Goal: Task Accomplishment & Management: Manage account settings

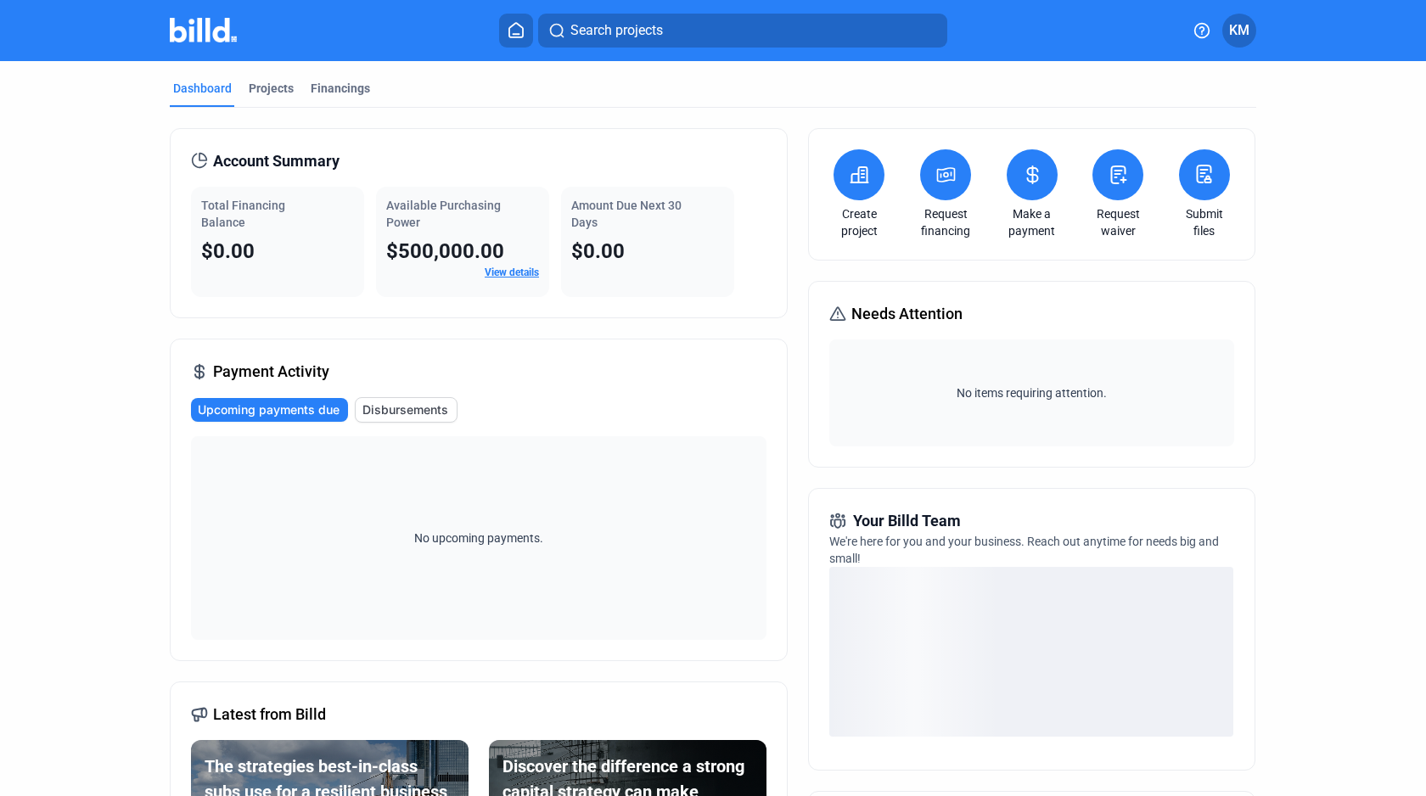
click at [478, 253] on span "$500,000.00" at bounding box center [445, 251] width 118 height 24
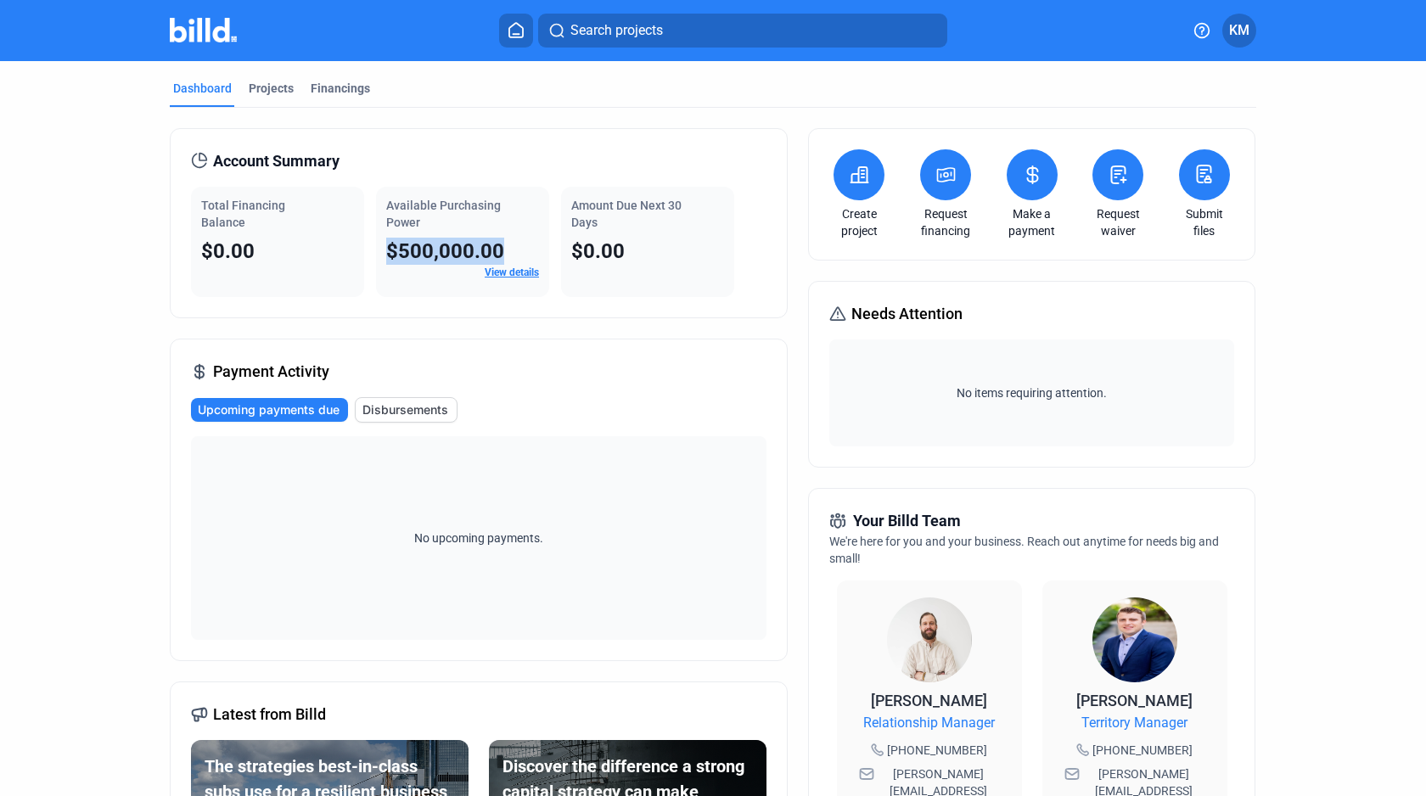
click at [461, 252] on span "$500,000.00" at bounding box center [445, 251] width 118 height 24
click at [517, 271] on link "View details" at bounding box center [512, 272] width 54 height 12
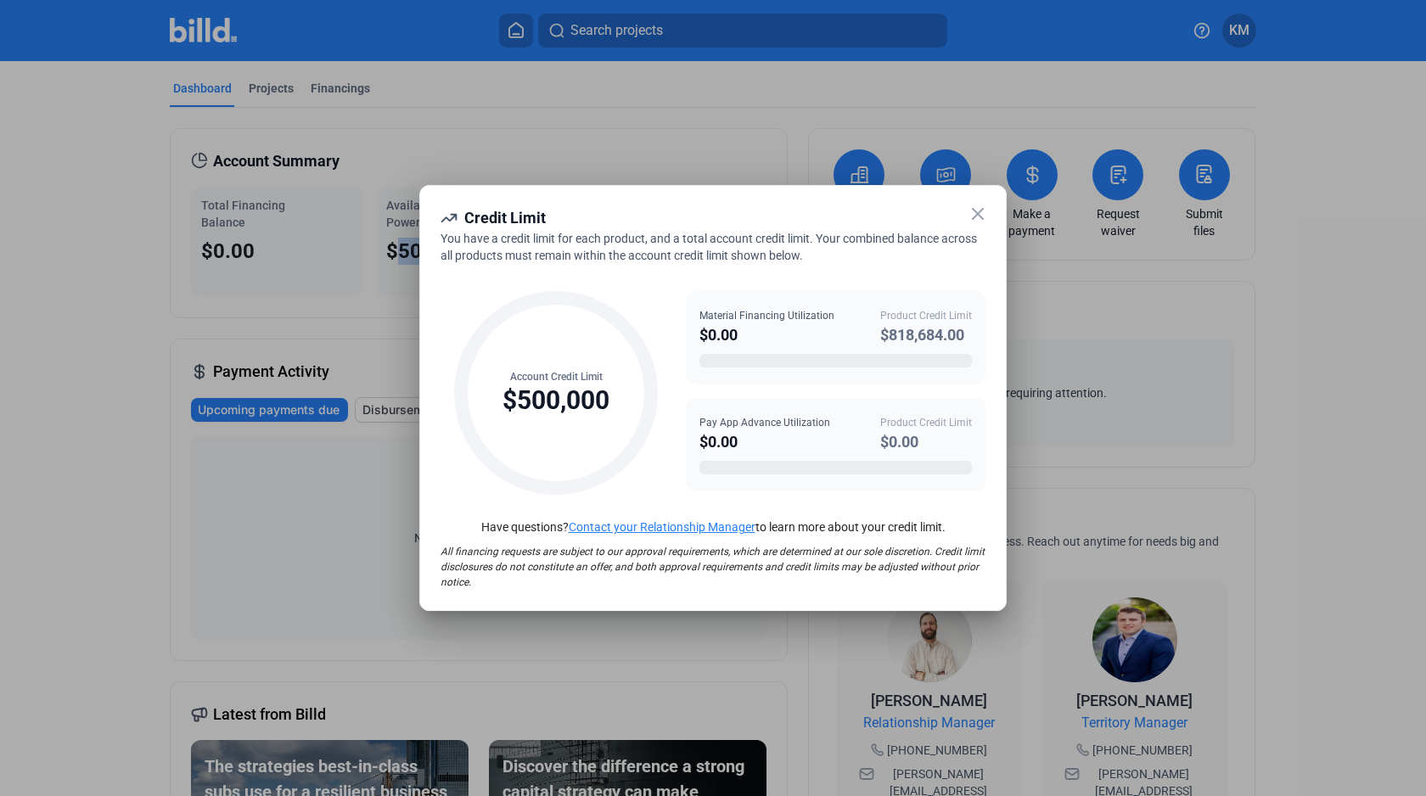
click at [922, 333] on div "$818,684.00" at bounding box center [926, 335] width 92 height 24
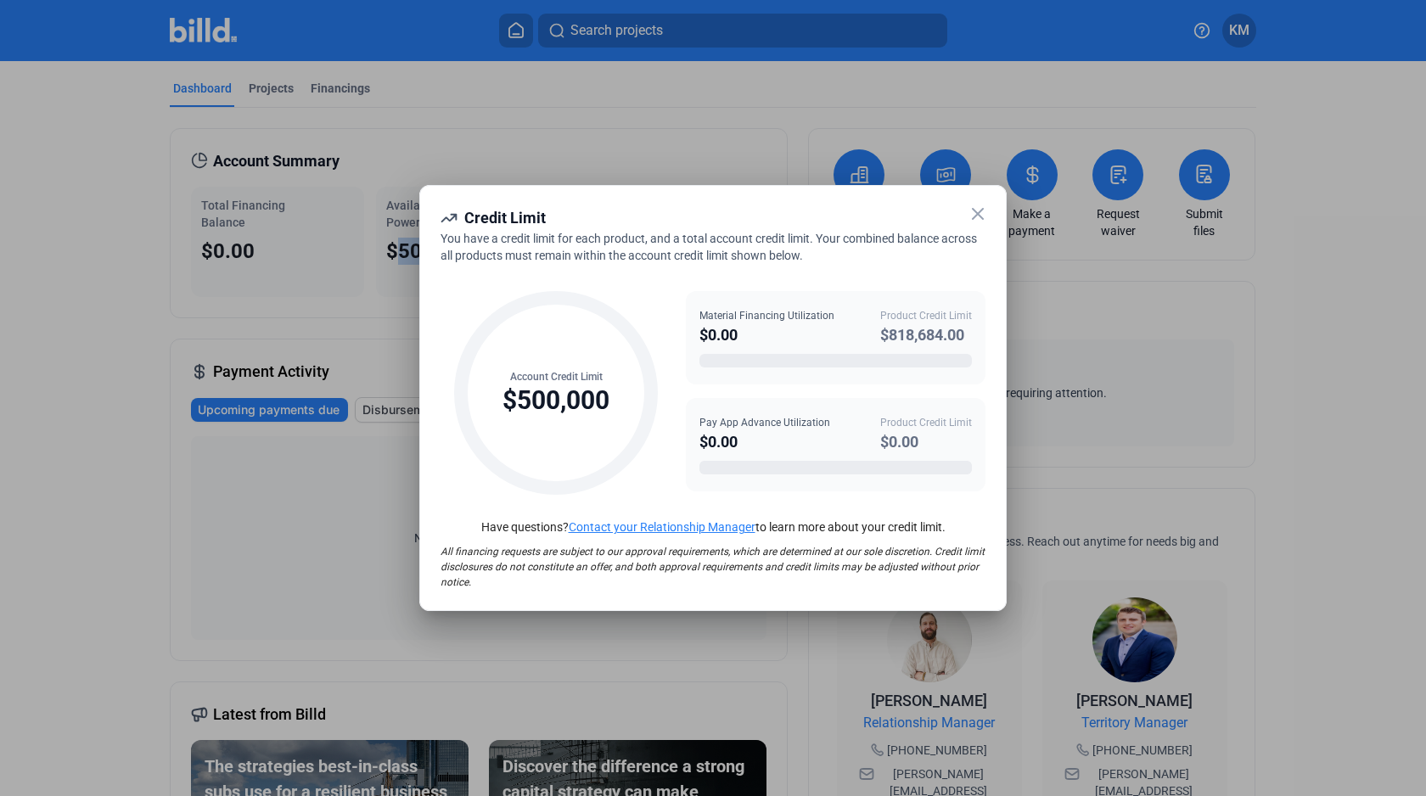
click at [922, 333] on div "$818,684.00" at bounding box center [926, 335] width 92 height 24
click at [979, 216] on icon at bounding box center [978, 214] width 20 height 20
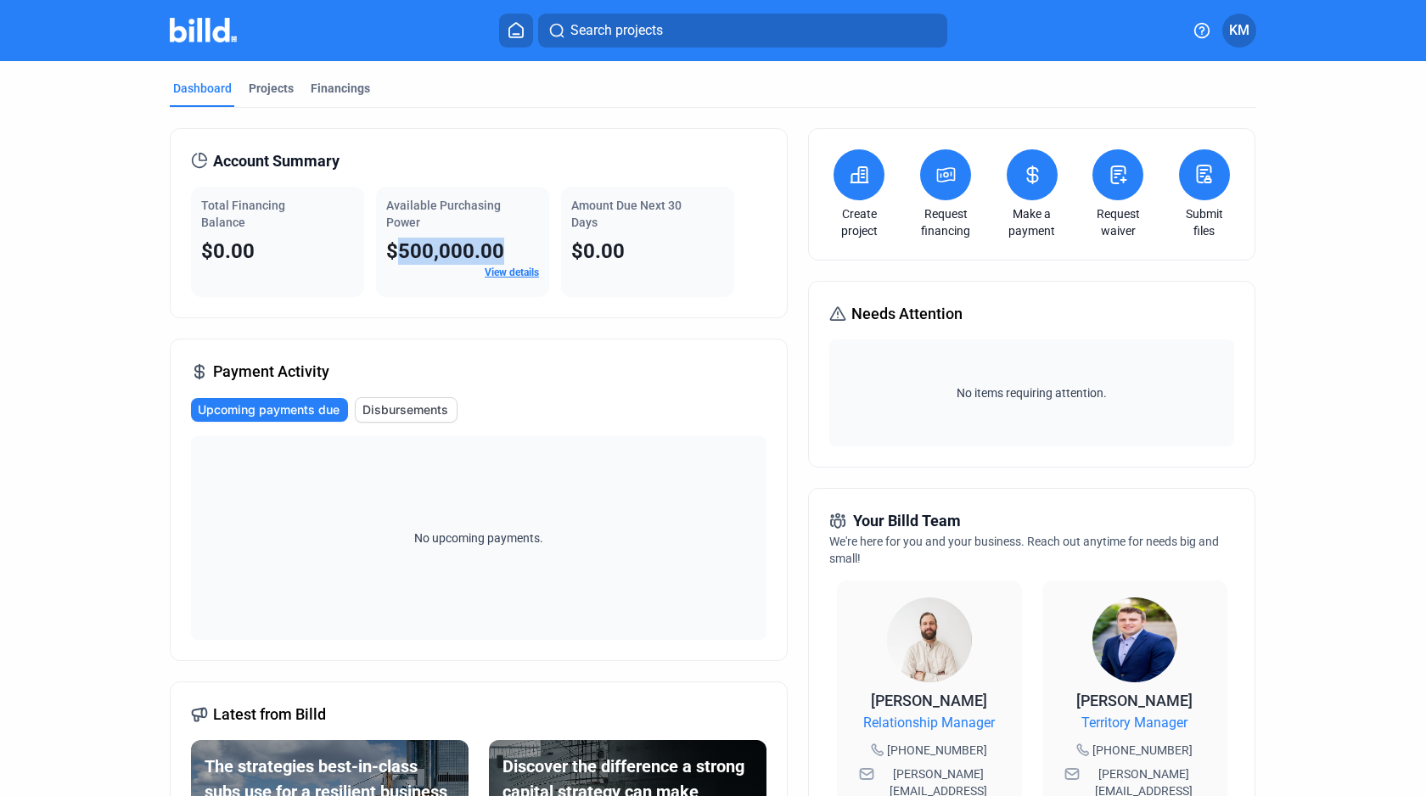
click at [462, 254] on span "$500,000.00" at bounding box center [445, 251] width 118 height 24
click at [397, 205] on span "Available Purchasing Power" at bounding box center [443, 214] width 115 height 31
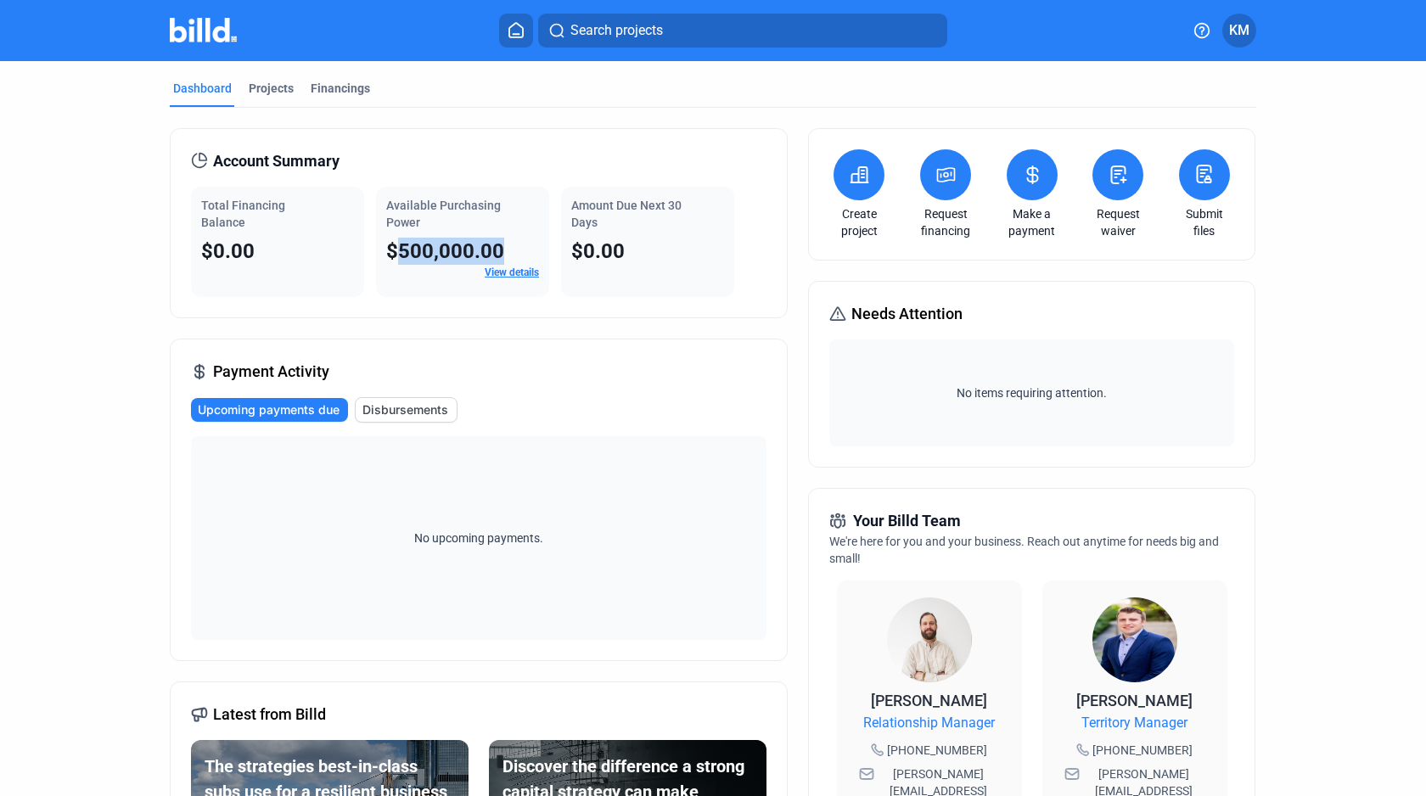
click at [397, 205] on span "Available Purchasing Power" at bounding box center [443, 214] width 115 height 31
click at [395, 220] on span "Available Purchasing Power" at bounding box center [443, 214] width 115 height 31
click at [437, 251] on span "$500,000.00" at bounding box center [445, 251] width 118 height 24
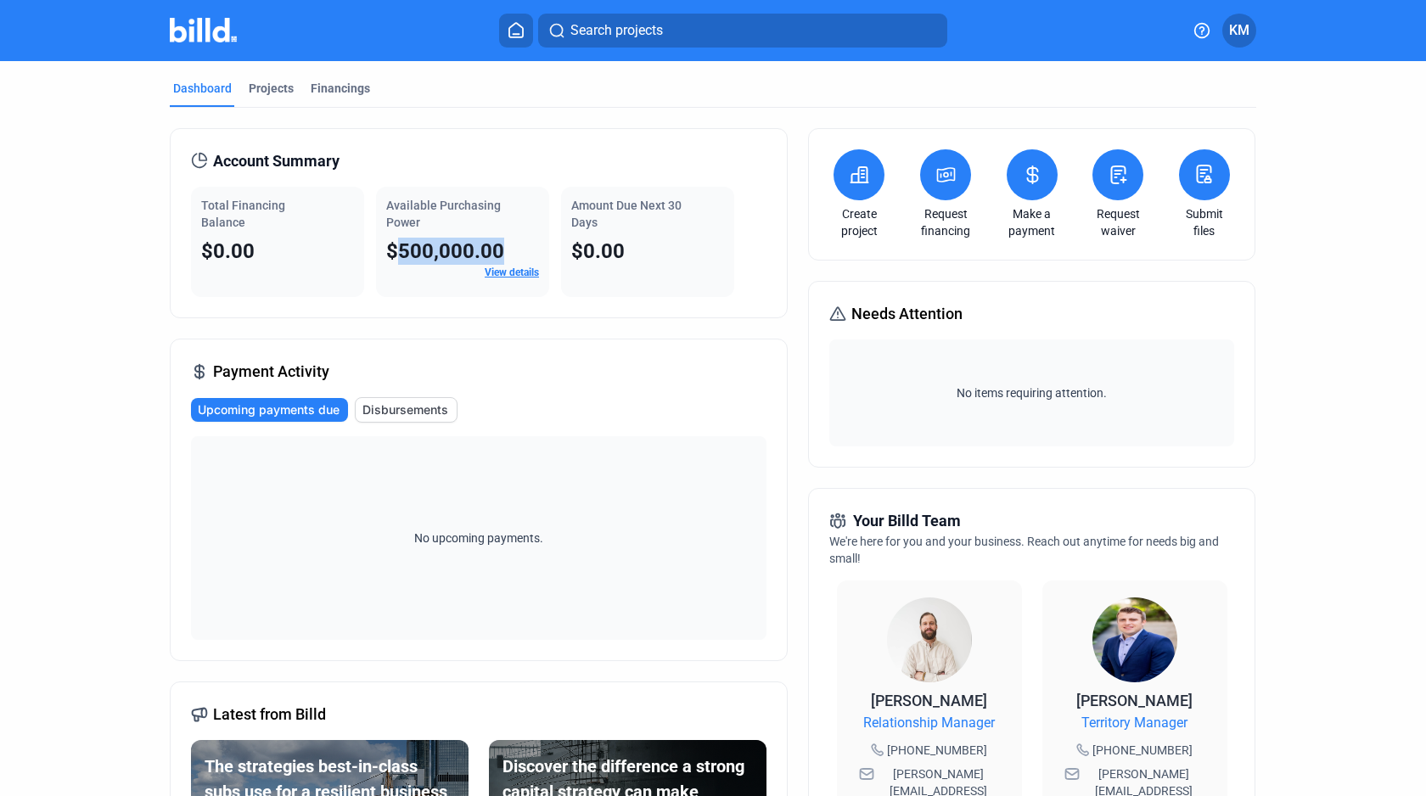
click at [437, 251] on span "$500,000.00" at bounding box center [445, 251] width 118 height 24
click at [404, 223] on span "Available Purchasing Power" at bounding box center [443, 214] width 115 height 31
click at [401, 210] on span "Available Purchasing Power" at bounding box center [443, 214] width 115 height 31
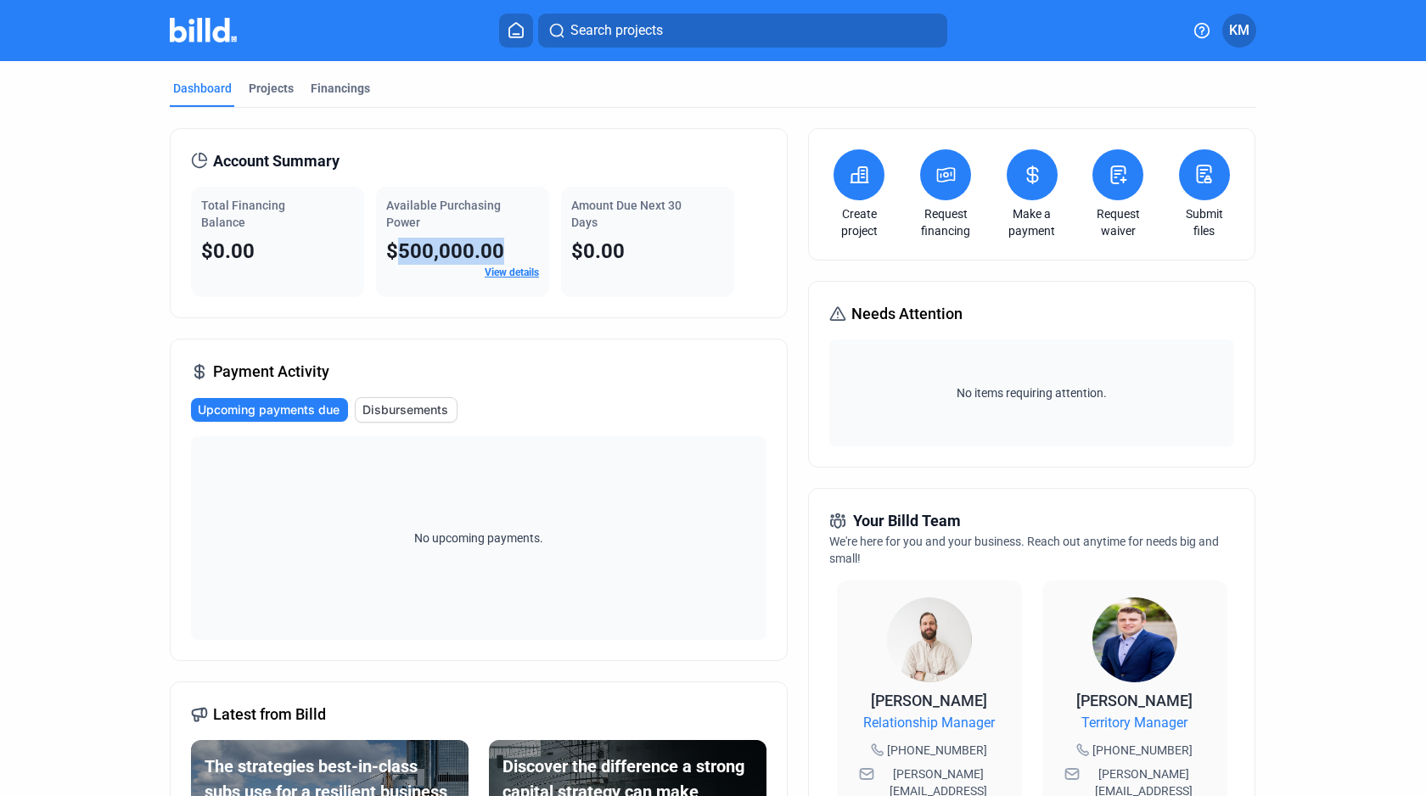
click at [401, 210] on span "Available Purchasing Power" at bounding box center [443, 214] width 115 height 31
click at [398, 220] on span "Available Purchasing Power" at bounding box center [443, 214] width 115 height 31
click at [433, 248] on span "$500,000.00" at bounding box center [445, 251] width 118 height 24
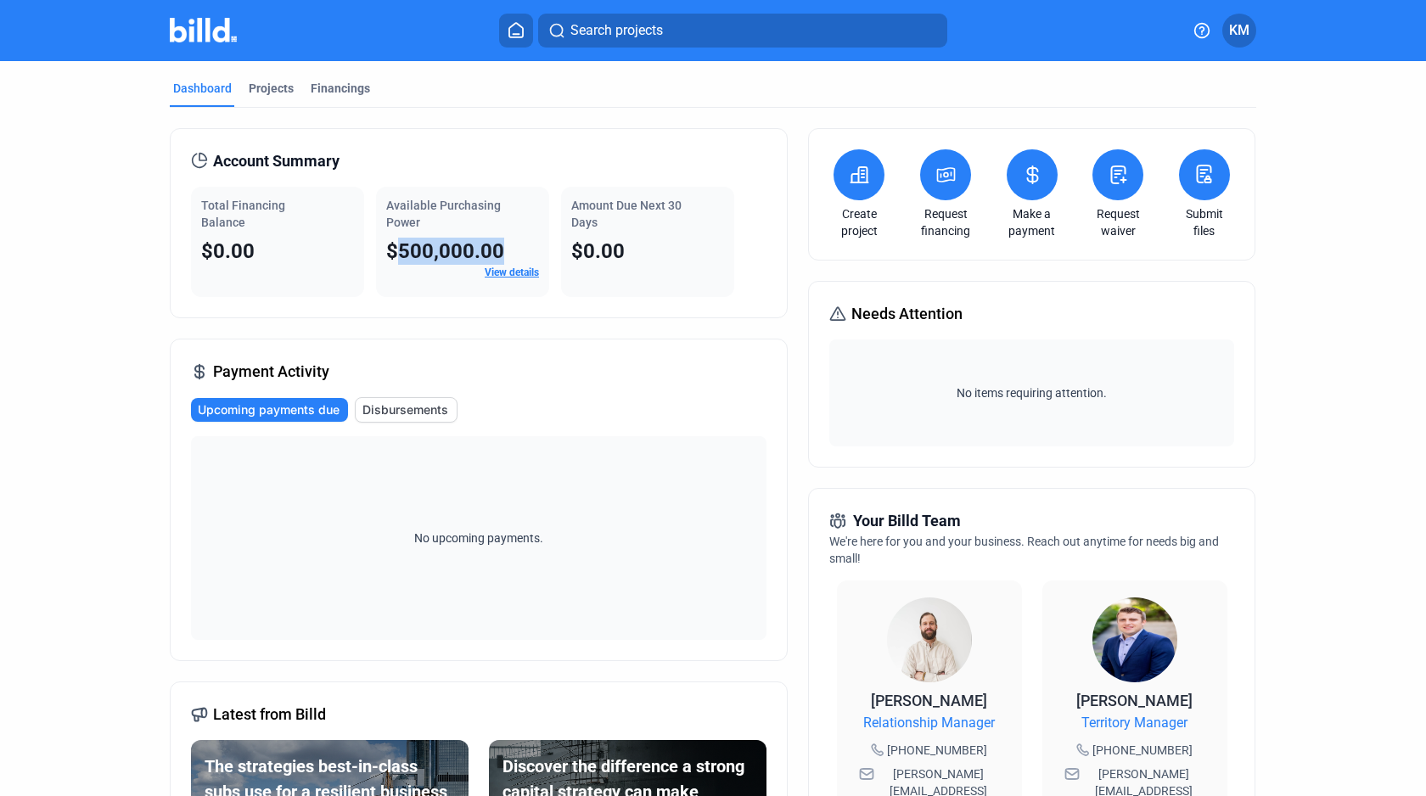
click at [407, 205] on span "Available Purchasing Power" at bounding box center [443, 214] width 115 height 31
click at [402, 219] on span "Available Purchasing Power" at bounding box center [443, 214] width 115 height 31
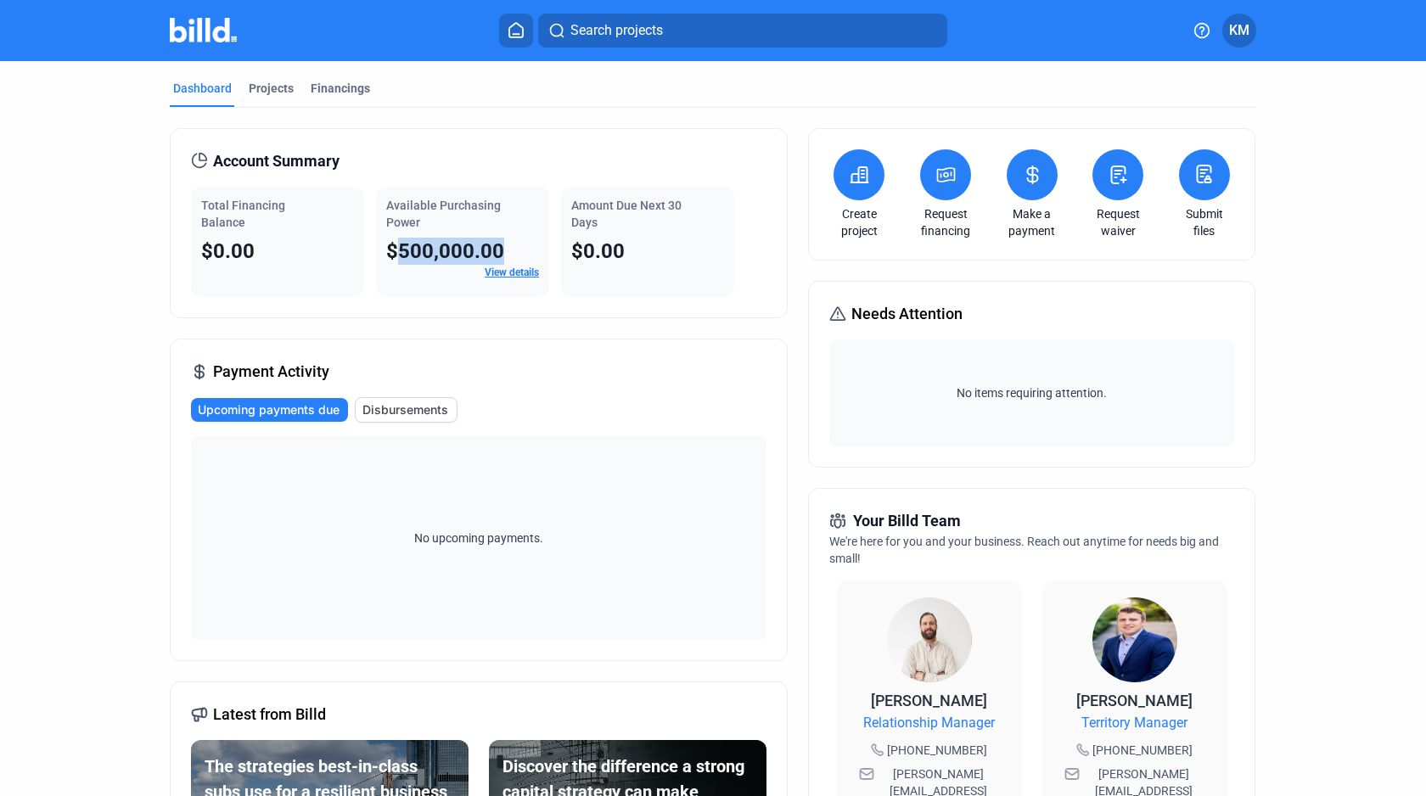
click at [410, 205] on span "Available Purchasing Power" at bounding box center [443, 214] width 115 height 31
click at [403, 222] on span "Available Purchasing Power" at bounding box center [443, 214] width 115 height 31
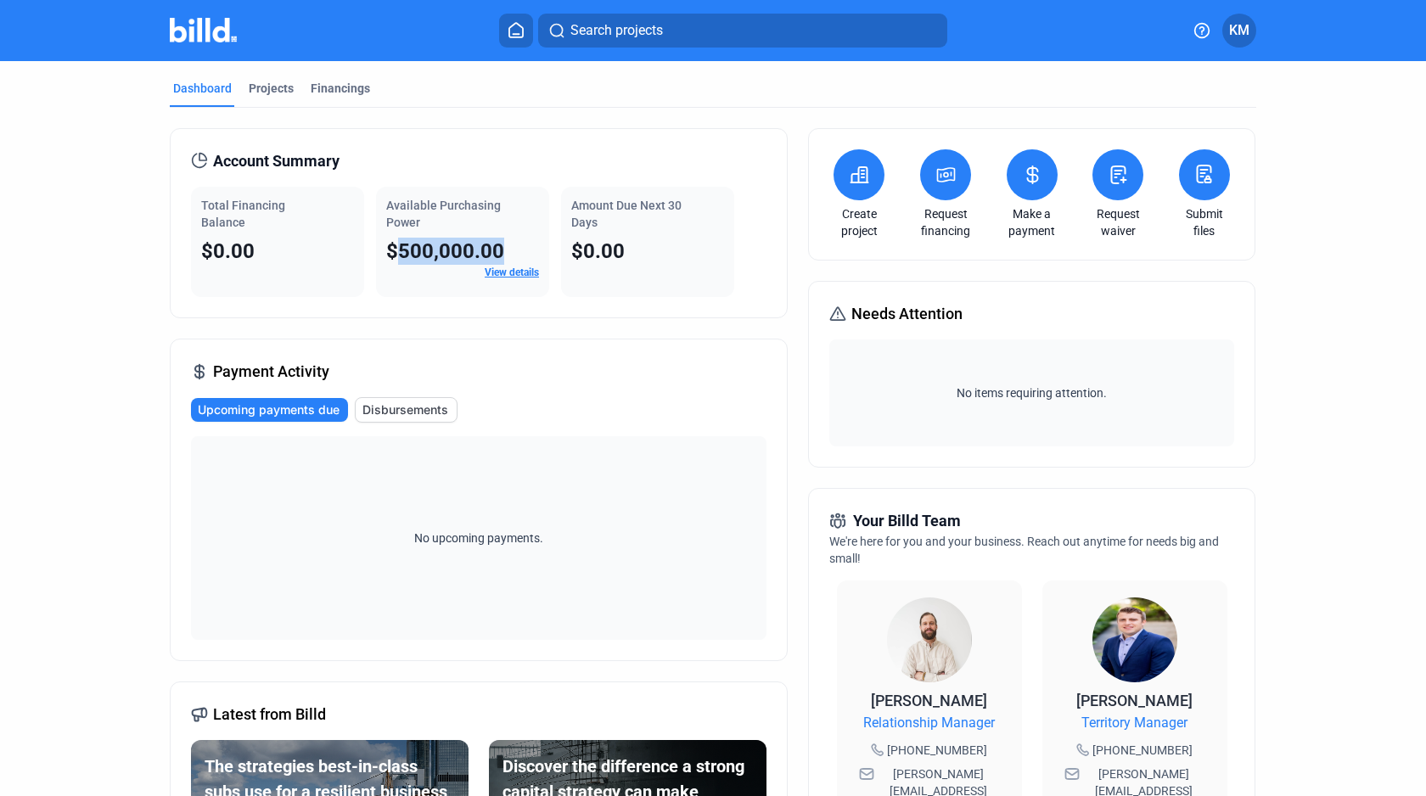
click at [403, 222] on span "Available Purchasing Power" at bounding box center [443, 214] width 115 height 31
click at [413, 209] on span "Available Purchasing Power" at bounding box center [443, 214] width 115 height 31
click at [409, 217] on span "Available Purchasing Power" at bounding box center [443, 214] width 115 height 31
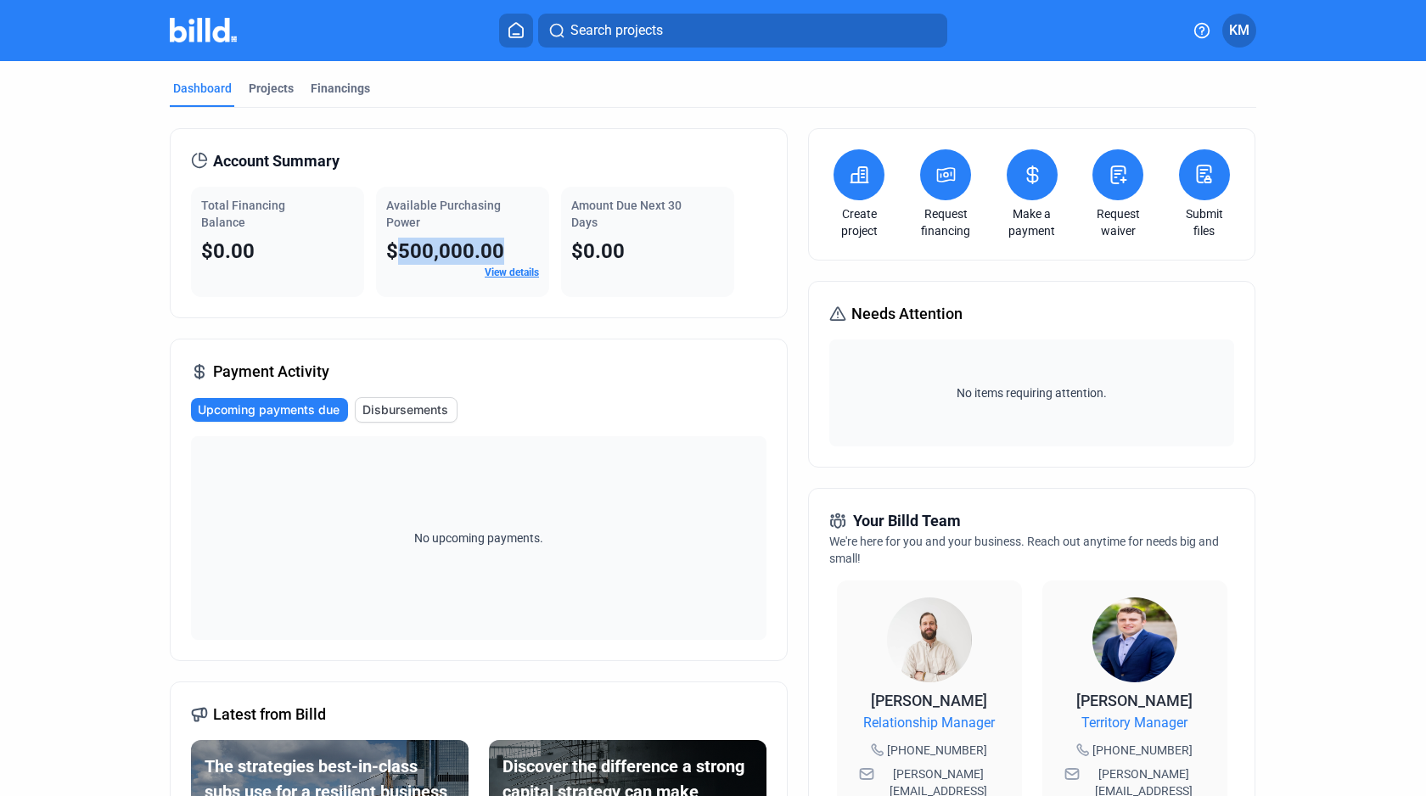
click at [409, 217] on span "Available Purchasing Power" at bounding box center [443, 214] width 115 height 31
click at [417, 195] on div "Available Purchasing Power $500,000.00 View details" at bounding box center [462, 242] width 173 height 110
click at [414, 199] on span "Available Purchasing Power" at bounding box center [443, 214] width 115 height 31
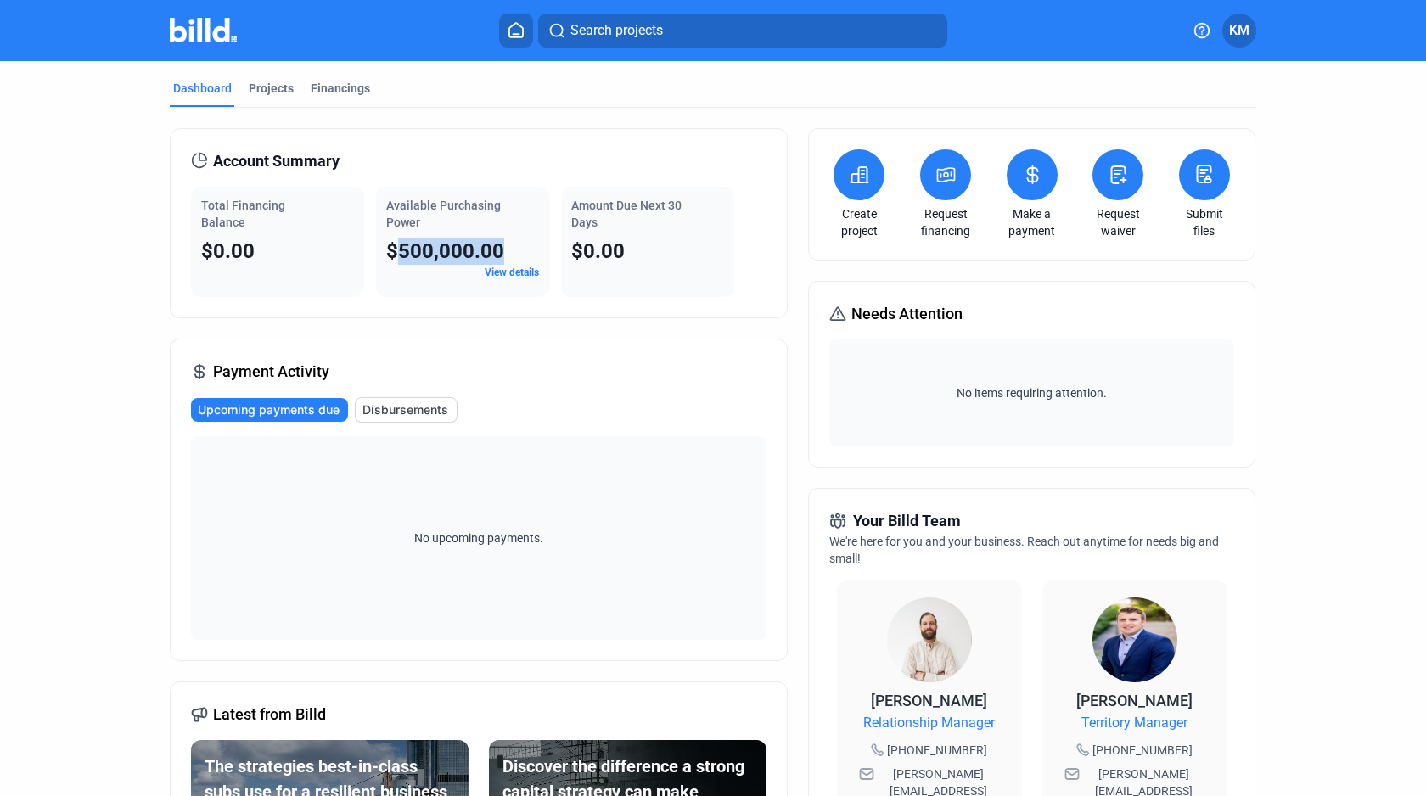
click at [414, 199] on span "Available Purchasing Power" at bounding box center [443, 214] width 115 height 31
click at [403, 218] on span "Available Purchasing Power" at bounding box center [443, 214] width 115 height 31
click at [411, 205] on span "Available Purchasing Power" at bounding box center [443, 214] width 115 height 31
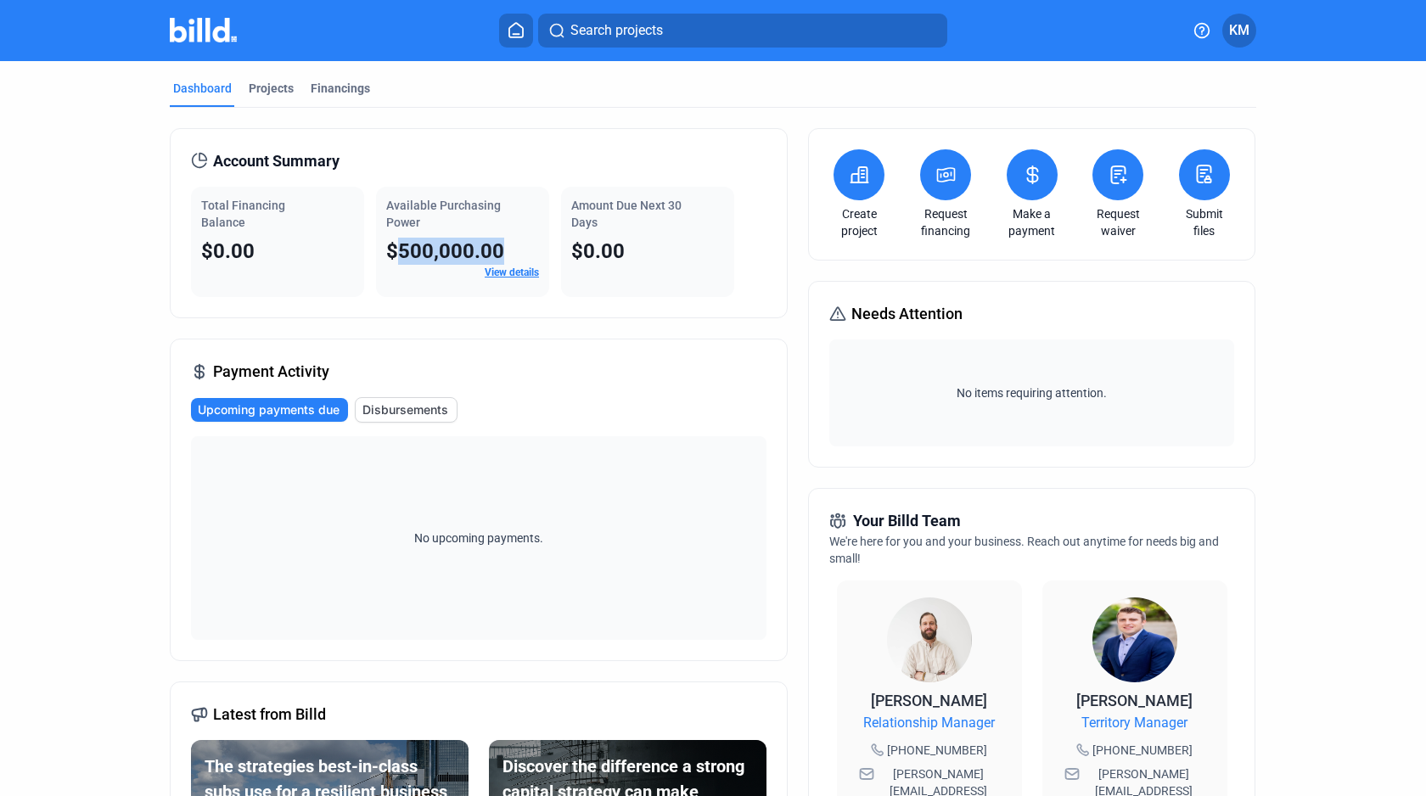
click at [411, 205] on span "Available Purchasing Power" at bounding box center [443, 214] width 115 height 31
click at [407, 216] on span "Available Purchasing Power" at bounding box center [443, 214] width 115 height 31
click at [412, 205] on span "Available Purchasing Power" at bounding box center [443, 214] width 115 height 31
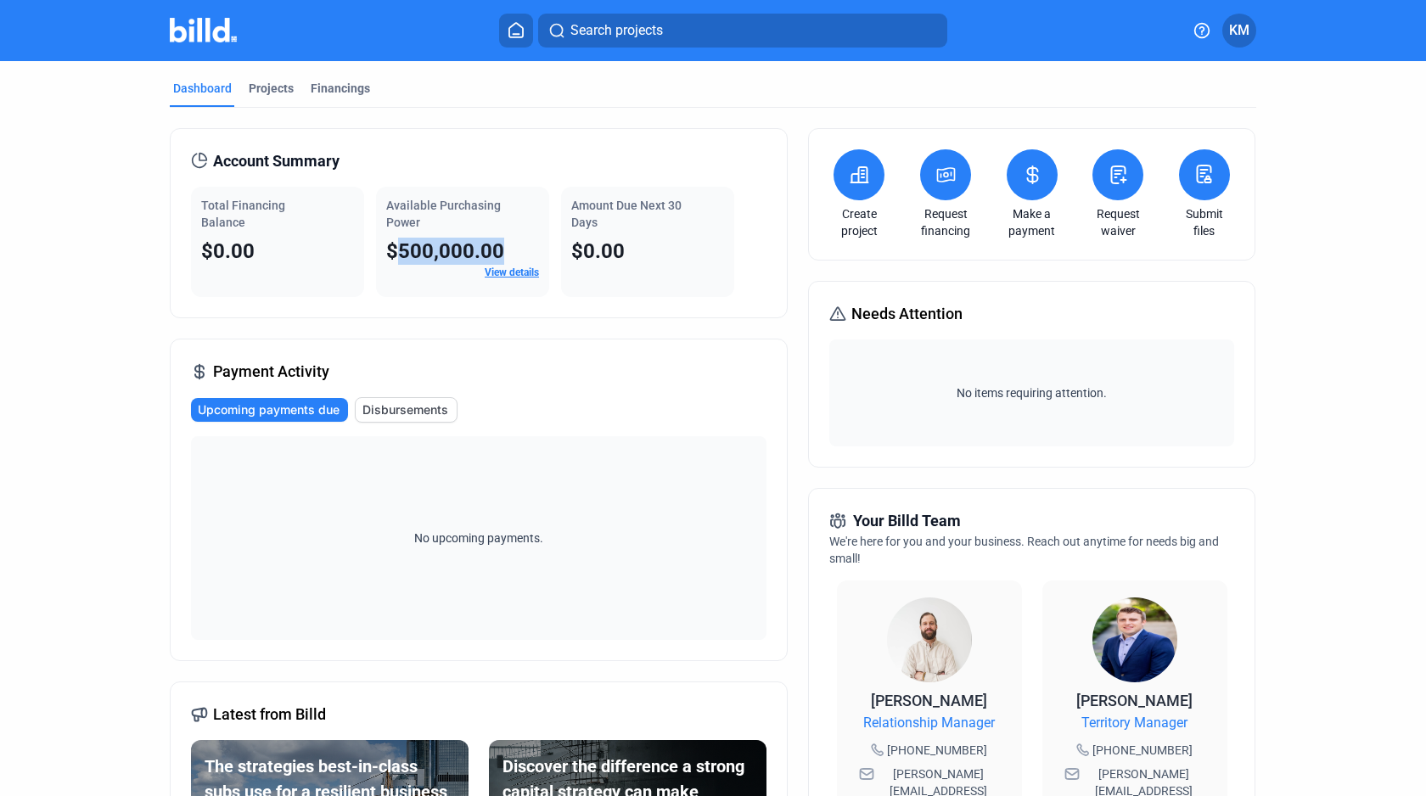
click at [412, 205] on span "Available Purchasing Power" at bounding box center [443, 214] width 115 height 31
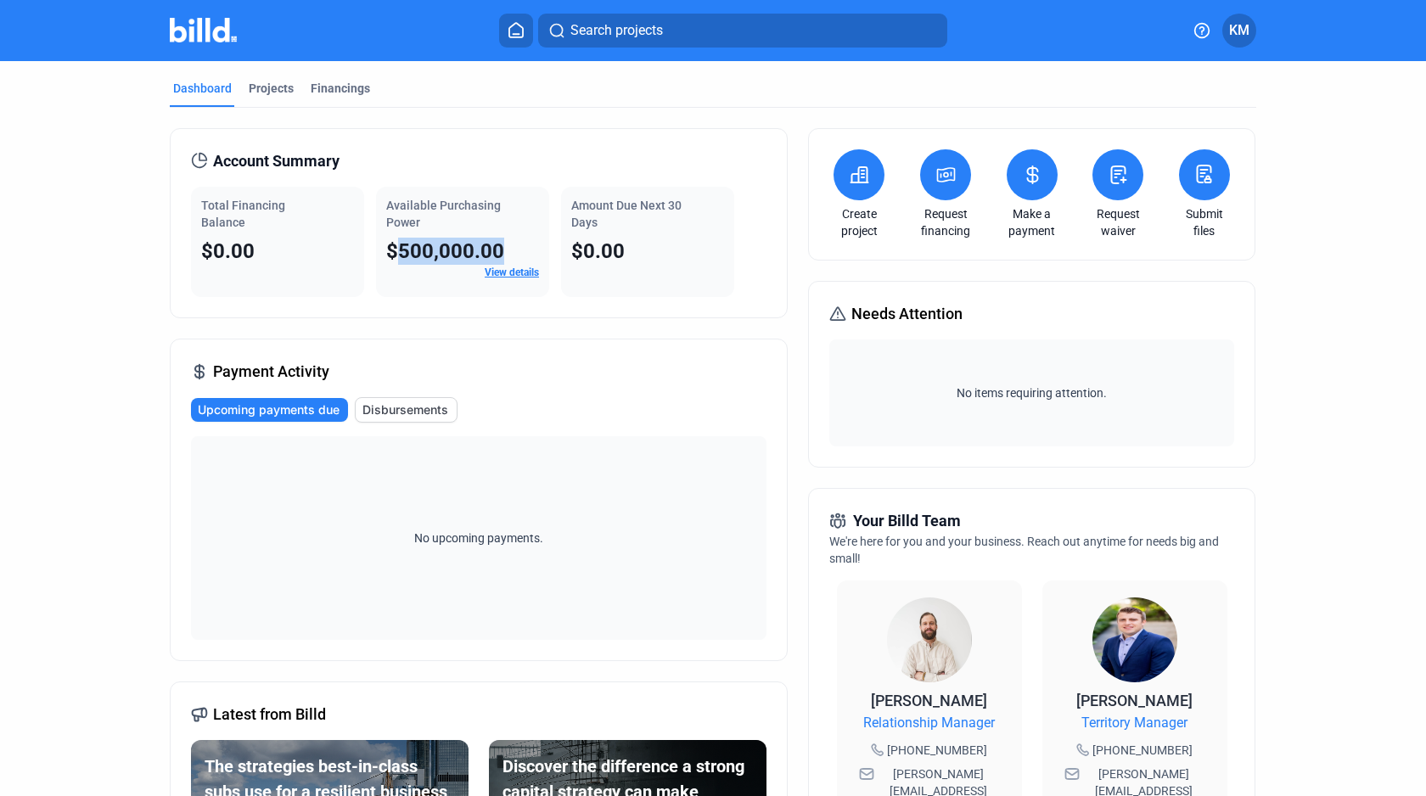
click at [423, 223] on div "Available Purchasing Power" at bounding box center [462, 214] width 153 height 34
drag, startPoint x: 499, startPoint y: 250, endPoint x: 375, endPoint y: 208, distance: 131.0
click at [376, 208] on div "Available Purchasing Power $500,000.00 View details" at bounding box center [462, 242] width 173 height 110
click at [388, 208] on span "Available Purchasing Power" at bounding box center [443, 214] width 115 height 31
click at [498, 254] on div "$500,000.00" at bounding box center [462, 251] width 153 height 27
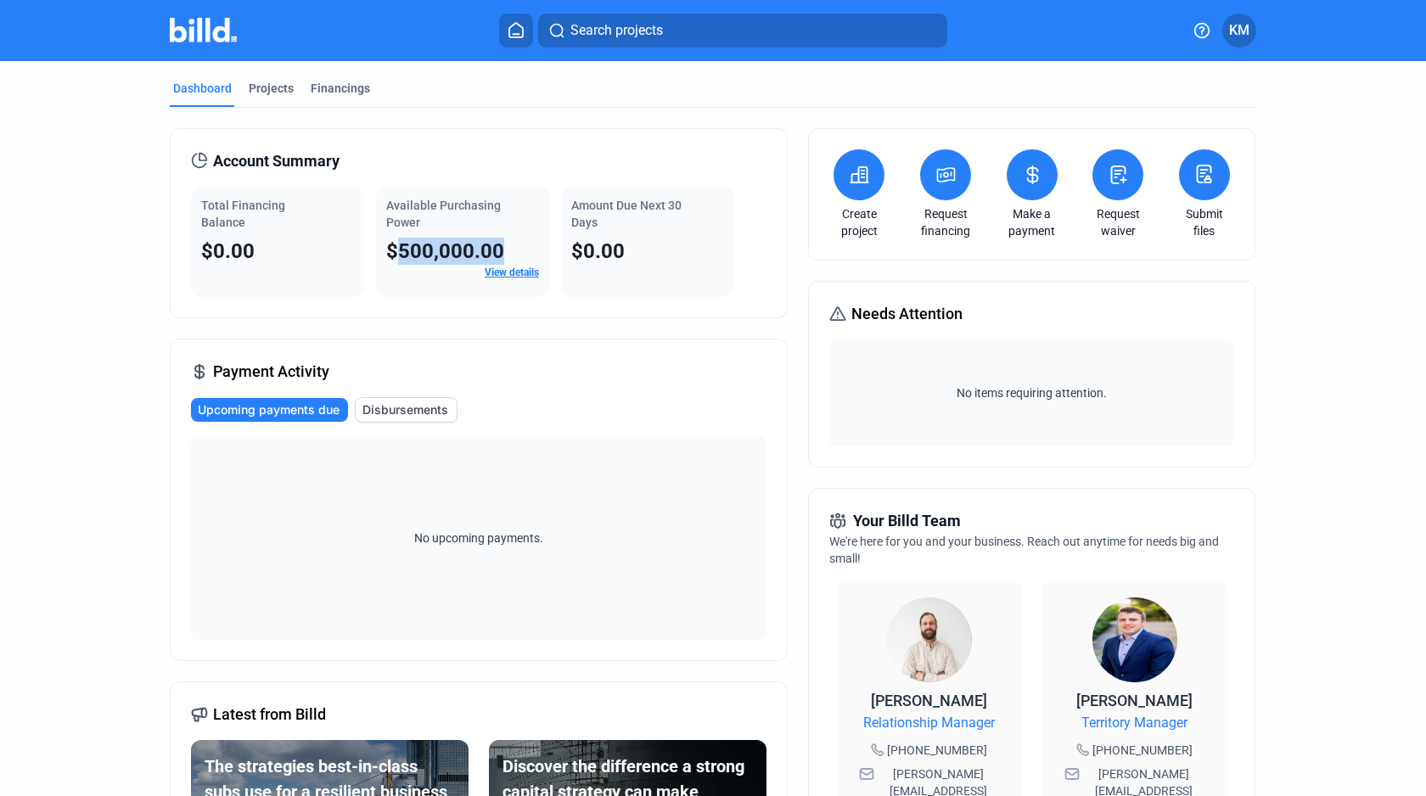
drag, startPoint x: 498, startPoint y: 254, endPoint x: 384, endPoint y: 203, distance: 124.6
click at [384, 203] on div "Available Purchasing Power $500,000.00 View details" at bounding box center [462, 242] width 173 height 110
click at [386, 203] on span "Available Purchasing Power" at bounding box center [443, 214] width 115 height 31
drag, startPoint x: 384, startPoint y: 203, endPoint x: 510, endPoint y: 247, distance: 133.1
click at [510, 247] on div "Available Purchasing Power $500,000.00 View details" at bounding box center [462, 242] width 173 height 110
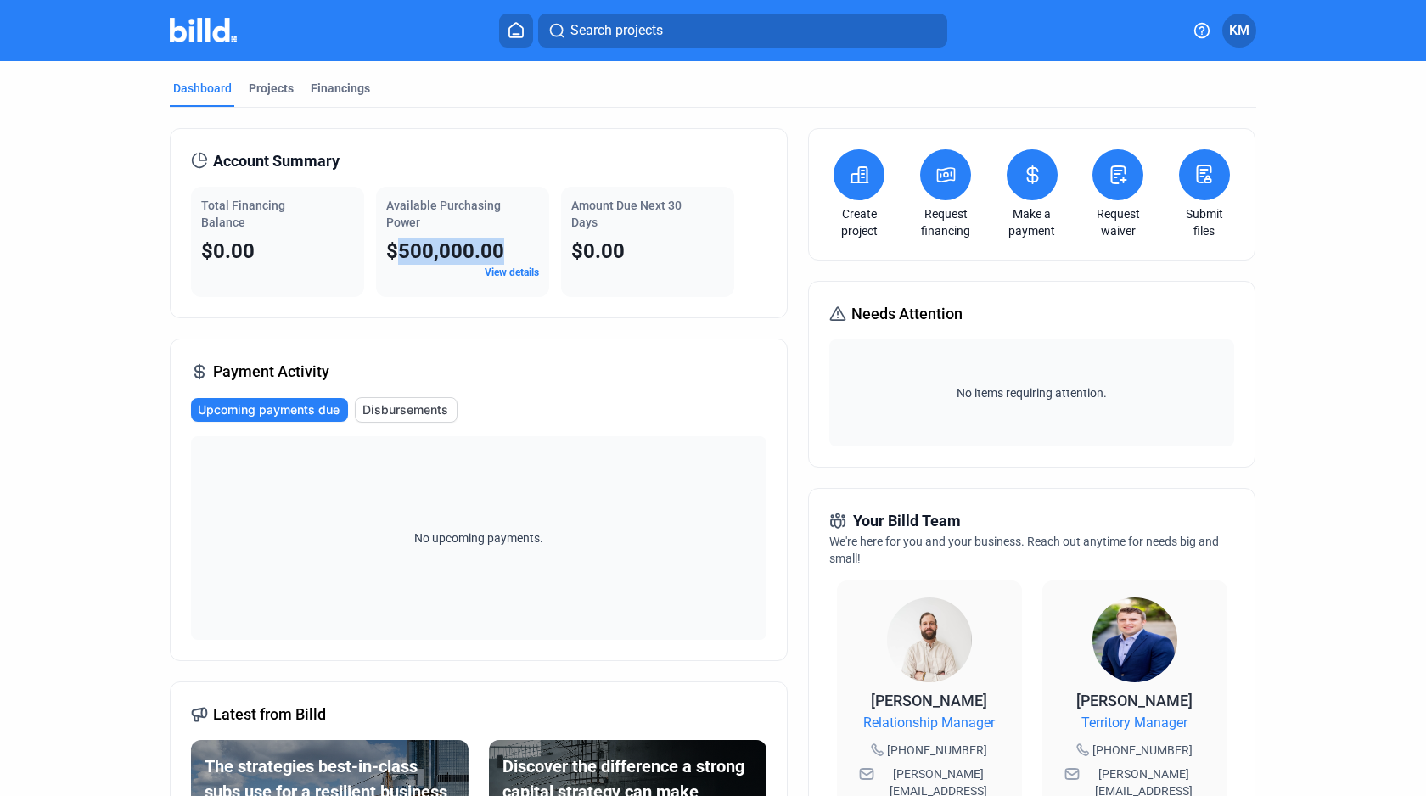
click at [510, 247] on div "$500,000.00" at bounding box center [462, 251] width 153 height 27
drag, startPoint x: 498, startPoint y: 248, endPoint x: 384, endPoint y: 205, distance: 122.5
click at [384, 205] on div "Available Purchasing Power $500,000.00 View details" at bounding box center [462, 242] width 173 height 110
click at [386, 205] on span "Available Purchasing Power" at bounding box center [443, 214] width 115 height 31
drag, startPoint x: 508, startPoint y: 250, endPoint x: 383, endPoint y: 202, distance: 134.6
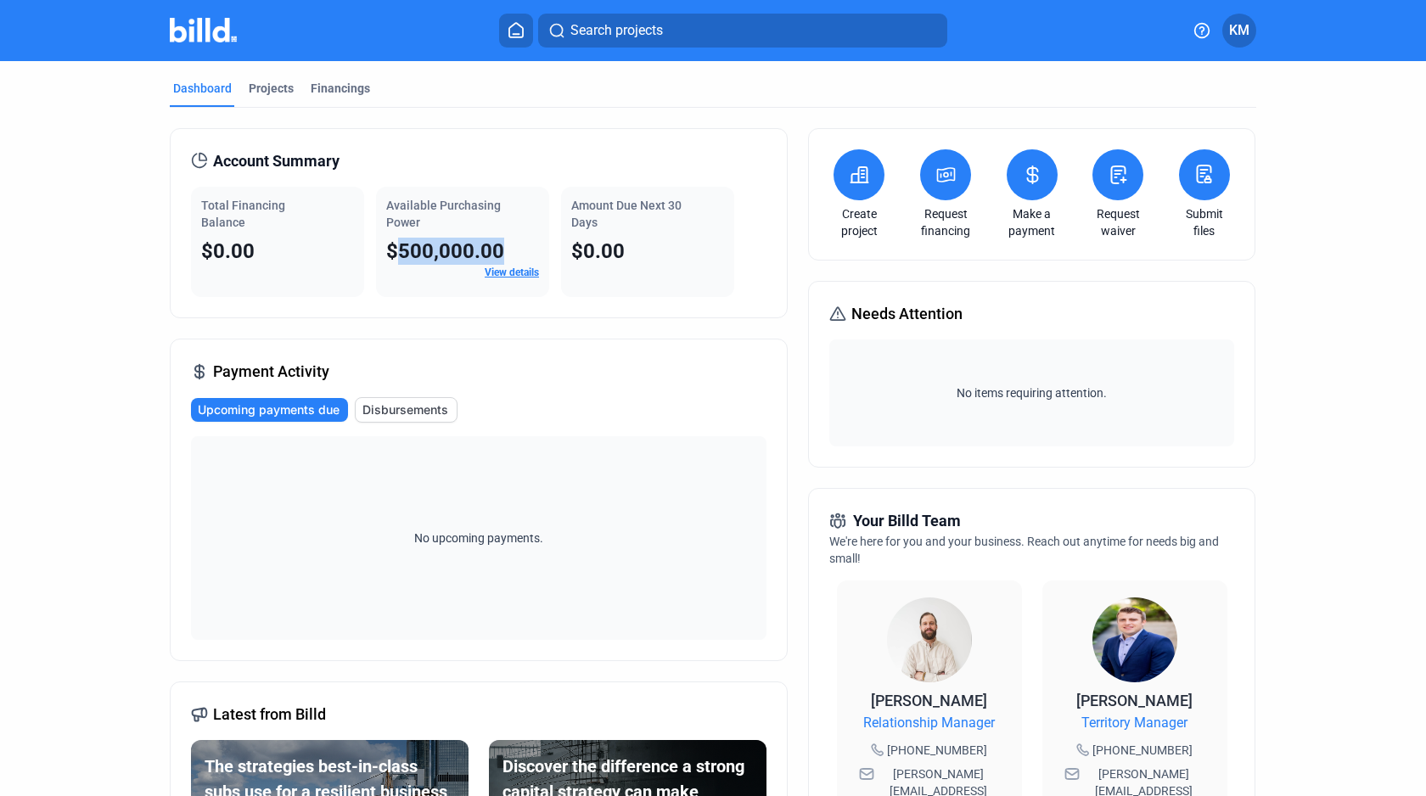
click at [383, 202] on div "Available Purchasing Power $500,000.00 View details" at bounding box center [462, 242] width 173 height 110
click at [386, 202] on span "Available Purchasing Power" at bounding box center [443, 214] width 115 height 31
drag, startPoint x: 383, startPoint y: 202, endPoint x: 519, endPoint y: 255, distance: 145.9
click at [519, 255] on div "Available Purchasing Power $500,000.00 View details" at bounding box center [462, 242] width 173 height 110
click at [518, 255] on div "$500,000.00" at bounding box center [462, 251] width 153 height 27
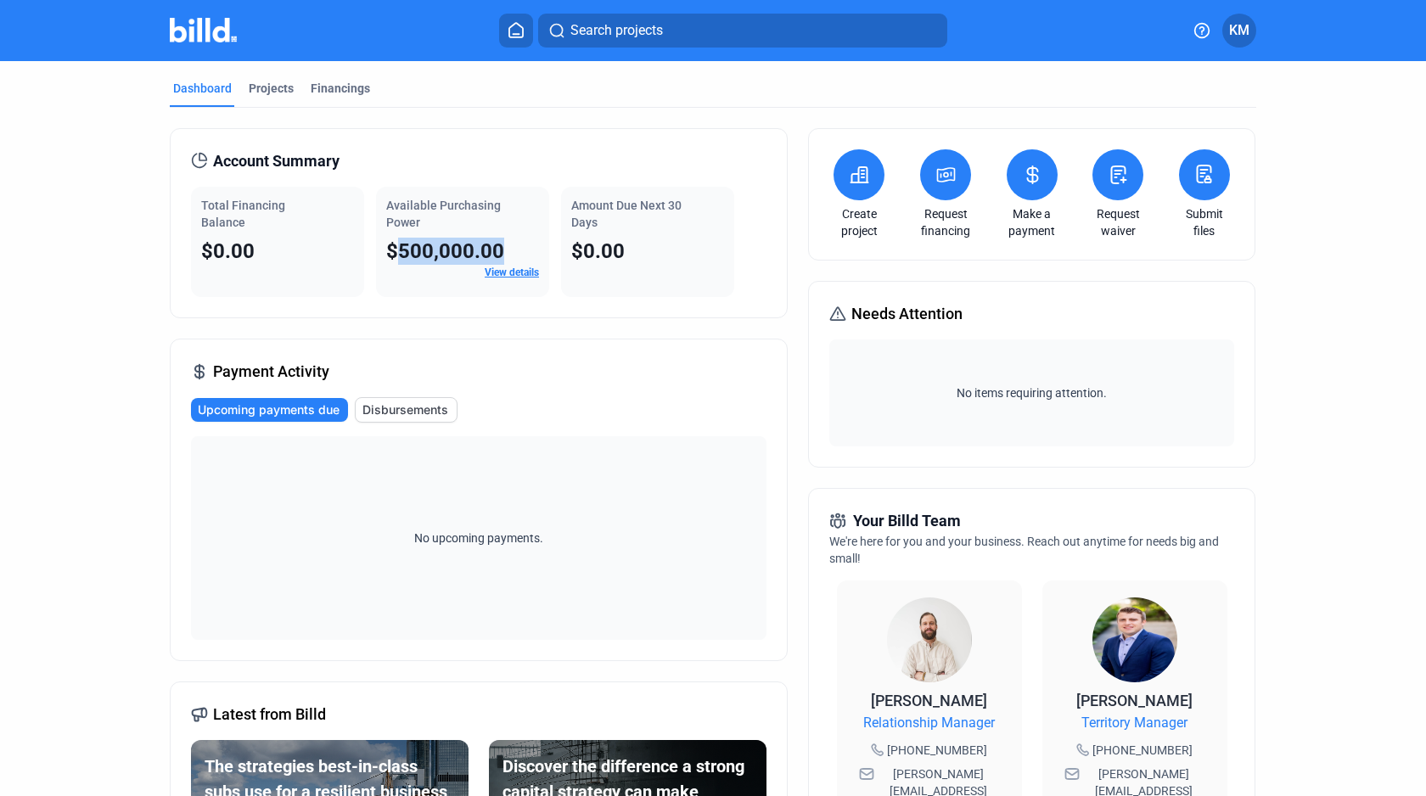
click at [493, 250] on span "$500,000.00" at bounding box center [445, 251] width 118 height 24
click at [415, 211] on span "Available Purchasing Power" at bounding box center [443, 214] width 115 height 31
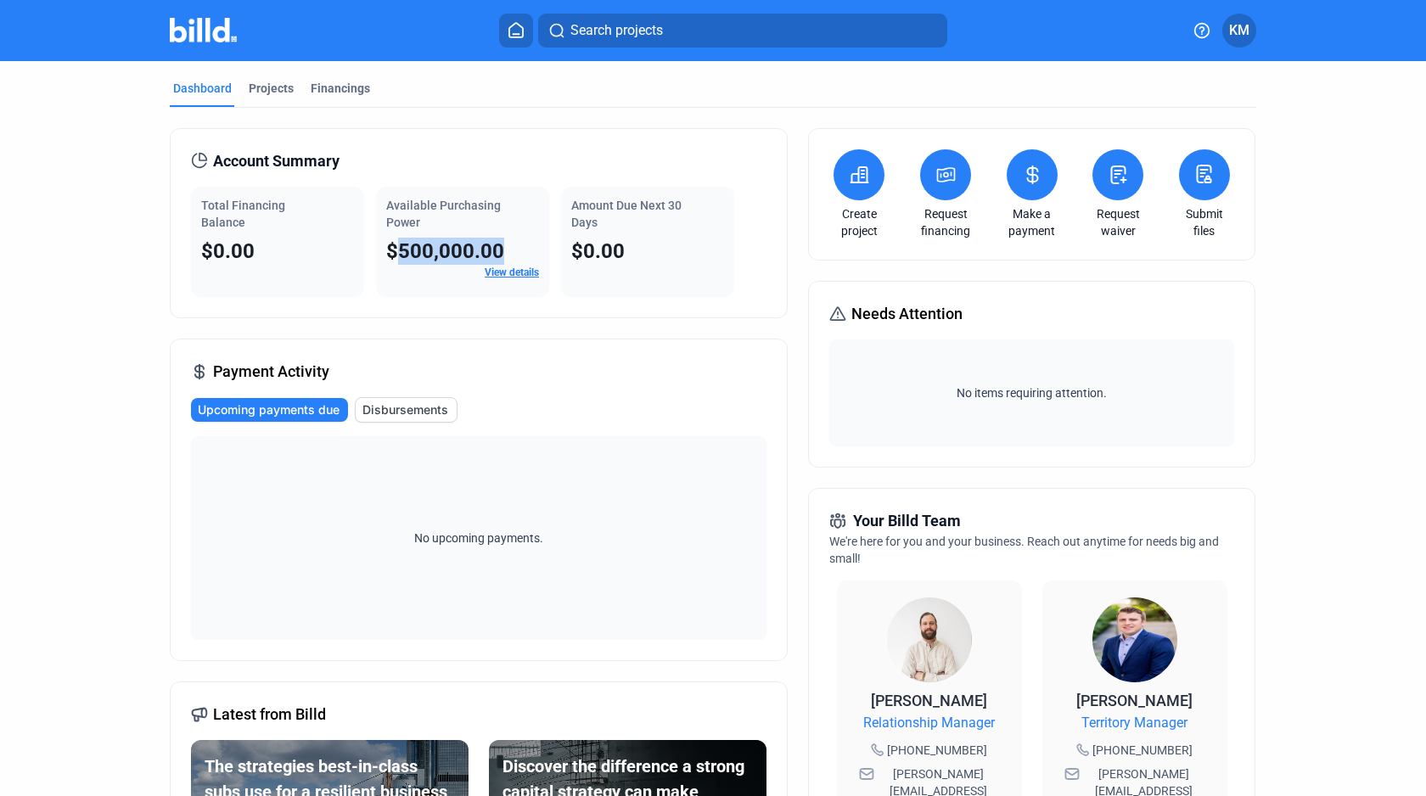
click at [415, 211] on span "Available Purchasing Power" at bounding box center [443, 214] width 115 height 31
click at [583, 206] on span "Amount Due Next 30 Days" at bounding box center [626, 214] width 110 height 31
click at [581, 219] on span "Amount Due Next 30 Days" at bounding box center [626, 214] width 110 height 31
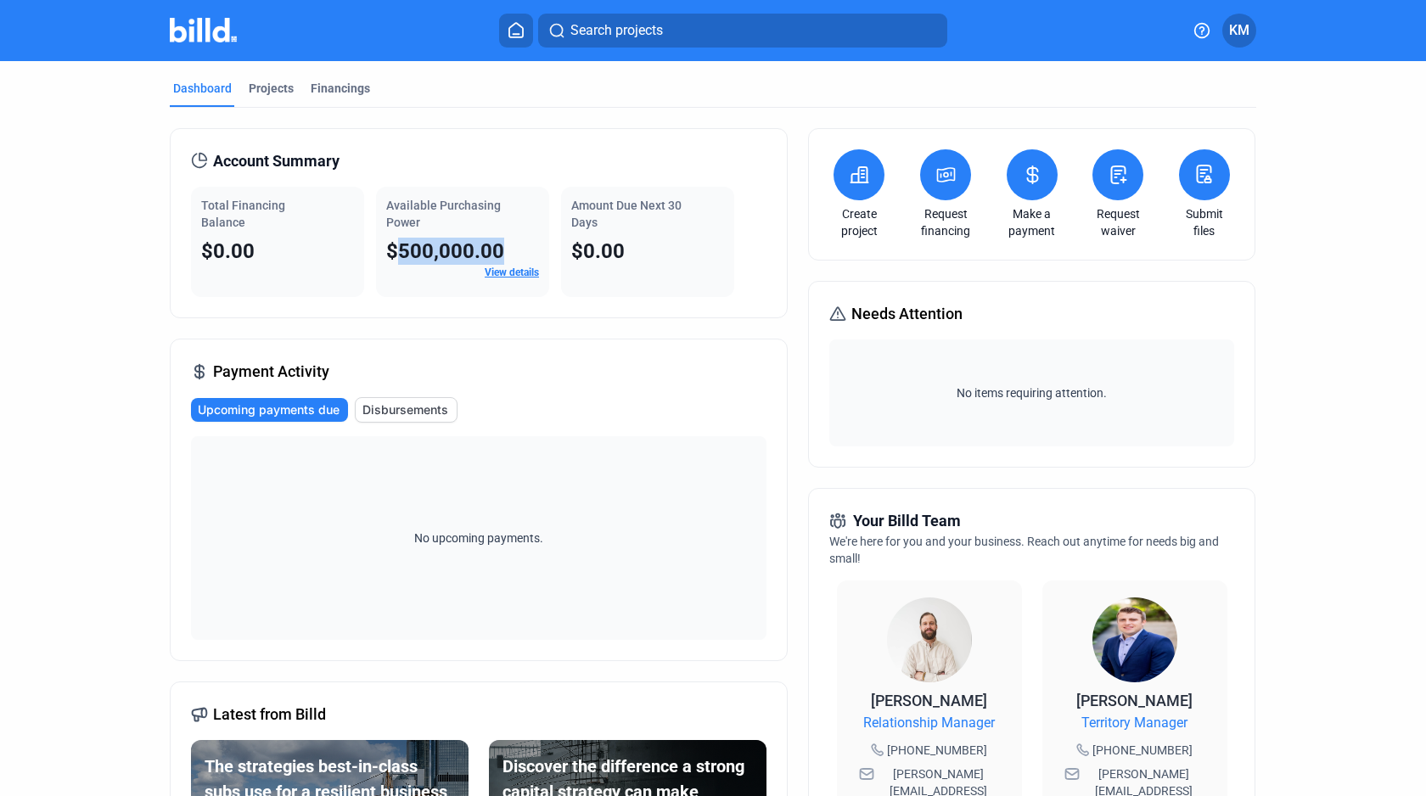
click at [581, 219] on span "Amount Due Next 30 Days" at bounding box center [626, 214] width 110 height 31
click at [468, 208] on span "Available Purchasing Power" at bounding box center [443, 214] width 115 height 31
click at [449, 205] on span "Available Purchasing Power" at bounding box center [443, 214] width 115 height 31
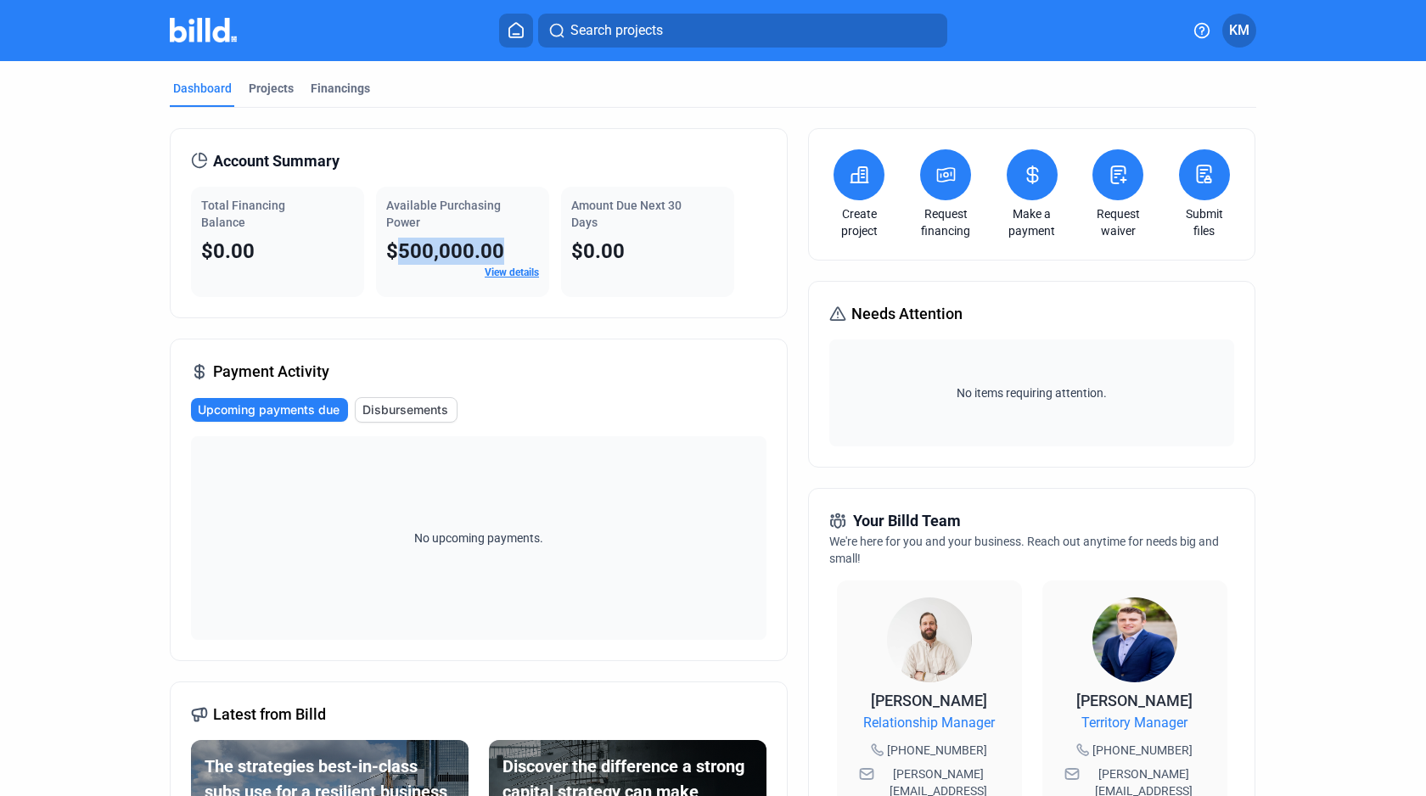
click at [449, 205] on span "Available Purchasing Power" at bounding box center [443, 214] width 115 height 31
click at [608, 201] on span "Amount Due Next 30 Days" at bounding box center [626, 214] width 110 height 31
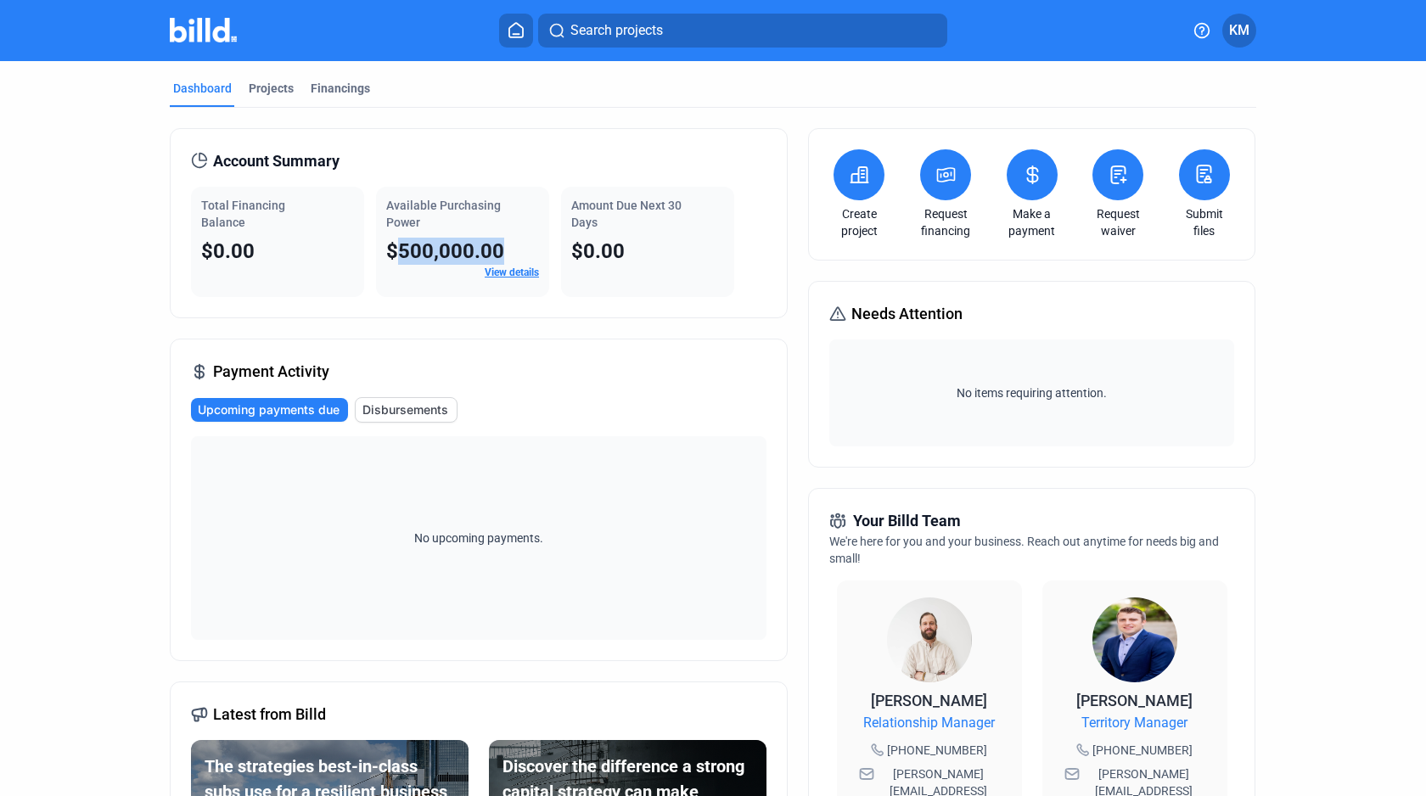
click at [581, 220] on span "Amount Due Next 30 Days" at bounding box center [626, 214] width 110 height 31
click at [465, 210] on span "Available Purchasing Power" at bounding box center [443, 214] width 115 height 31
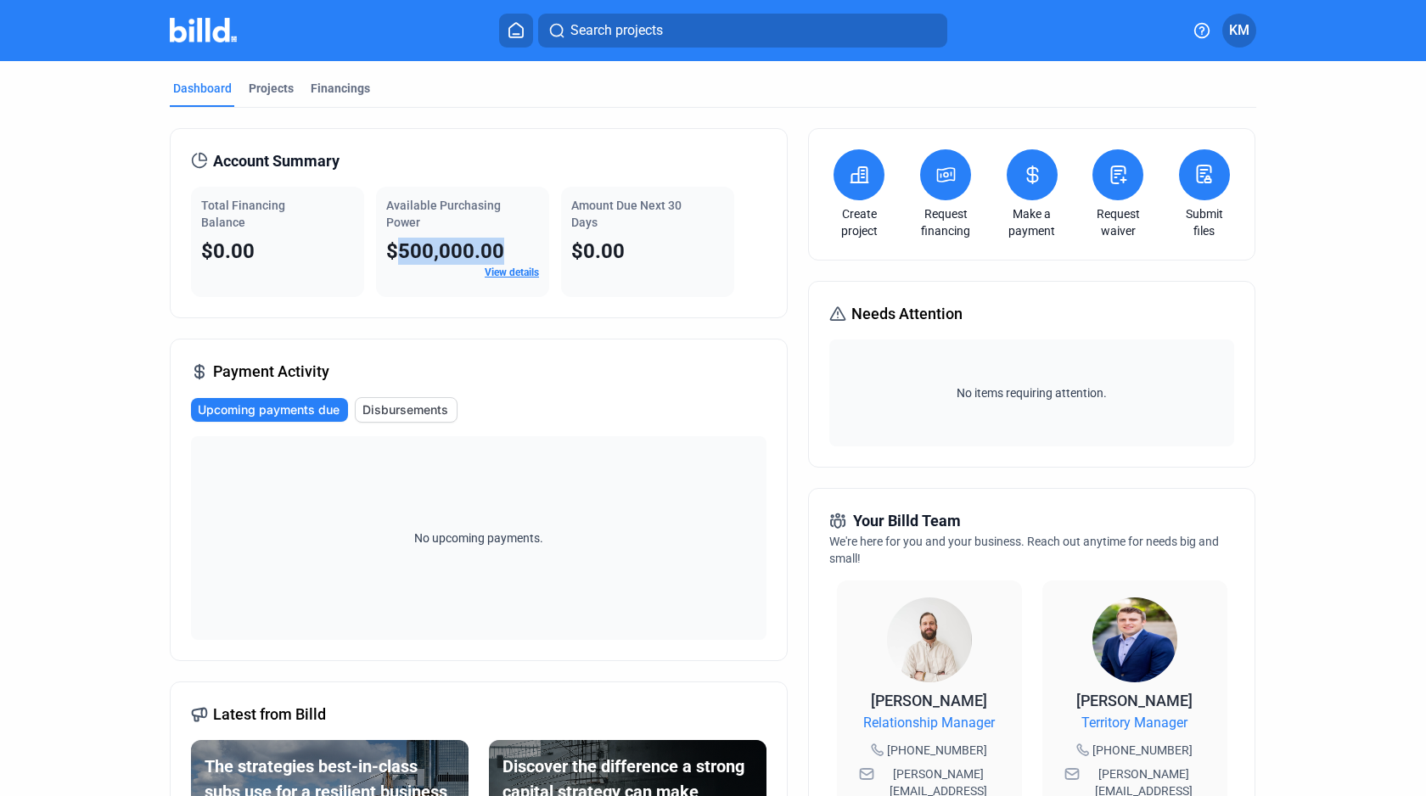
click at [415, 222] on span "Available Purchasing Power" at bounding box center [443, 214] width 115 height 31
click at [419, 210] on span "Available Purchasing Power" at bounding box center [443, 214] width 115 height 31
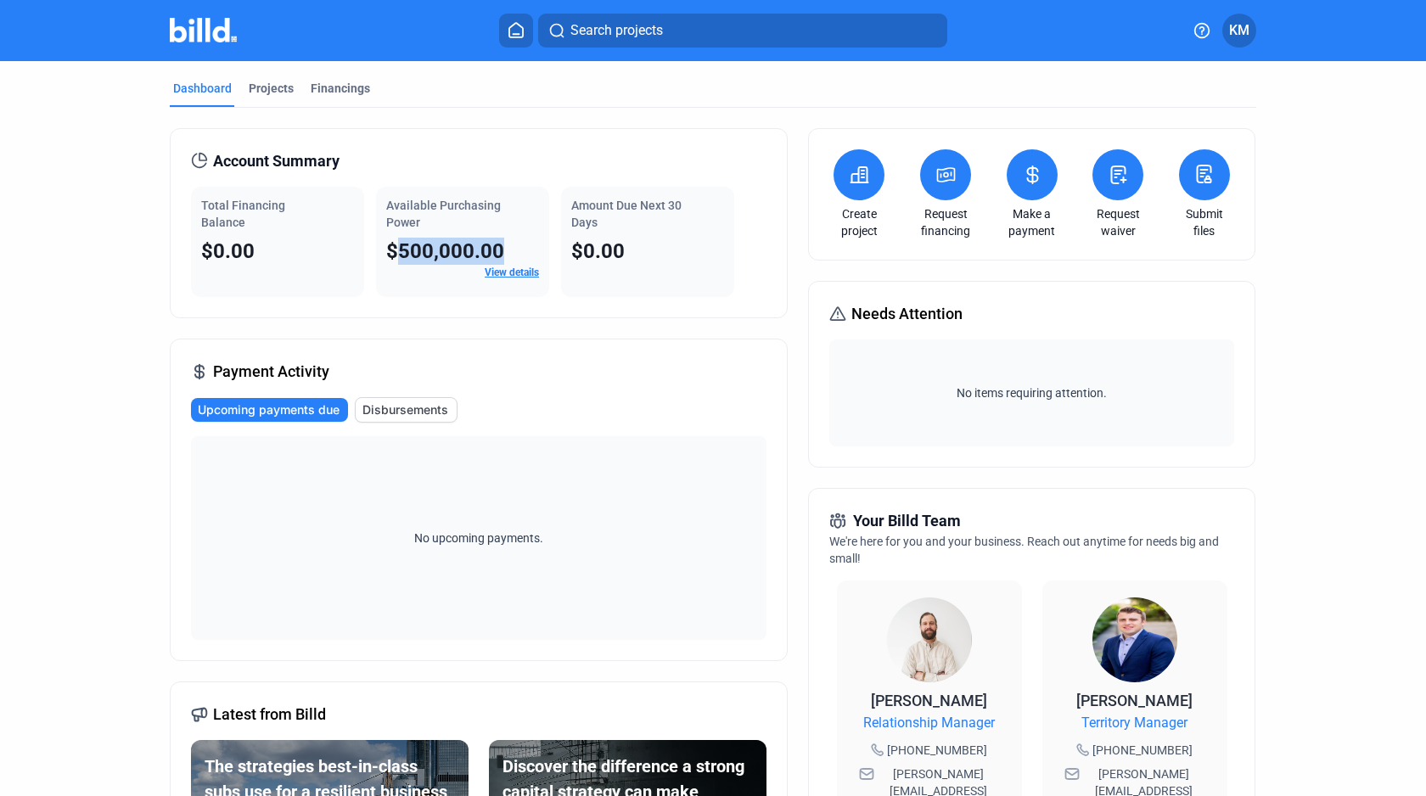
click at [419, 210] on span "Available Purchasing Power" at bounding box center [443, 214] width 115 height 31
click at [408, 221] on span "Available Purchasing Power" at bounding box center [443, 214] width 115 height 31
click at [409, 212] on div "Available Purchasing Power" at bounding box center [462, 214] width 153 height 34
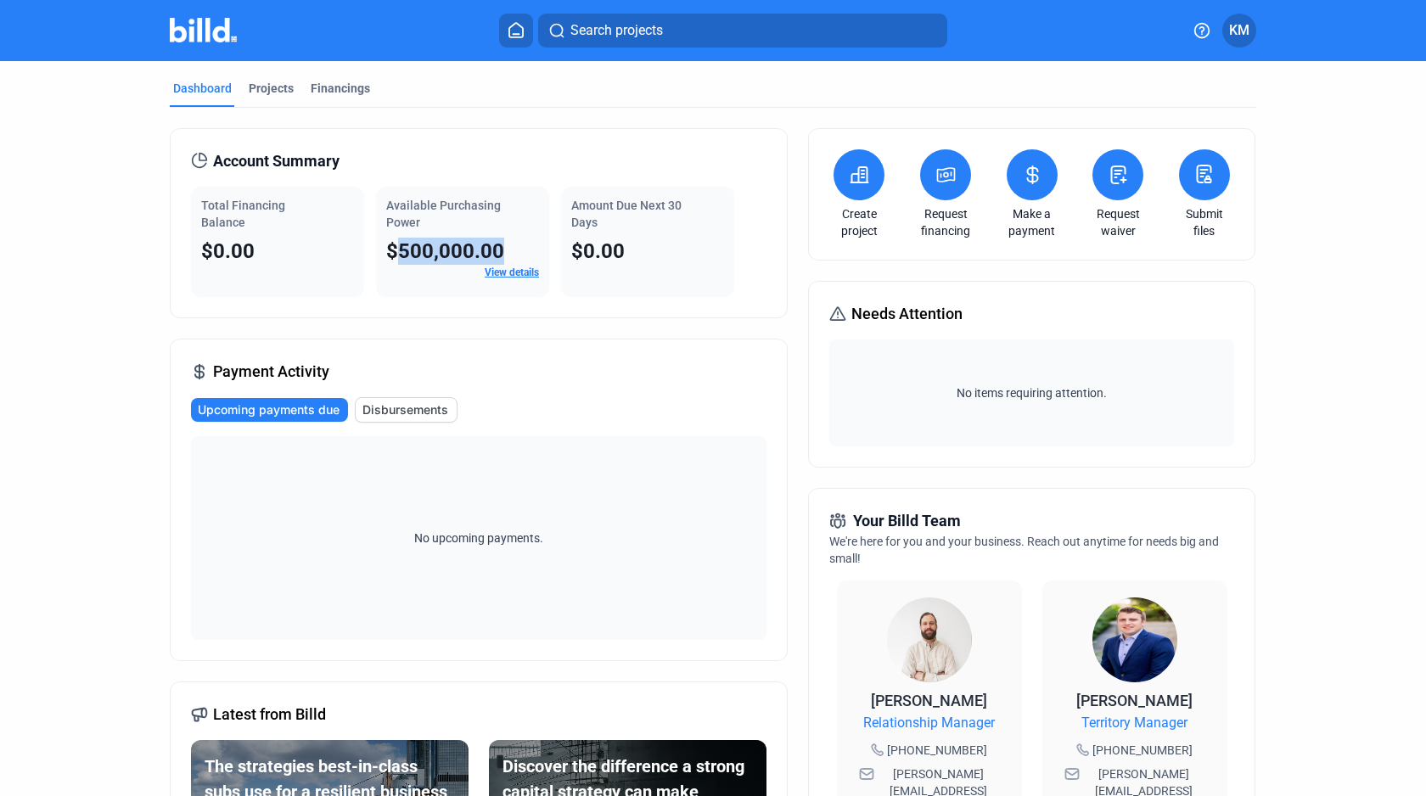
click at [409, 212] on div "Available Purchasing Power" at bounding box center [462, 214] width 153 height 34
click at [407, 216] on span "Available Purchasing Power" at bounding box center [443, 214] width 115 height 31
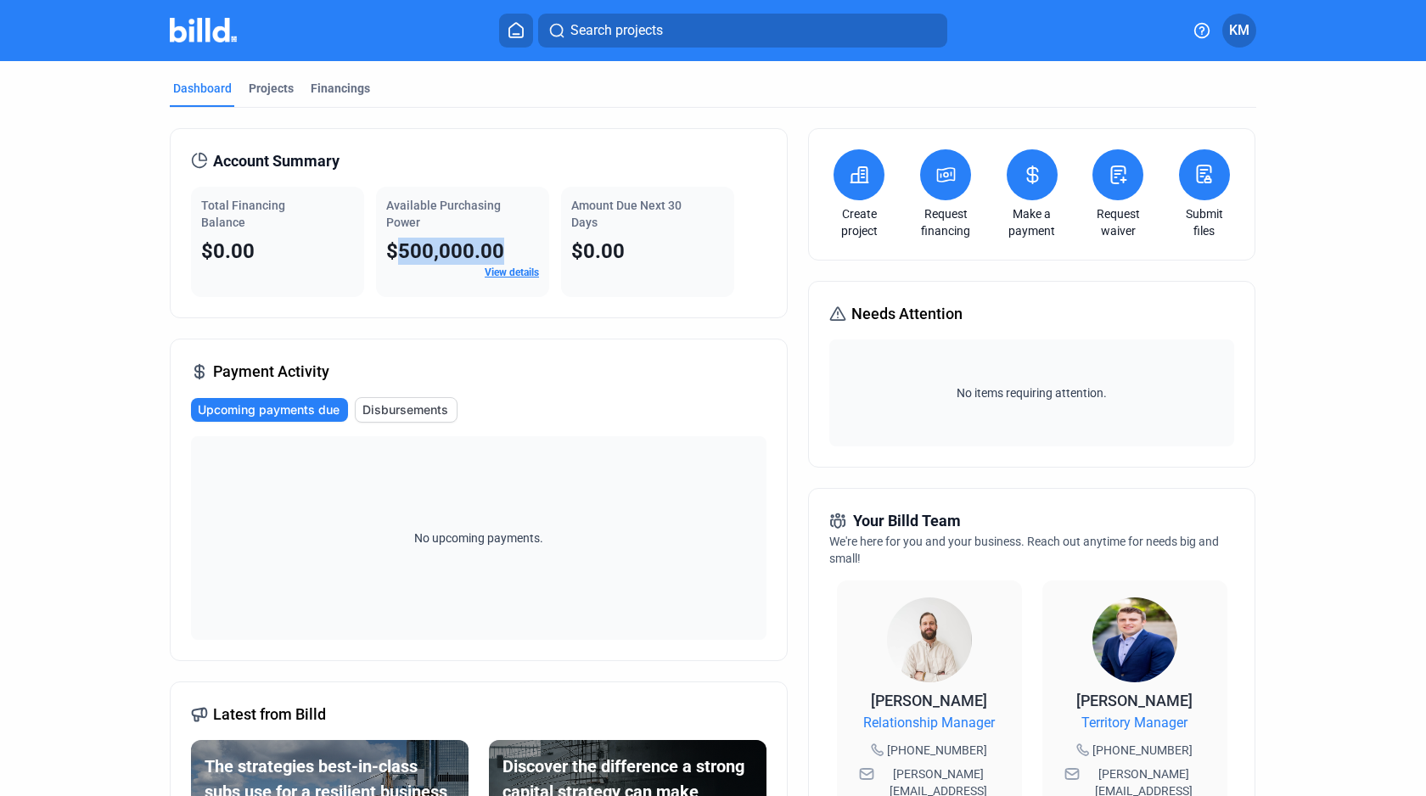
click at [407, 208] on span "Available Purchasing Power" at bounding box center [443, 214] width 115 height 31
click at [402, 219] on span "Available Purchasing Power" at bounding box center [443, 214] width 115 height 31
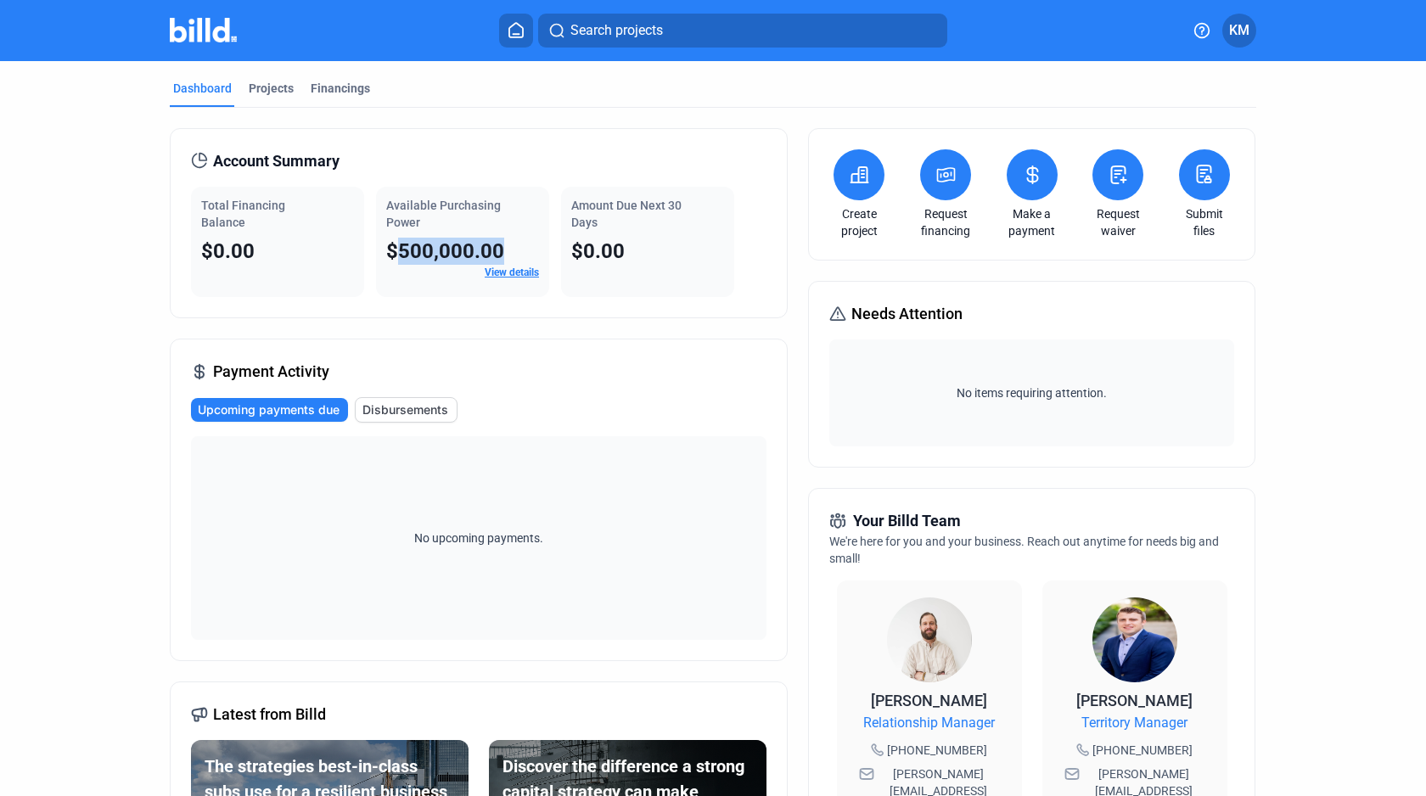
click at [402, 219] on span "Available Purchasing Power" at bounding box center [443, 214] width 115 height 31
click at [409, 209] on span "Available Purchasing Power" at bounding box center [443, 214] width 115 height 31
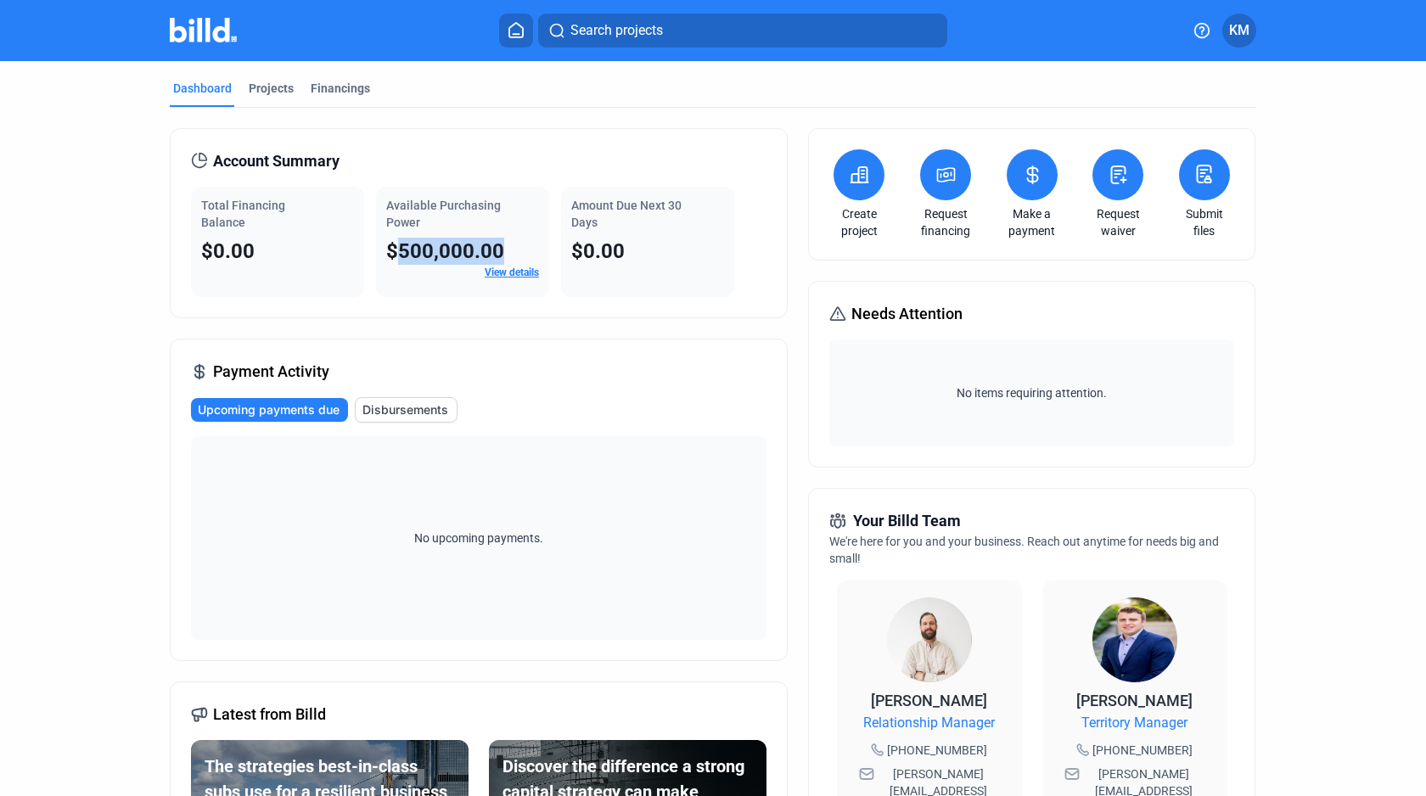
click at [405, 219] on span "Available Purchasing Power" at bounding box center [443, 214] width 115 height 31
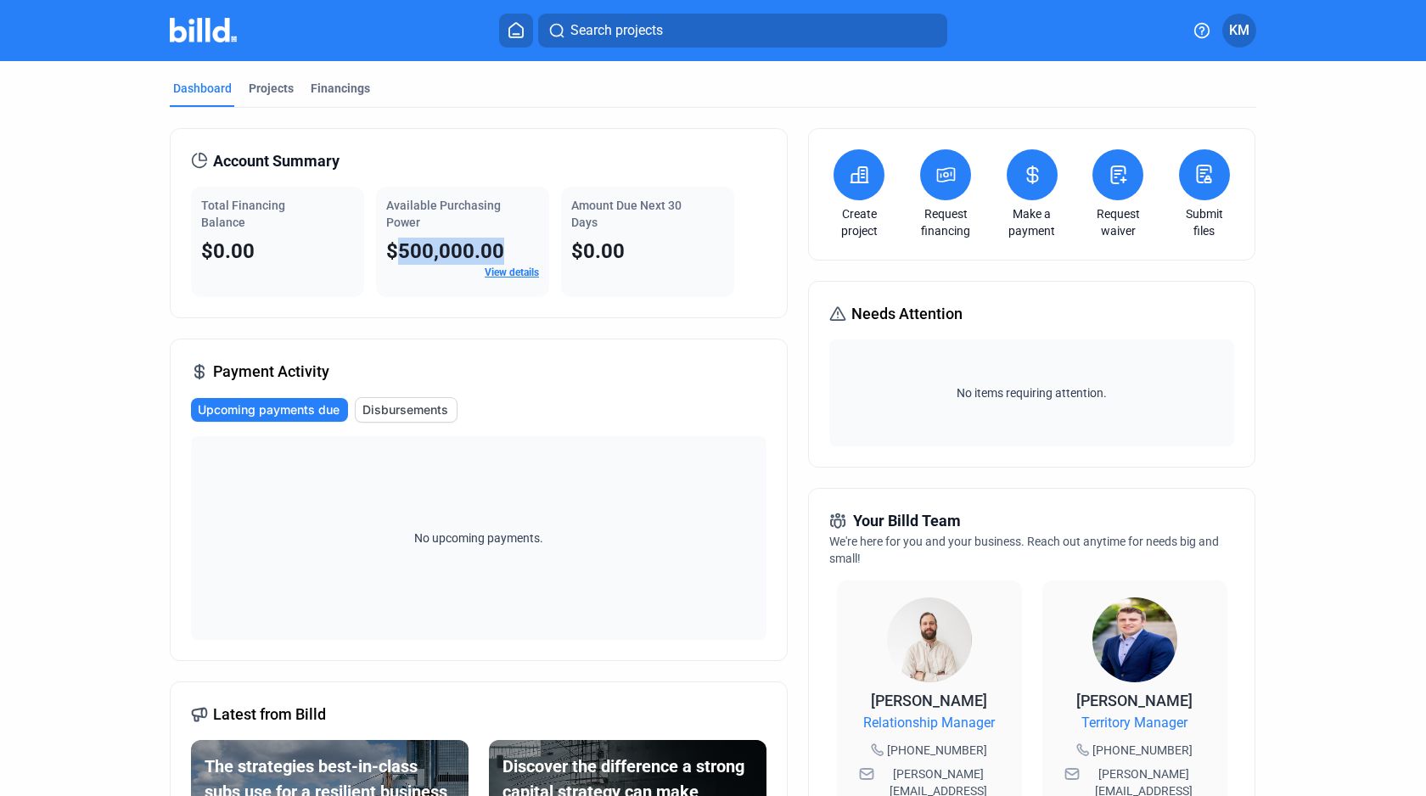
click at [405, 219] on span "Available Purchasing Power" at bounding box center [443, 214] width 115 height 31
click at [405, 210] on span "Available Purchasing Power" at bounding box center [443, 214] width 115 height 31
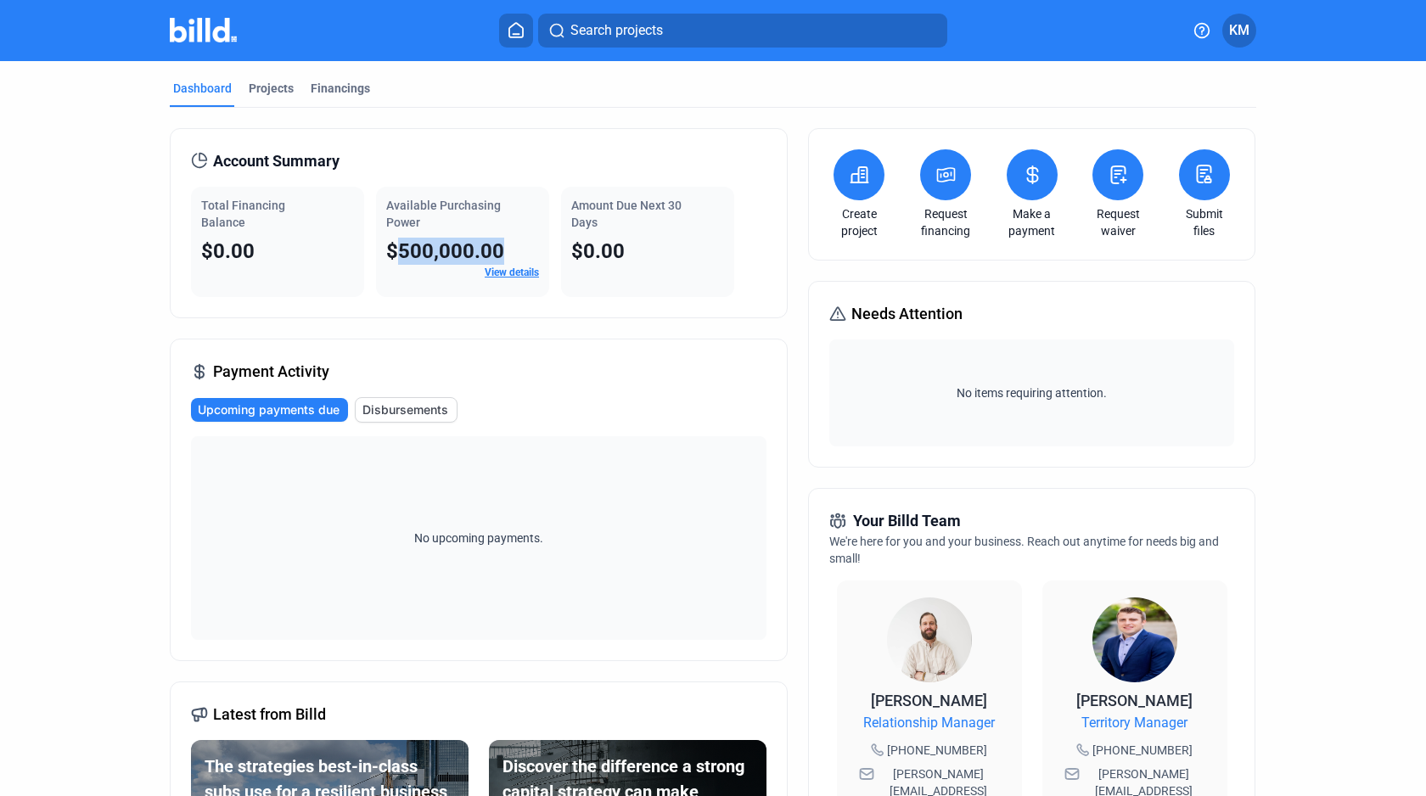
click at [406, 208] on span "Available Purchasing Power" at bounding box center [443, 214] width 115 height 31
click at [404, 218] on span "Available Purchasing Power" at bounding box center [443, 214] width 115 height 31
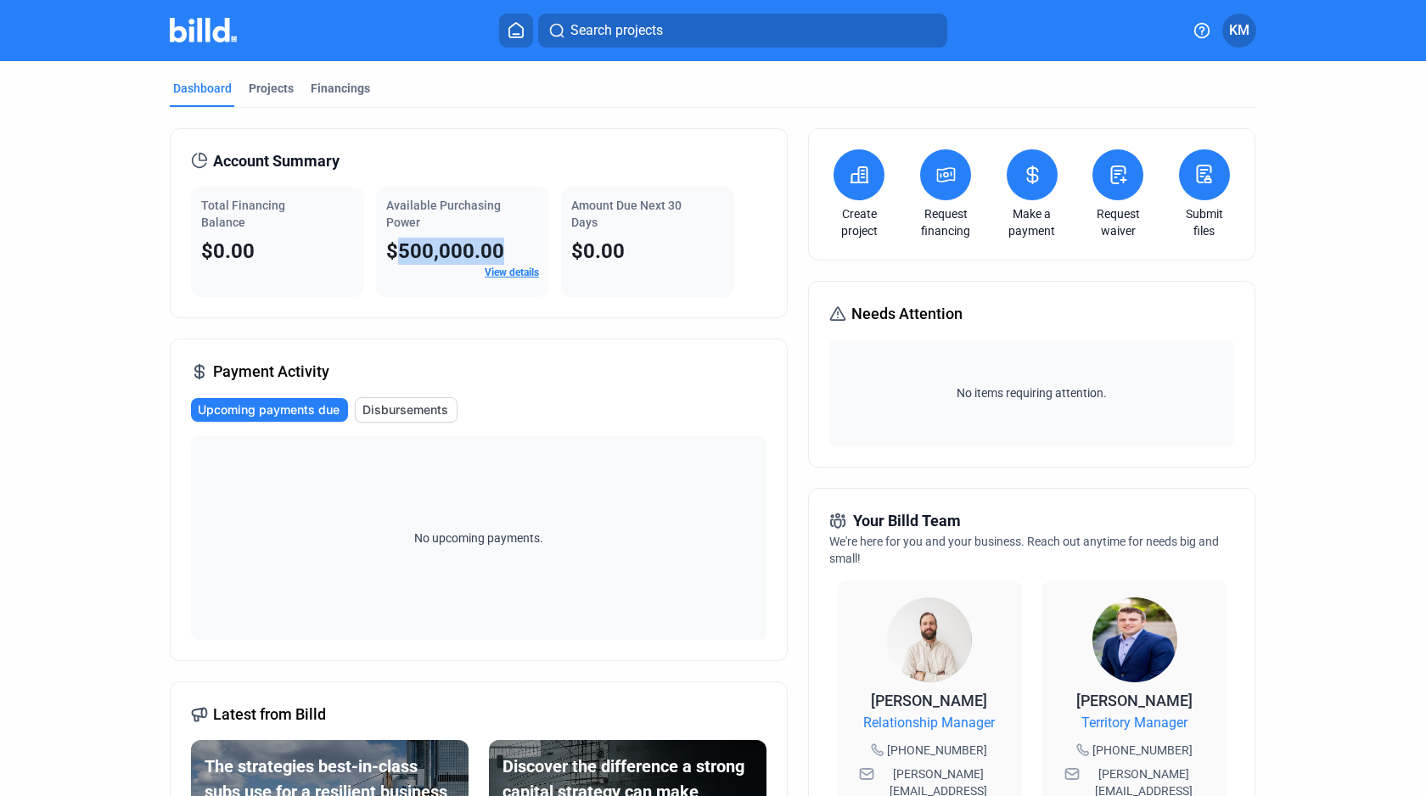
click at [401, 210] on span "Available Purchasing Power" at bounding box center [443, 214] width 115 height 31
click at [400, 217] on span "Available Purchasing Power" at bounding box center [443, 214] width 115 height 31
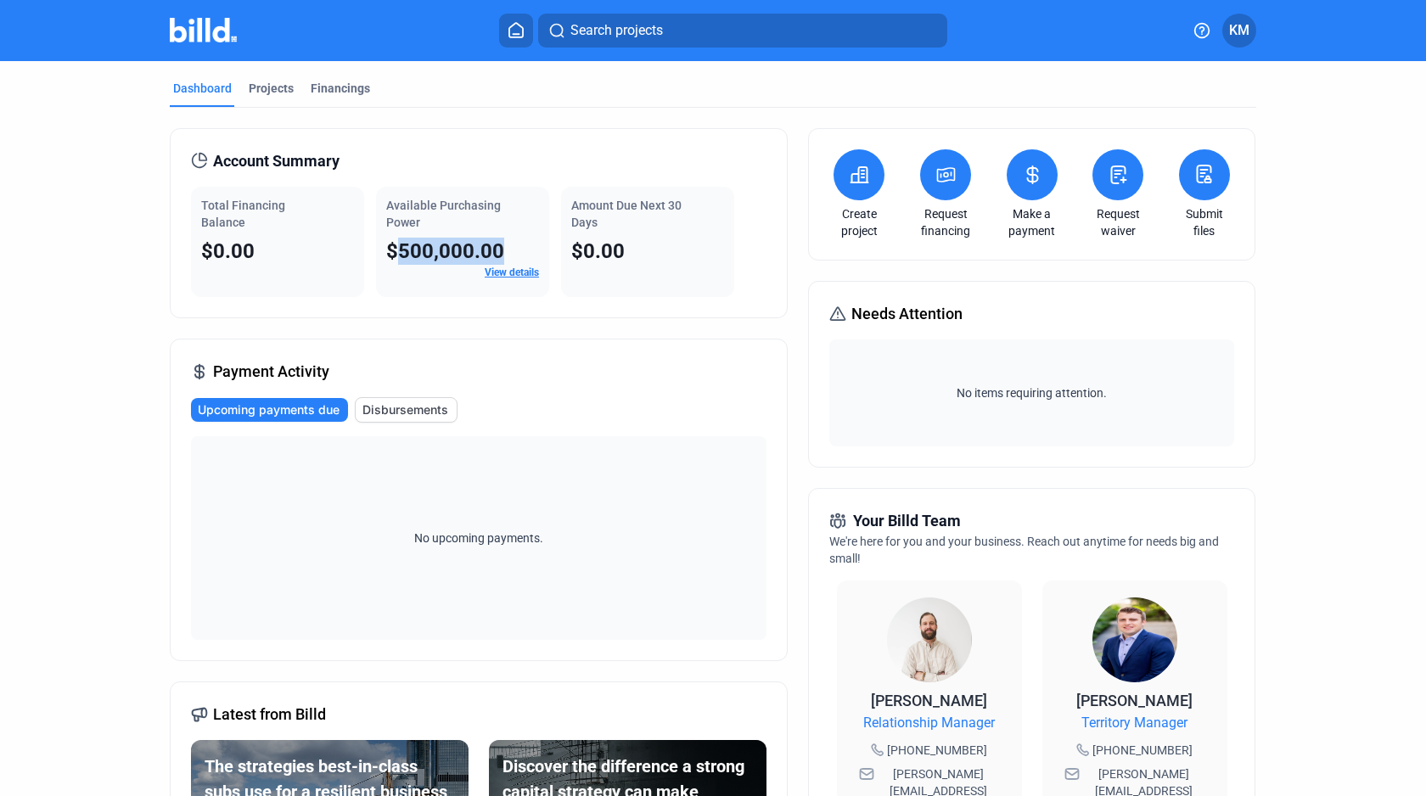
click at [399, 209] on span "Available Purchasing Power" at bounding box center [443, 214] width 115 height 31
click at [399, 222] on span "Available Purchasing Power" at bounding box center [443, 214] width 115 height 31
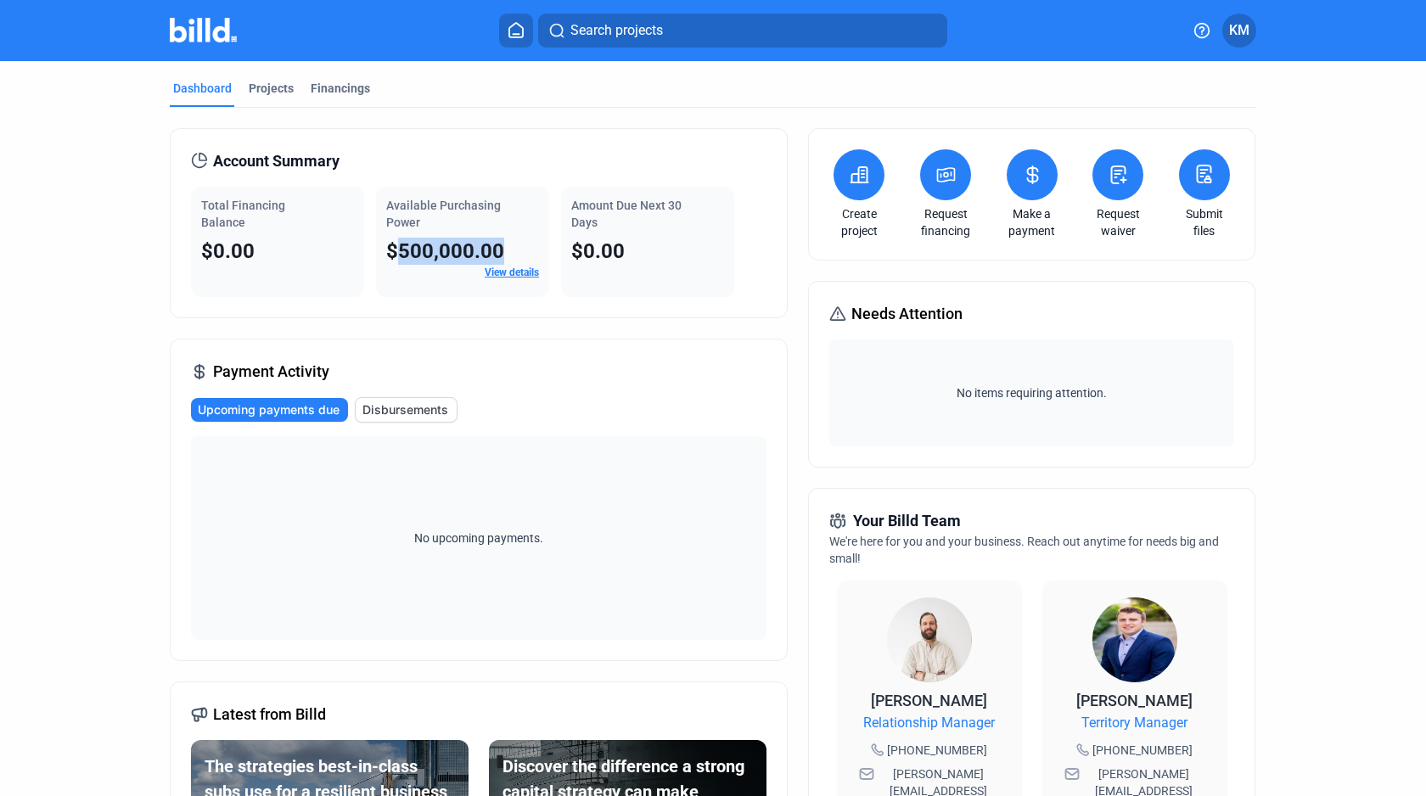
click at [399, 222] on span "Available Purchasing Power" at bounding box center [443, 214] width 115 height 31
click at [398, 212] on div "Available Purchasing Power" at bounding box center [462, 214] width 153 height 34
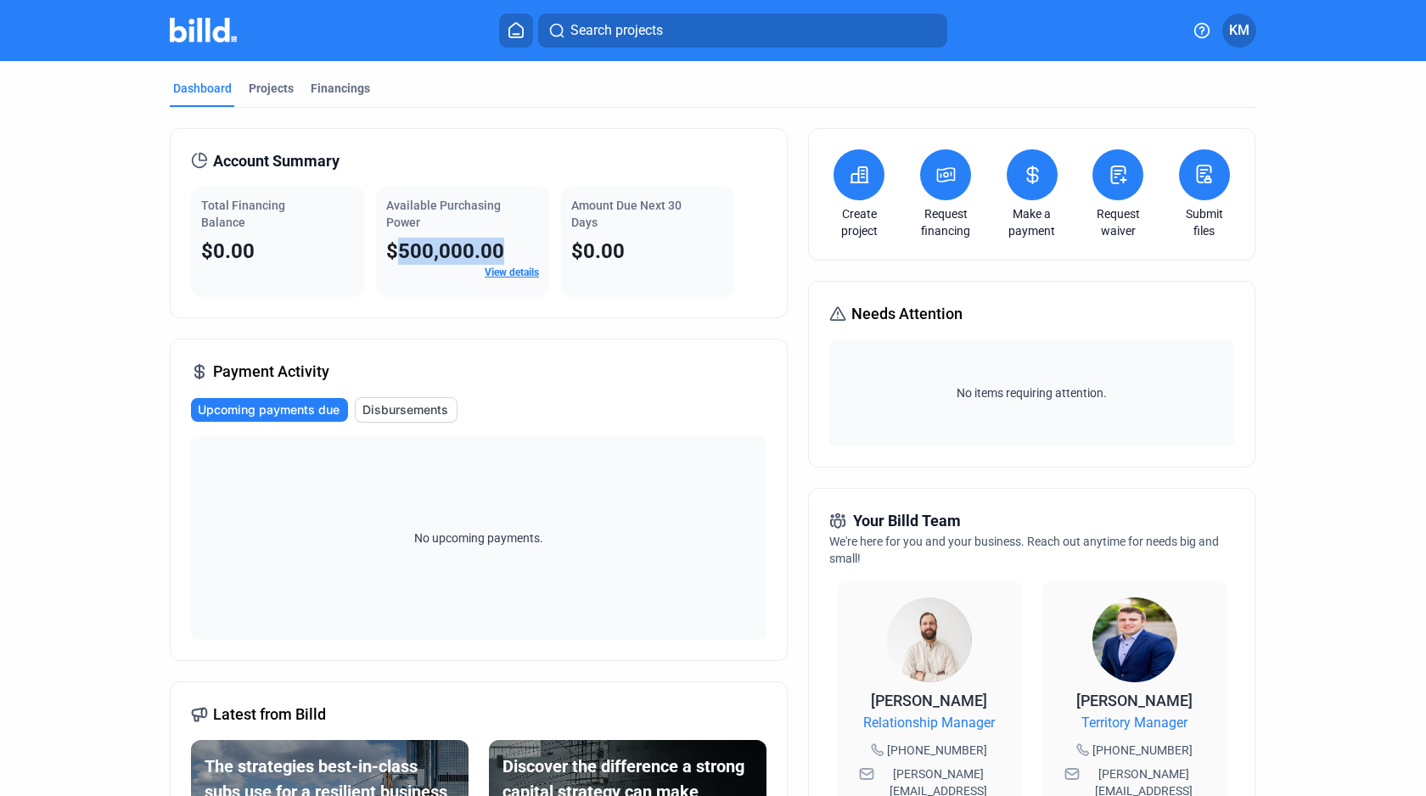
click at [398, 212] on div "Available Purchasing Power" at bounding box center [462, 214] width 153 height 34
click at [397, 220] on span "Available Purchasing Power" at bounding box center [443, 214] width 115 height 31
click at [397, 215] on span "Available Purchasing Power" at bounding box center [443, 214] width 115 height 31
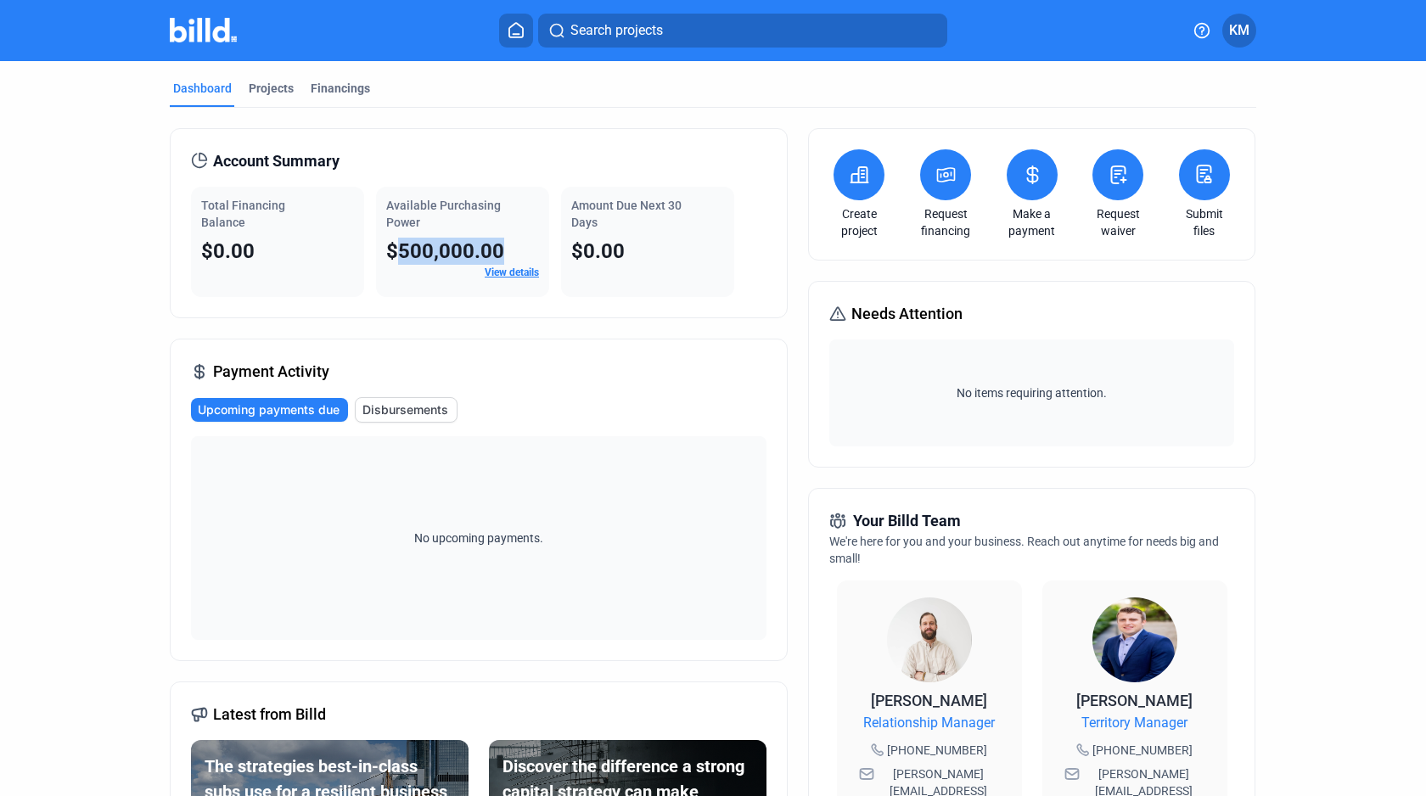
click at [397, 215] on span "Available Purchasing Power" at bounding box center [443, 214] width 115 height 31
click at [397, 210] on span "Available Purchasing Power" at bounding box center [443, 214] width 115 height 31
click at [397, 208] on span "Available Purchasing Power" at bounding box center [443, 214] width 115 height 31
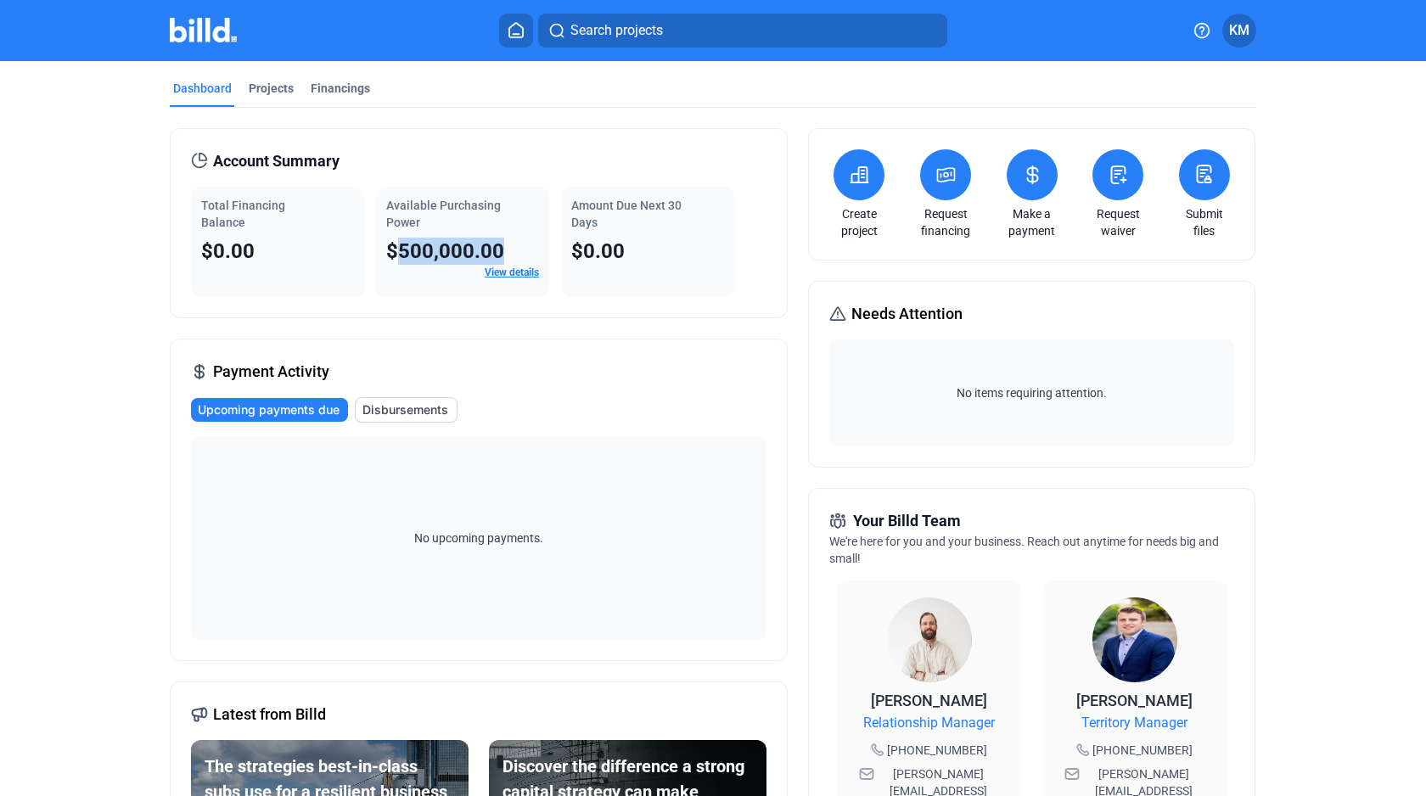
click at [397, 208] on span "Available Purchasing Power" at bounding box center [443, 214] width 115 height 31
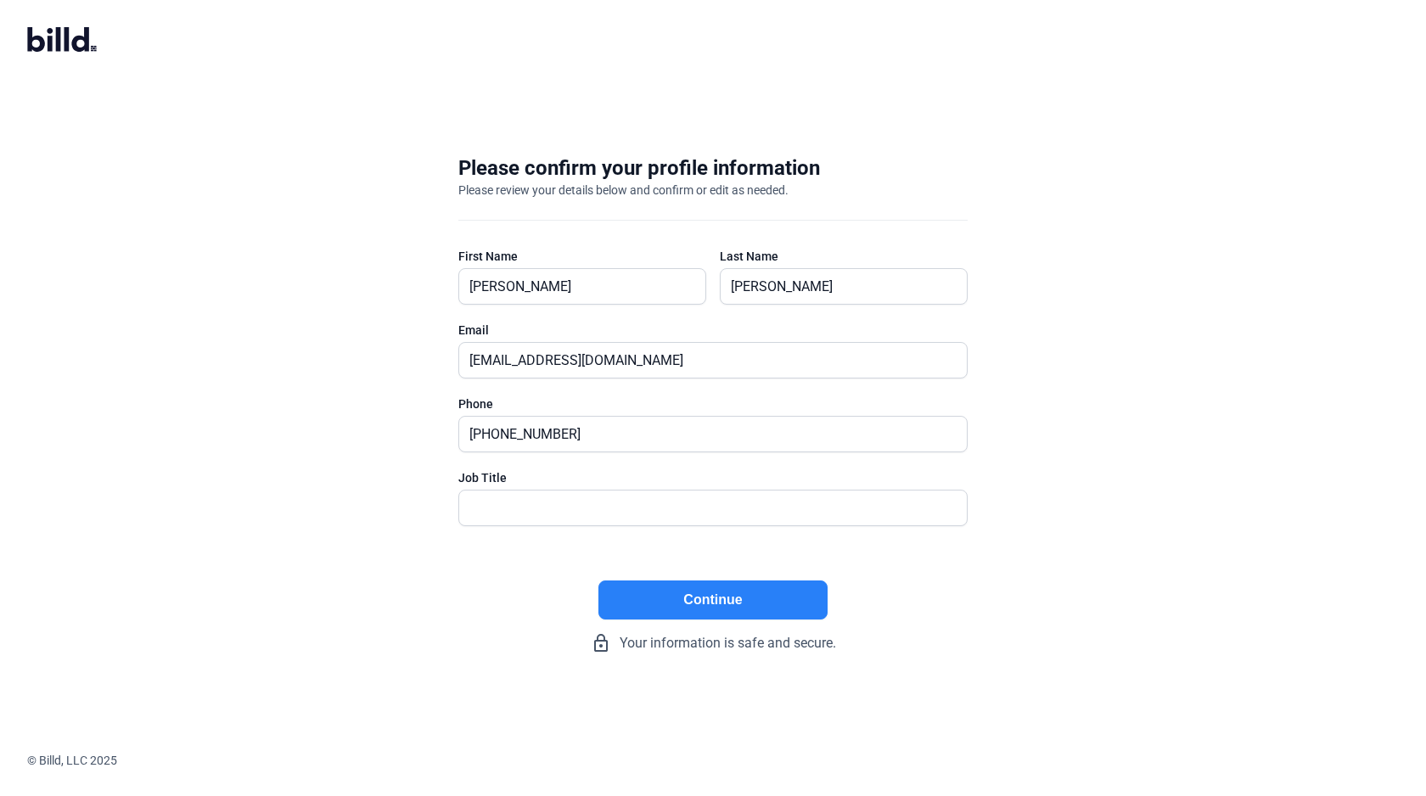
click at [608, 173] on div "Please confirm your profile information" at bounding box center [639, 167] width 362 height 27
click at [523, 192] on div "Please review your details below and confirm or edit as needed." at bounding box center [623, 190] width 330 height 17
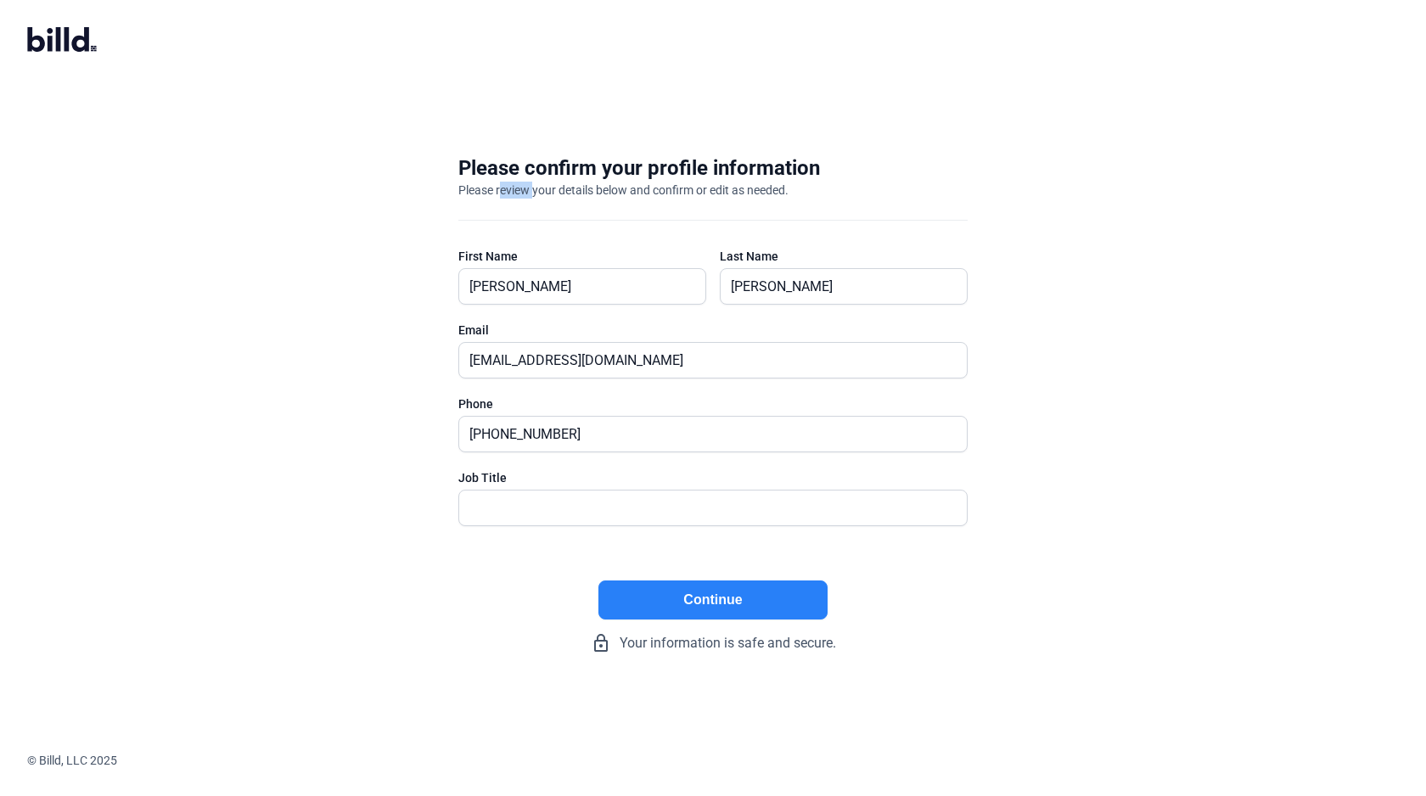
click at [523, 192] on div "Please review your details below and confirm or edit as needed." at bounding box center [623, 190] width 330 height 17
click at [520, 171] on div "Please confirm your profile information" at bounding box center [639, 167] width 362 height 27
click at [522, 192] on div "Please review your details below and confirm or edit as needed." at bounding box center [623, 190] width 330 height 17
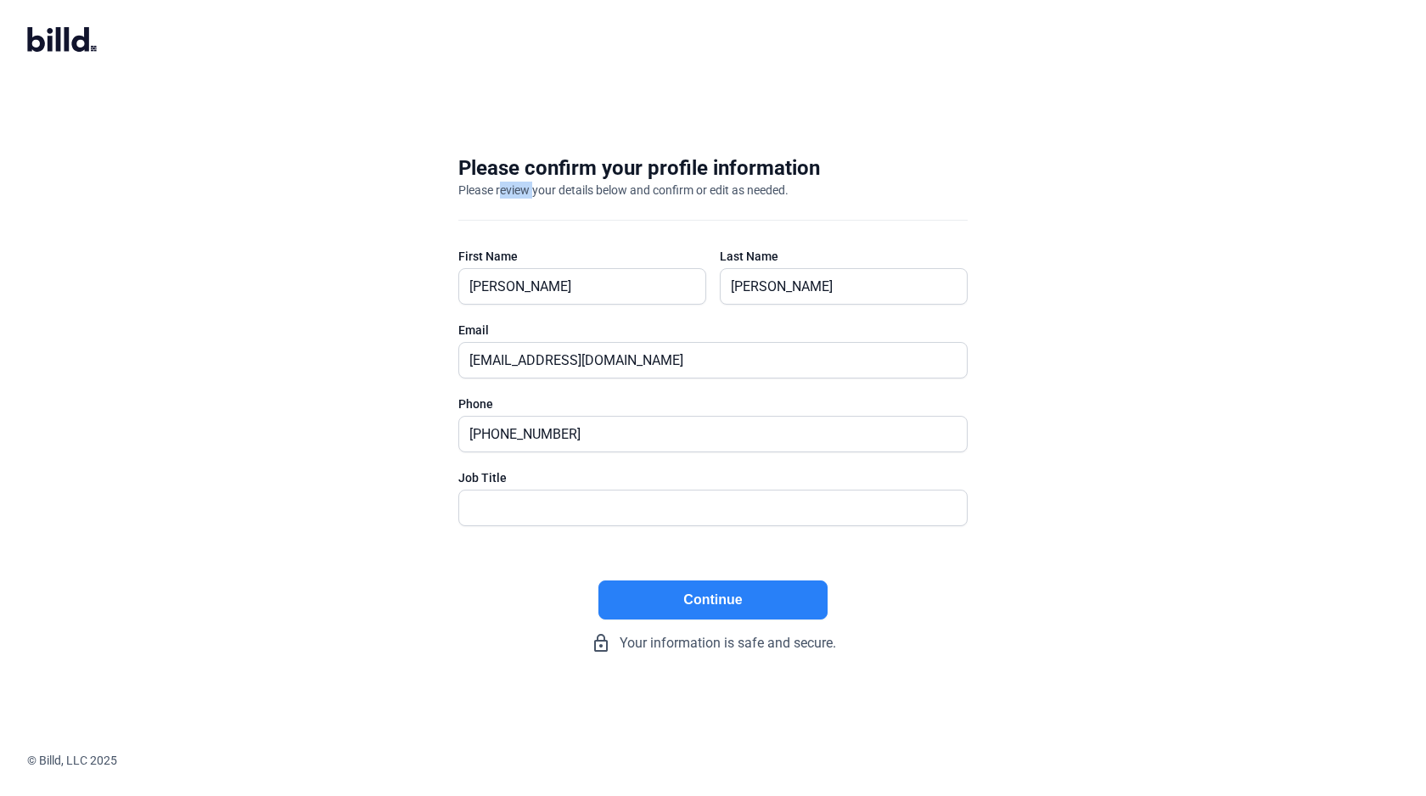
click at [522, 192] on div "Please review your details below and confirm or edit as needed." at bounding box center [623, 190] width 330 height 17
click at [498, 169] on div "Please confirm your profile information" at bounding box center [639, 167] width 362 height 27
click at [533, 168] on div "Please confirm your profile information" at bounding box center [639, 167] width 362 height 27
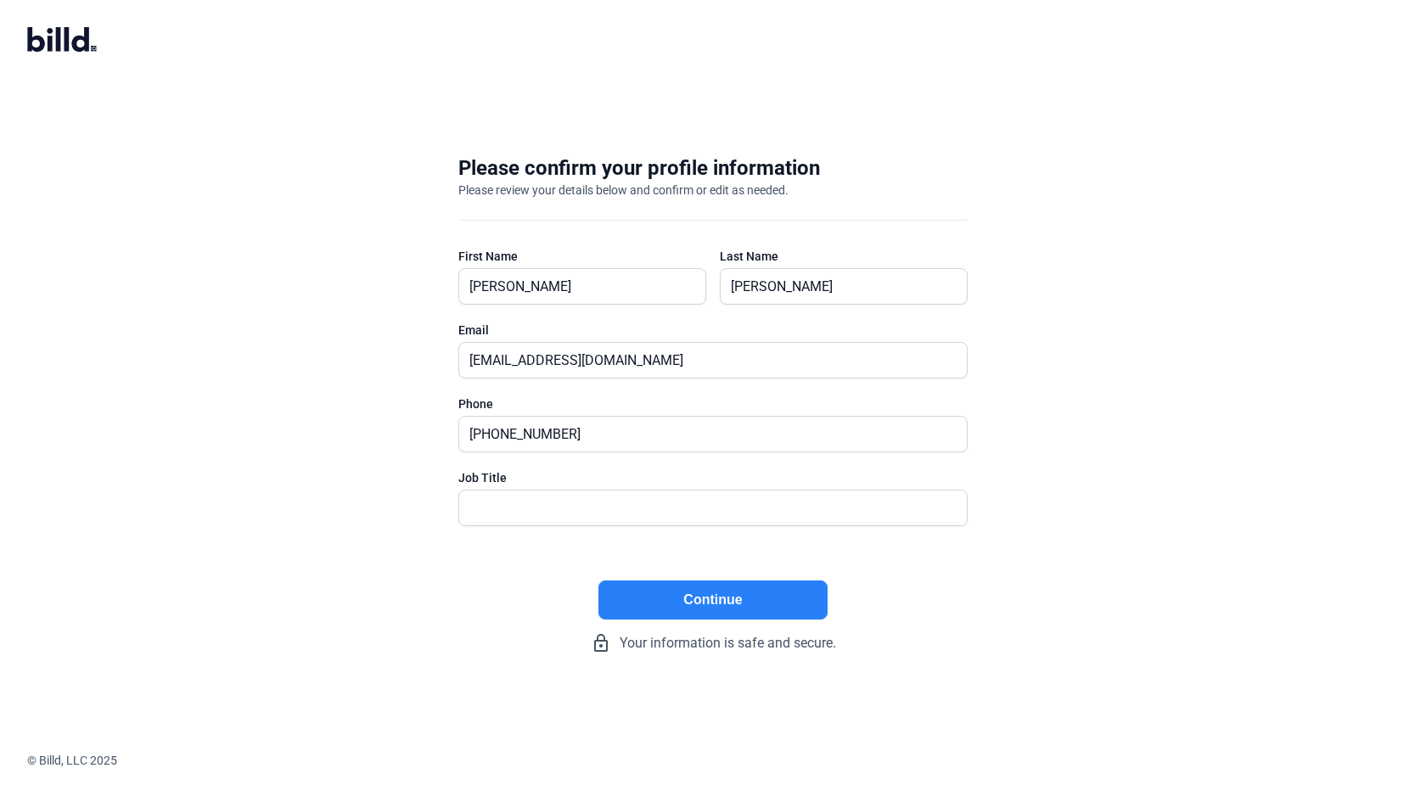
click at [533, 168] on div "Please confirm your profile information" at bounding box center [639, 167] width 362 height 27
click at [626, 161] on div "Please confirm your profile information" at bounding box center [639, 167] width 362 height 27
click at [652, 163] on div "Please confirm your profile information" at bounding box center [639, 167] width 362 height 27
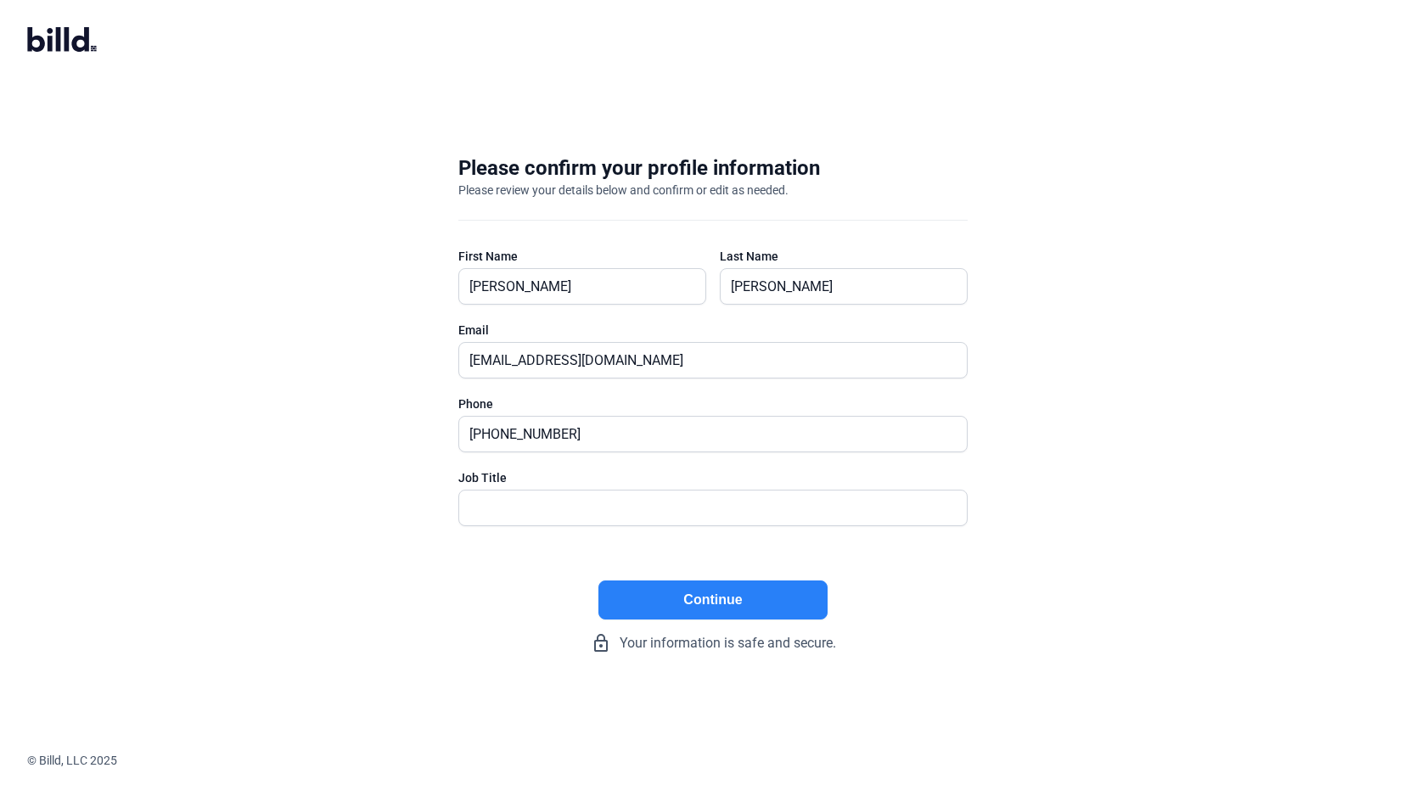
click at [652, 163] on div "Please confirm your profile information" at bounding box center [639, 167] width 362 height 27
click at [576, 165] on div "Please confirm your profile information" at bounding box center [639, 167] width 362 height 27
click at [492, 162] on div "Please confirm your profile information" at bounding box center [639, 167] width 362 height 27
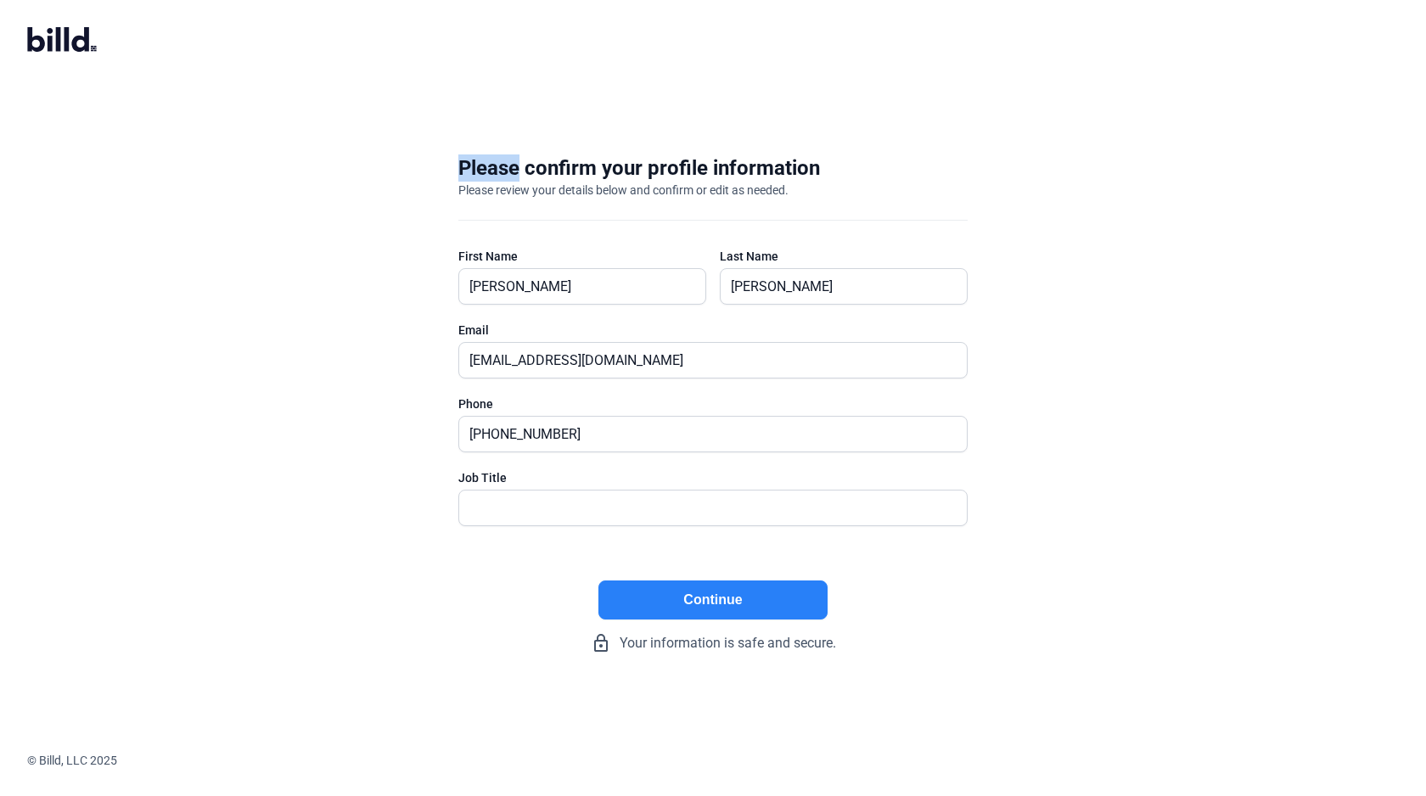
click at [615, 165] on div "Please confirm your profile information" at bounding box center [639, 167] width 362 height 27
click at [756, 163] on div "Please confirm your profile information" at bounding box center [639, 167] width 362 height 27
click at [559, 165] on div "Please confirm your profile information" at bounding box center [639, 167] width 362 height 27
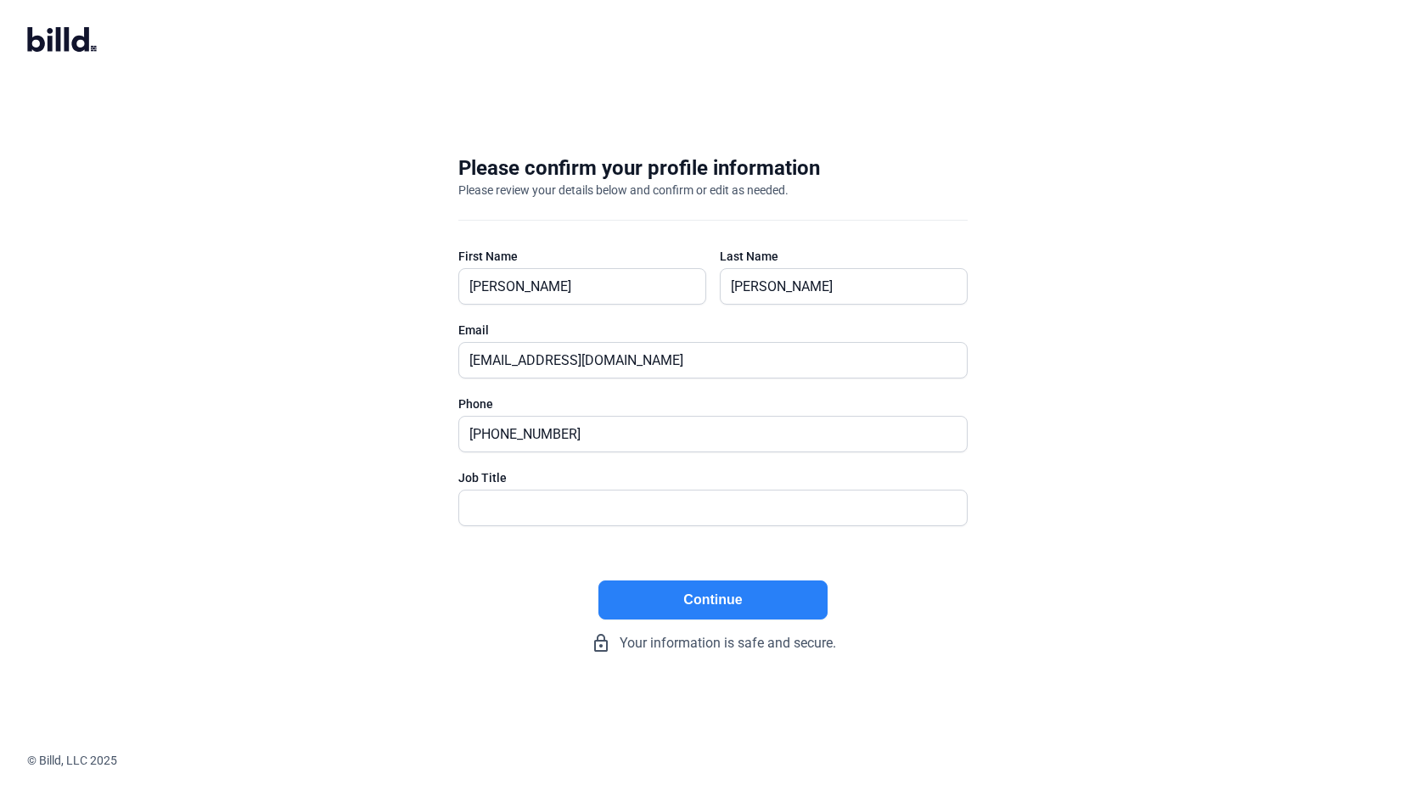
click at [559, 165] on div "Please confirm your profile information" at bounding box center [639, 167] width 362 height 27
click at [496, 165] on div "Please confirm your profile information" at bounding box center [639, 167] width 362 height 27
click at [619, 170] on div "Please confirm your profile information" at bounding box center [639, 167] width 362 height 27
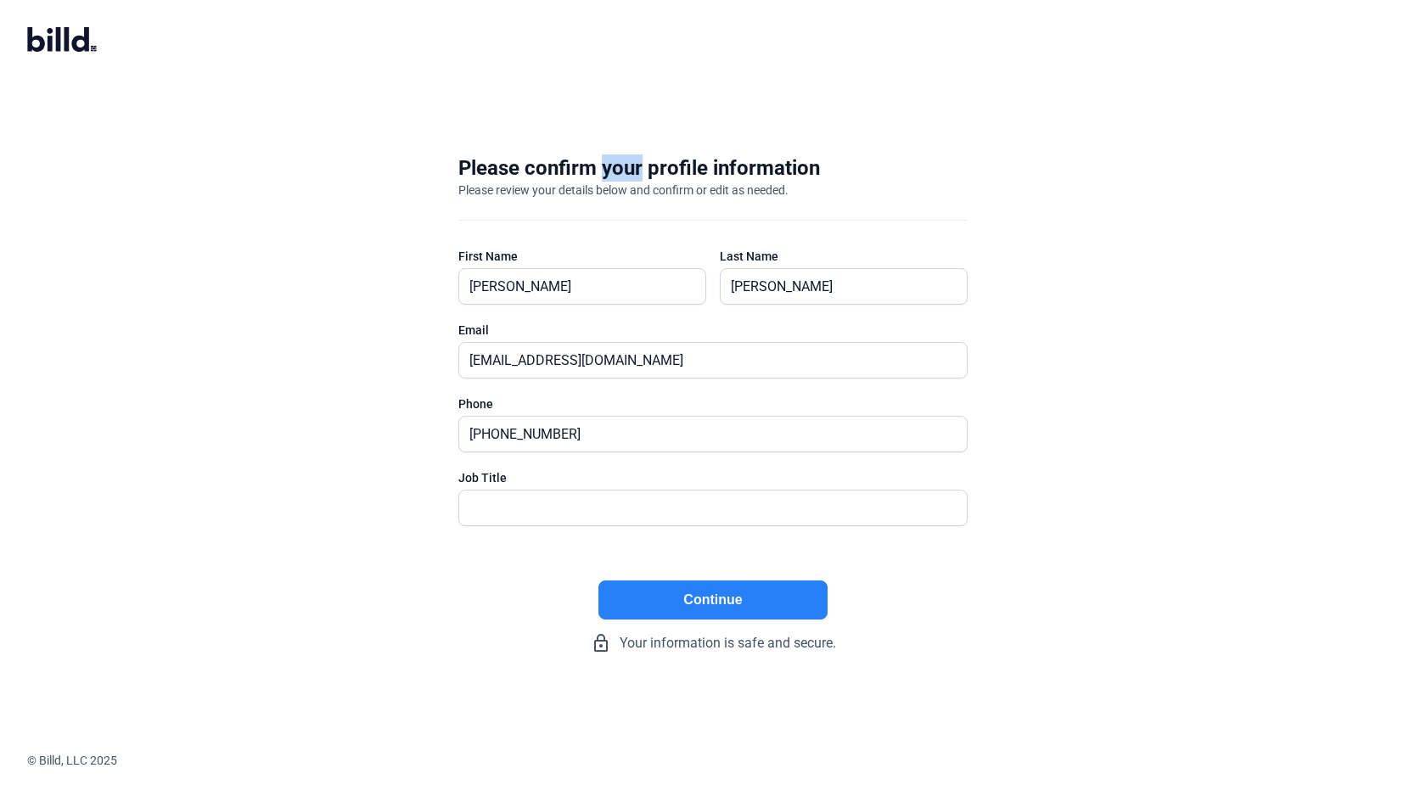
click at [755, 162] on div "Please confirm your profile information" at bounding box center [639, 167] width 362 height 27
click at [616, 169] on div "Please confirm your profile information" at bounding box center [639, 167] width 362 height 27
click at [508, 175] on div "Please confirm your profile information" at bounding box center [639, 167] width 362 height 27
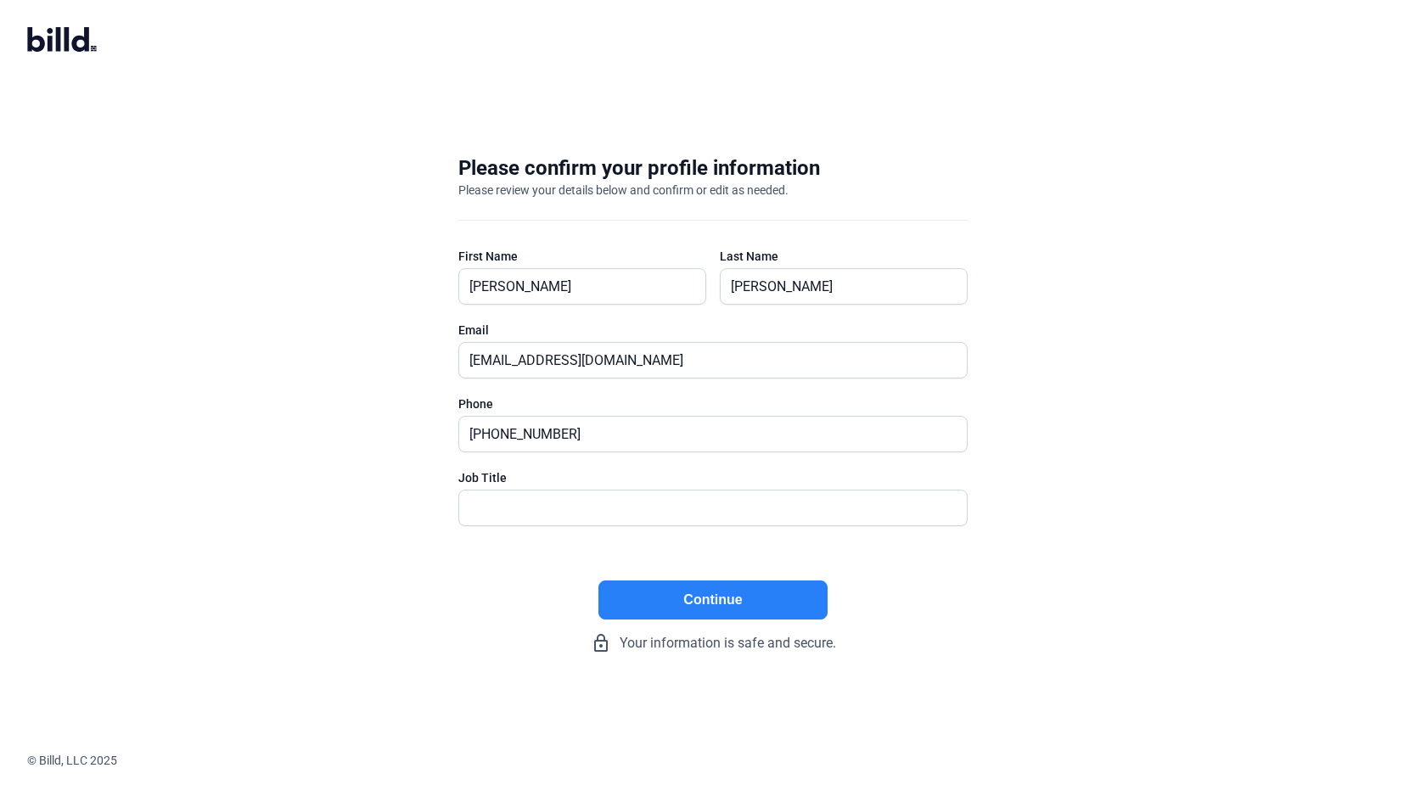
click at [508, 175] on div "Please confirm your profile information" at bounding box center [639, 167] width 362 height 27
click at [625, 173] on div "Please confirm your profile information" at bounding box center [639, 167] width 362 height 27
click at [771, 164] on div "Please confirm your profile information" at bounding box center [639, 167] width 362 height 27
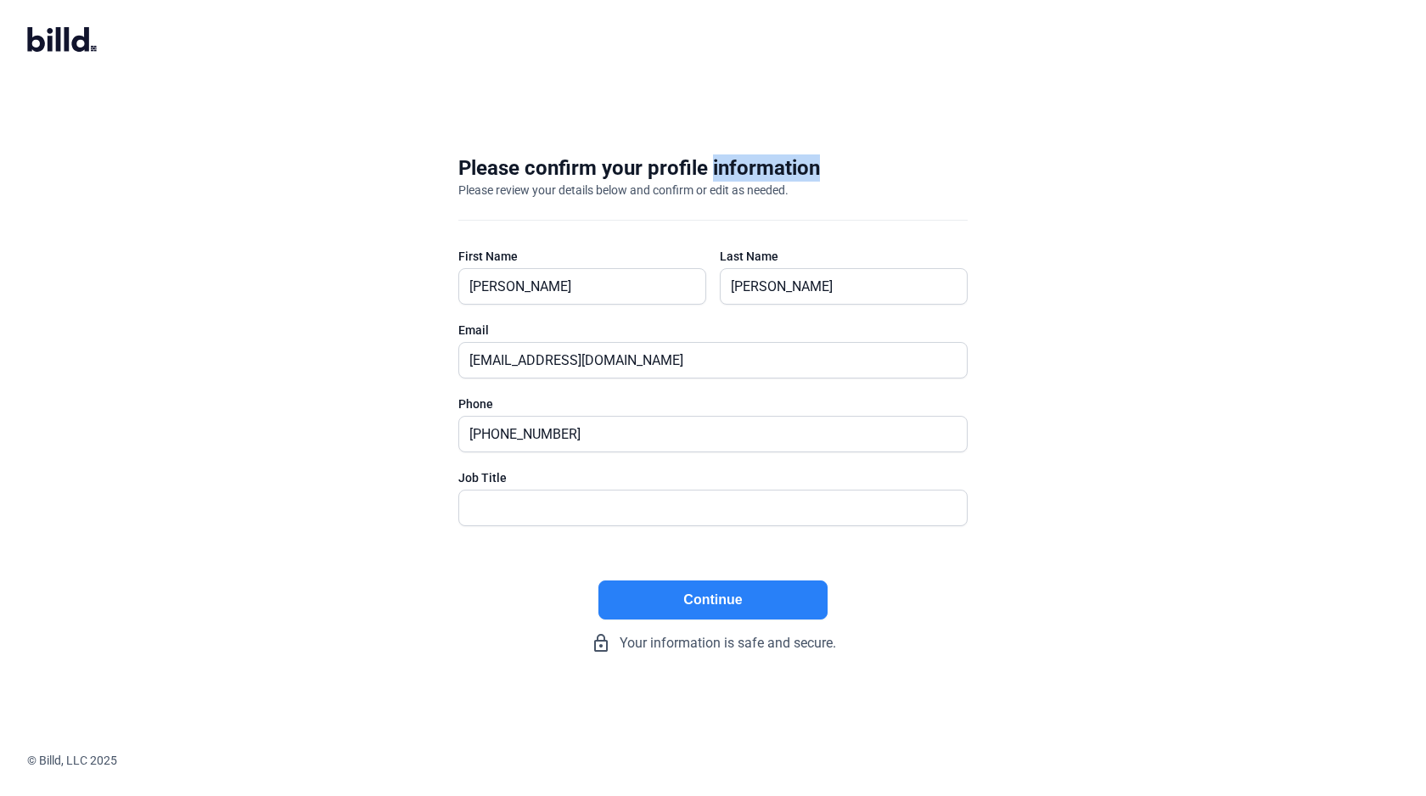
click at [693, 186] on div "Please review your details below and confirm or edit as needed." at bounding box center [623, 190] width 330 height 17
click at [514, 168] on div "Please confirm your profile information" at bounding box center [639, 167] width 362 height 27
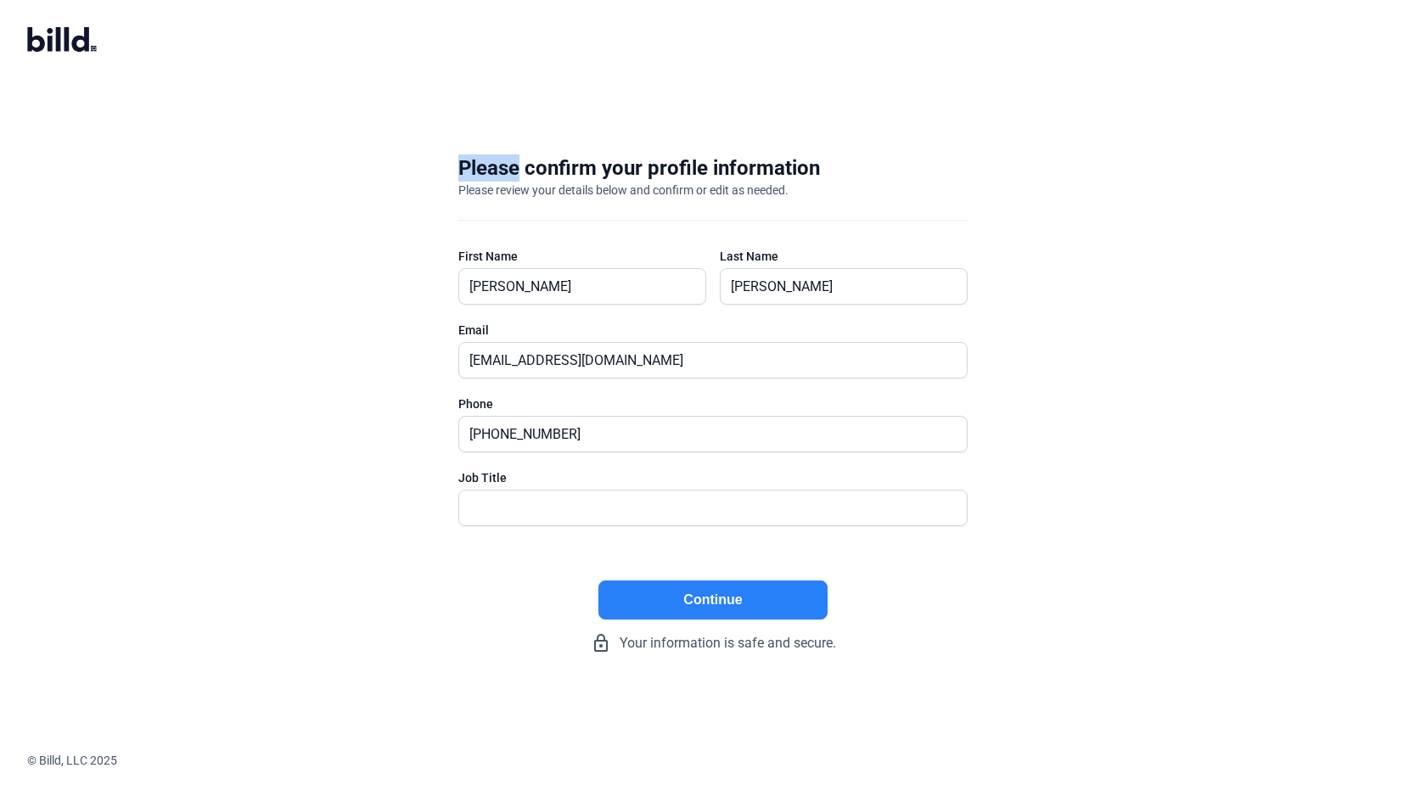
click at [632, 170] on div "Please confirm your profile information" at bounding box center [639, 167] width 362 height 27
click at [728, 169] on div "Please confirm your profile information" at bounding box center [639, 167] width 362 height 27
click at [609, 168] on div "Please confirm your profile information" at bounding box center [639, 167] width 362 height 27
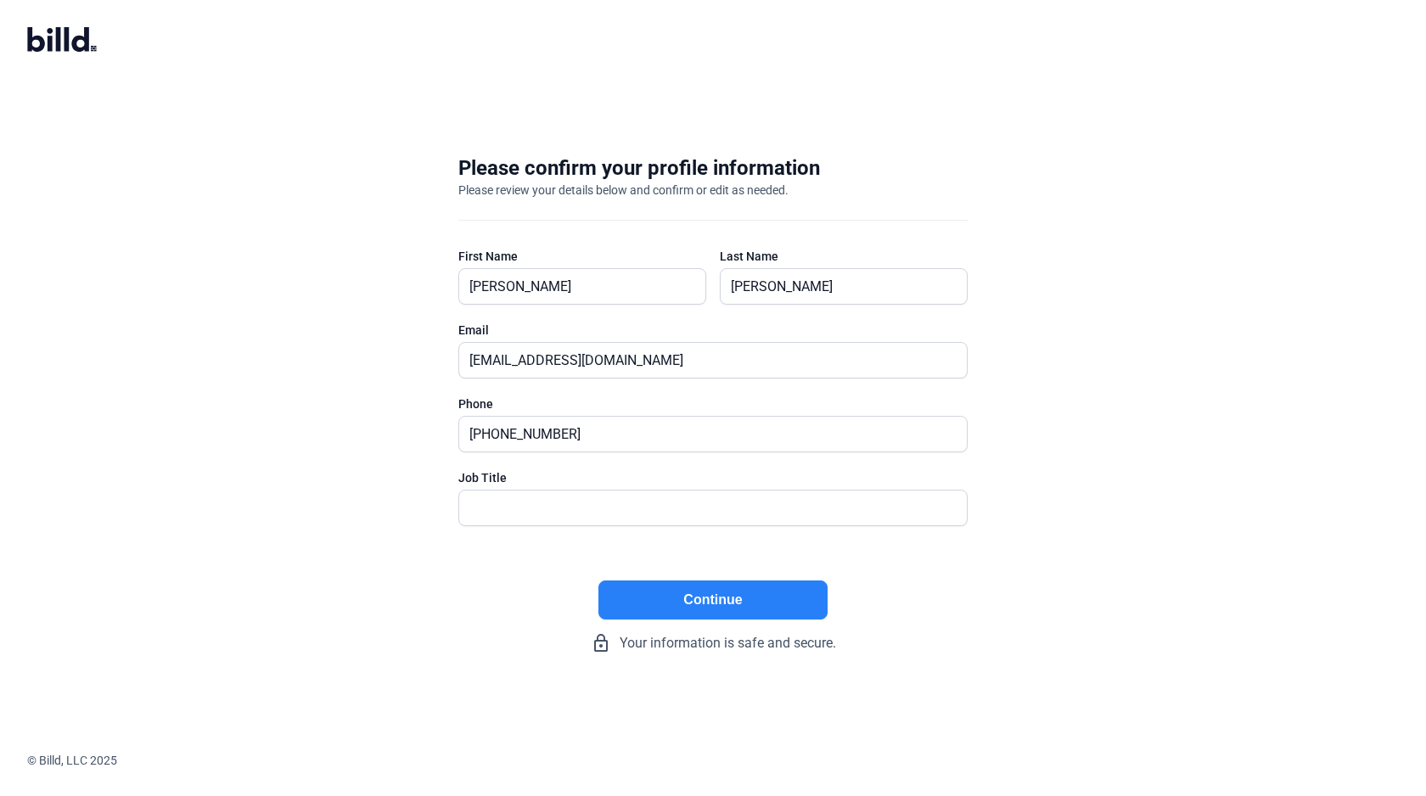
click at [609, 168] on div "Please confirm your profile information" at bounding box center [639, 167] width 362 height 27
click at [504, 170] on div "Please confirm your profile information" at bounding box center [639, 167] width 362 height 27
click at [612, 171] on div "Please confirm your profile information" at bounding box center [639, 167] width 362 height 27
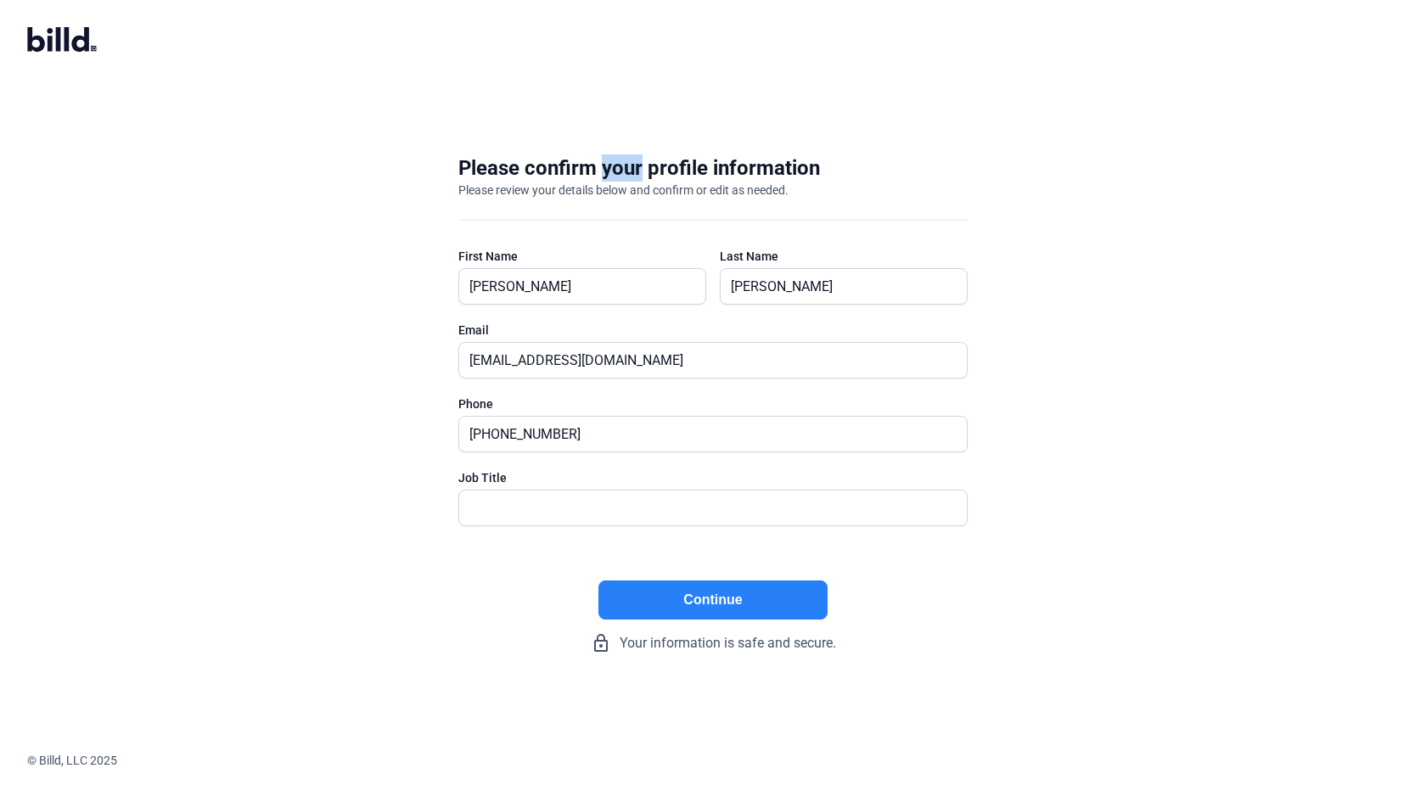
click at [737, 168] on div "Please confirm your profile information" at bounding box center [639, 167] width 362 height 27
click at [618, 165] on div "Please confirm your profile information" at bounding box center [639, 167] width 362 height 27
click at [502, 165] on div "Please confirm your profile information" at bounding box center [639, 167] width 362 height 27
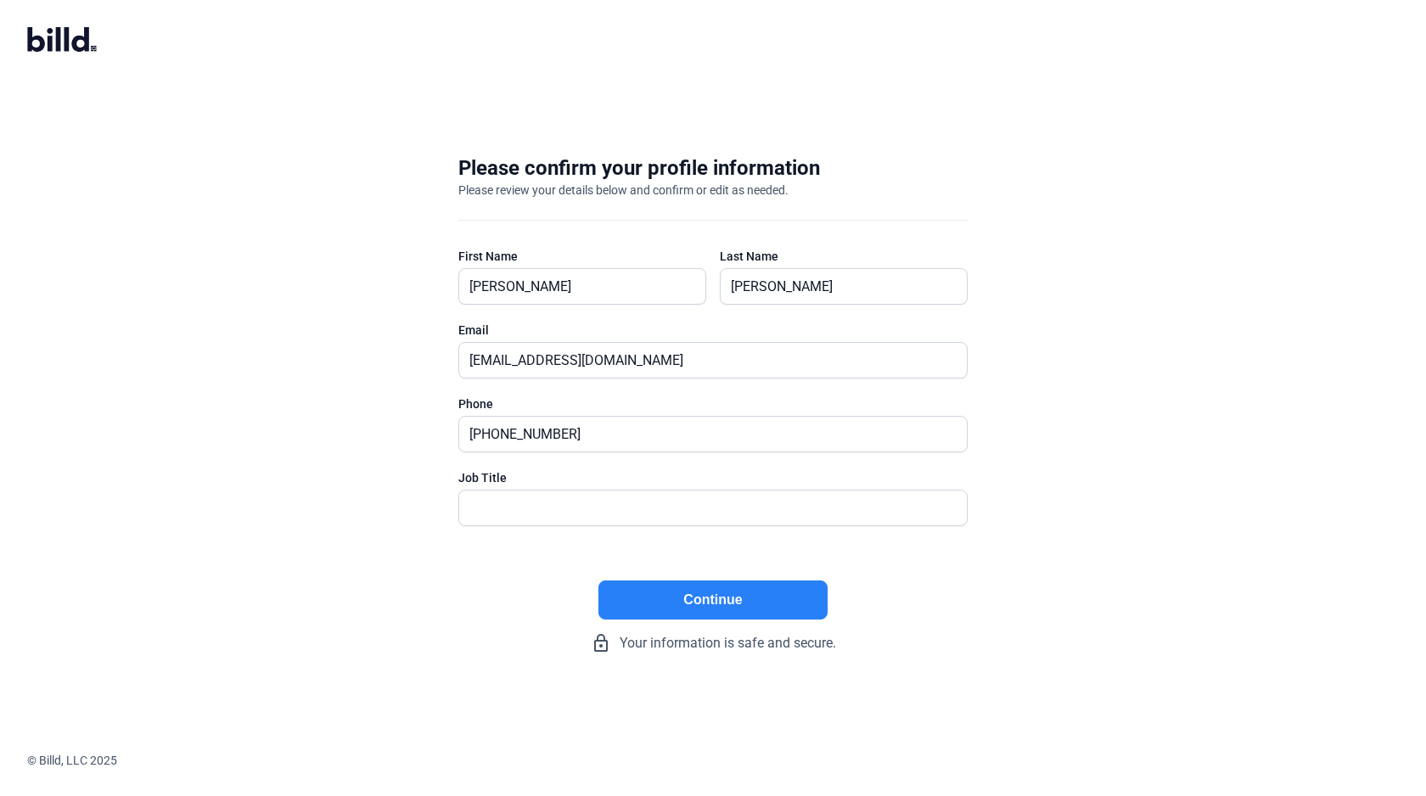
click at [502, 165] on div "Please confirm your profile information" at bounding box center [639, 167] width 362 height 27
click at [617, 174] on div "Please confirm your profile information" at bounding box center [639, 167] width 362 height 27
click at [732, 170] on div "Please confirm your profile information" at bounding box center [639, 167] width 362 height 27
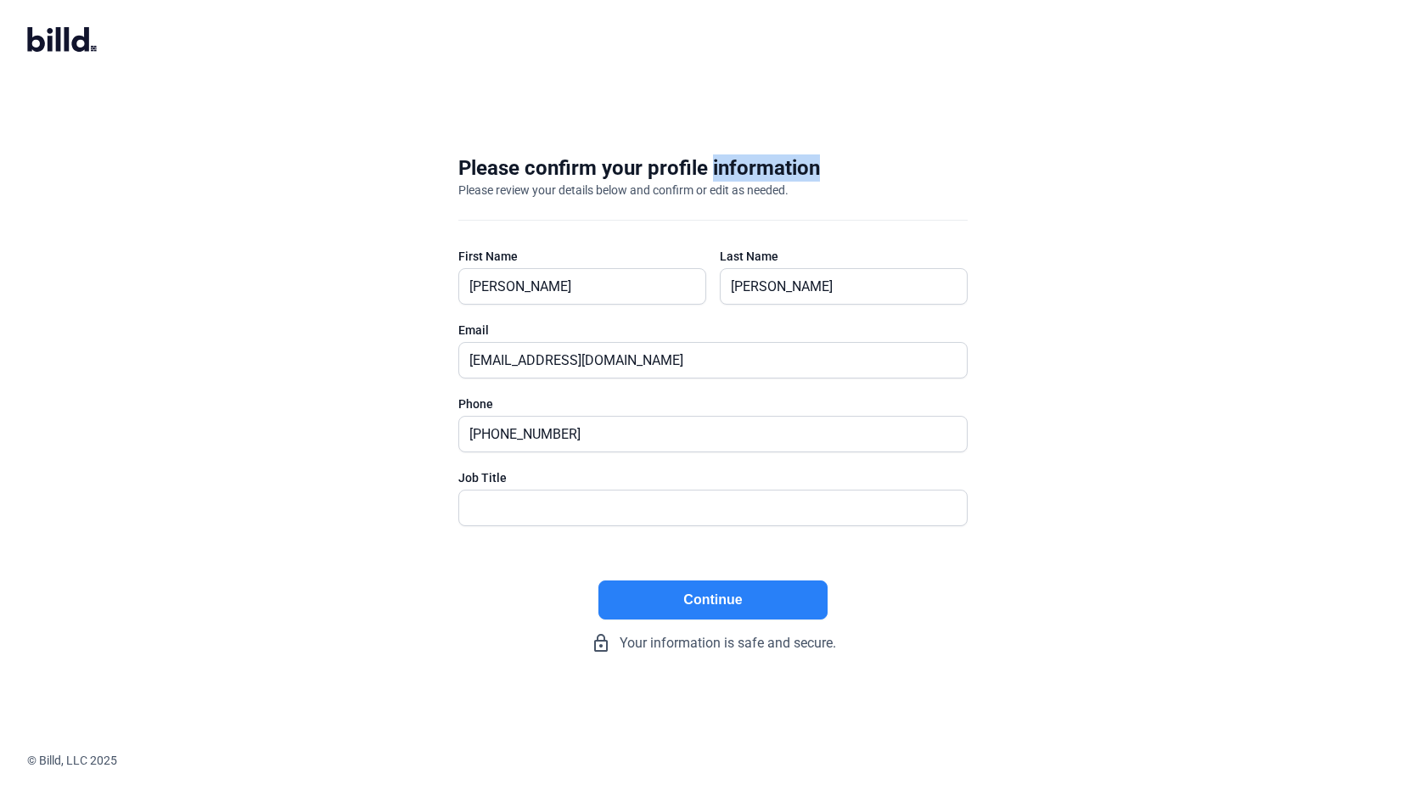
click at [556, 188] on div "Please review your details below and confirm or edit as needed." at bounding box center [623, 190] width 330 height 17
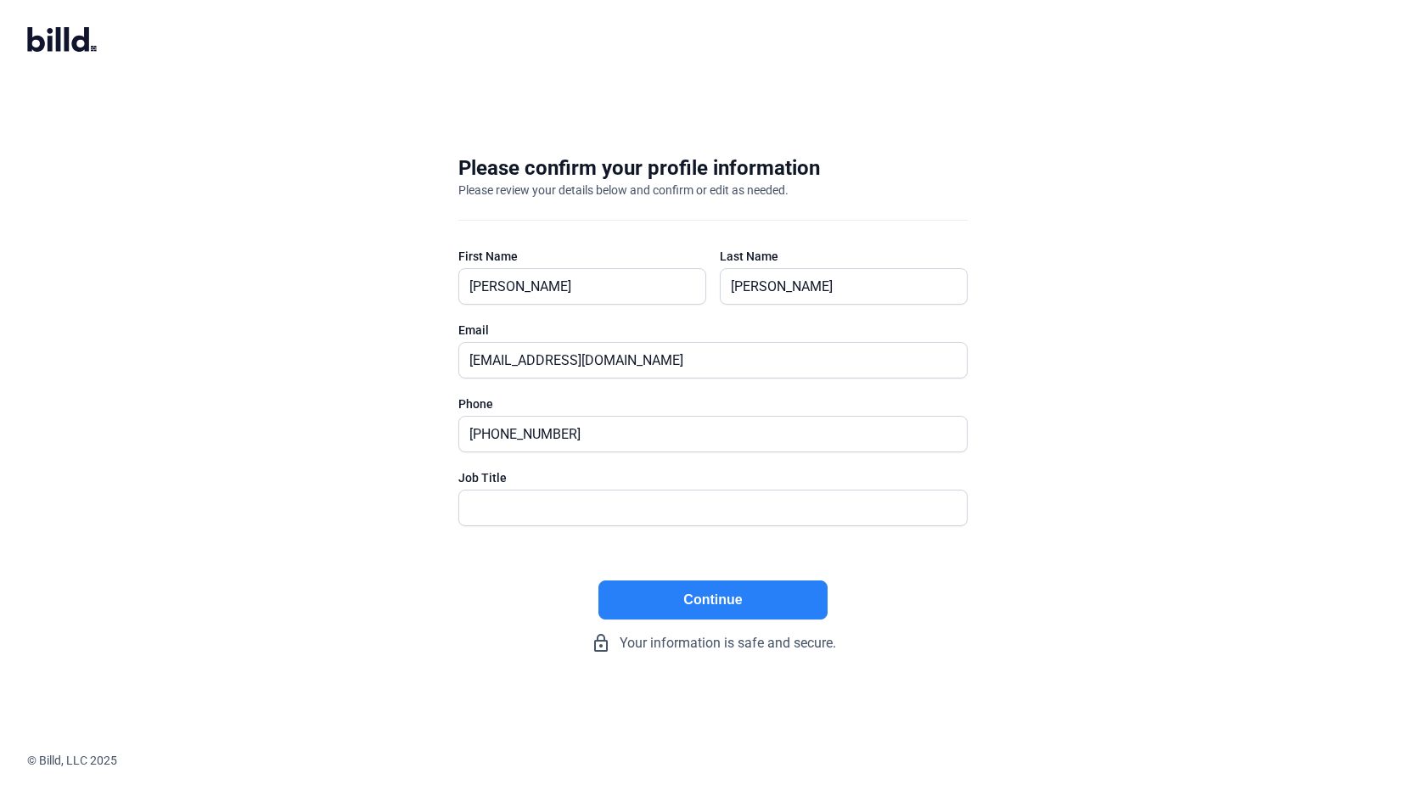
click at [556, 188] on div "Please review your details below and confirm or edit as needed." at bounding box center [623, 190] width 330 height 17
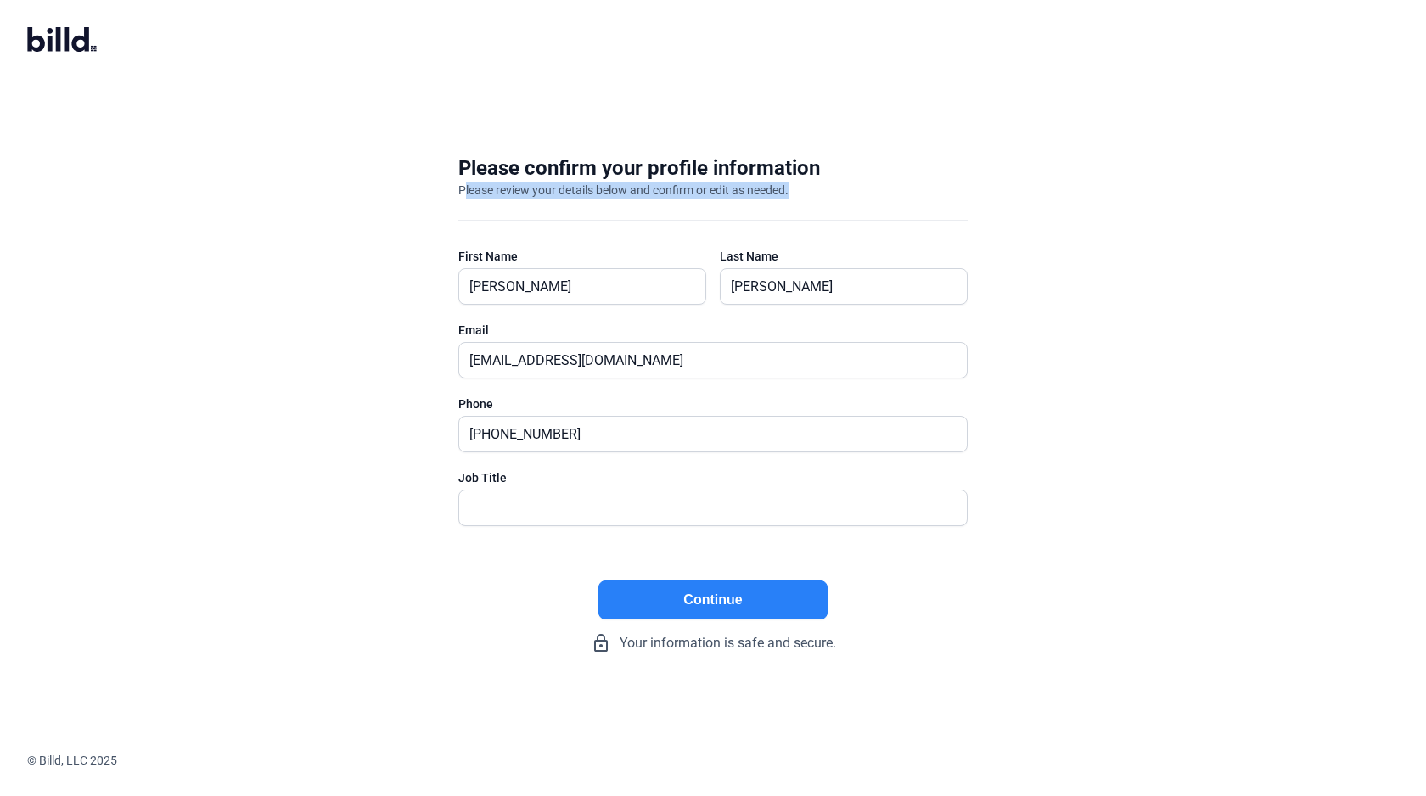
click at [525, 195] on div "Please review your details below and confirm or edit as needed." at bounding box center [623, 190] width 330 height 17
click at [504, 167] on div "Please confirm your profile information" at bounding box center [639, 167] width 362 height 27
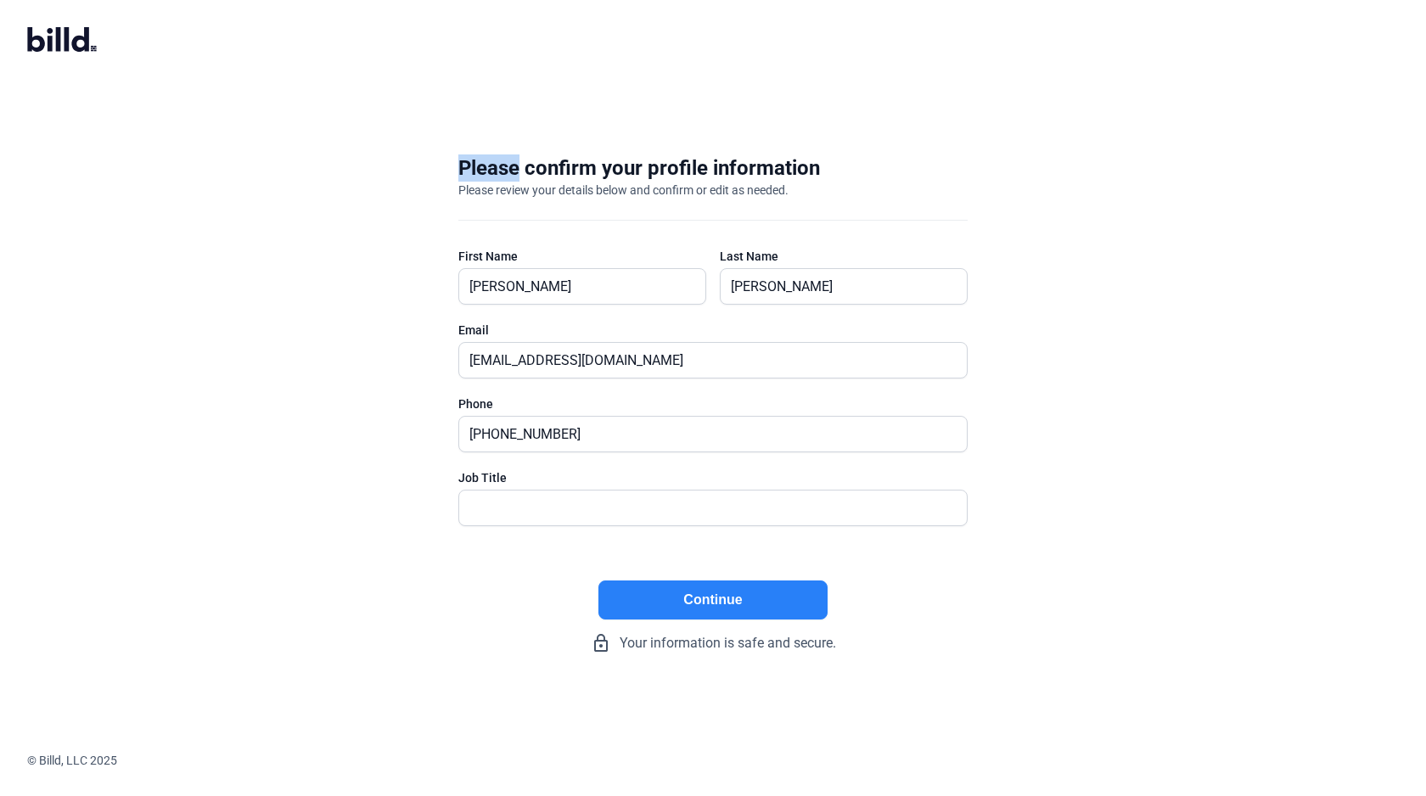
click at [504, 167] on div "Please confirm your profile information" at bounding box center [639, 167] width 362 height 27
click at [504, 182] on div "Please review your details below and confirm or edit as needed." at bounding box center [623, 190] width 330 height 17
click at [503, 188] on div "Please review your details below and confirm or edit as needed." at bounding box center [623, 190] width 330 height 17
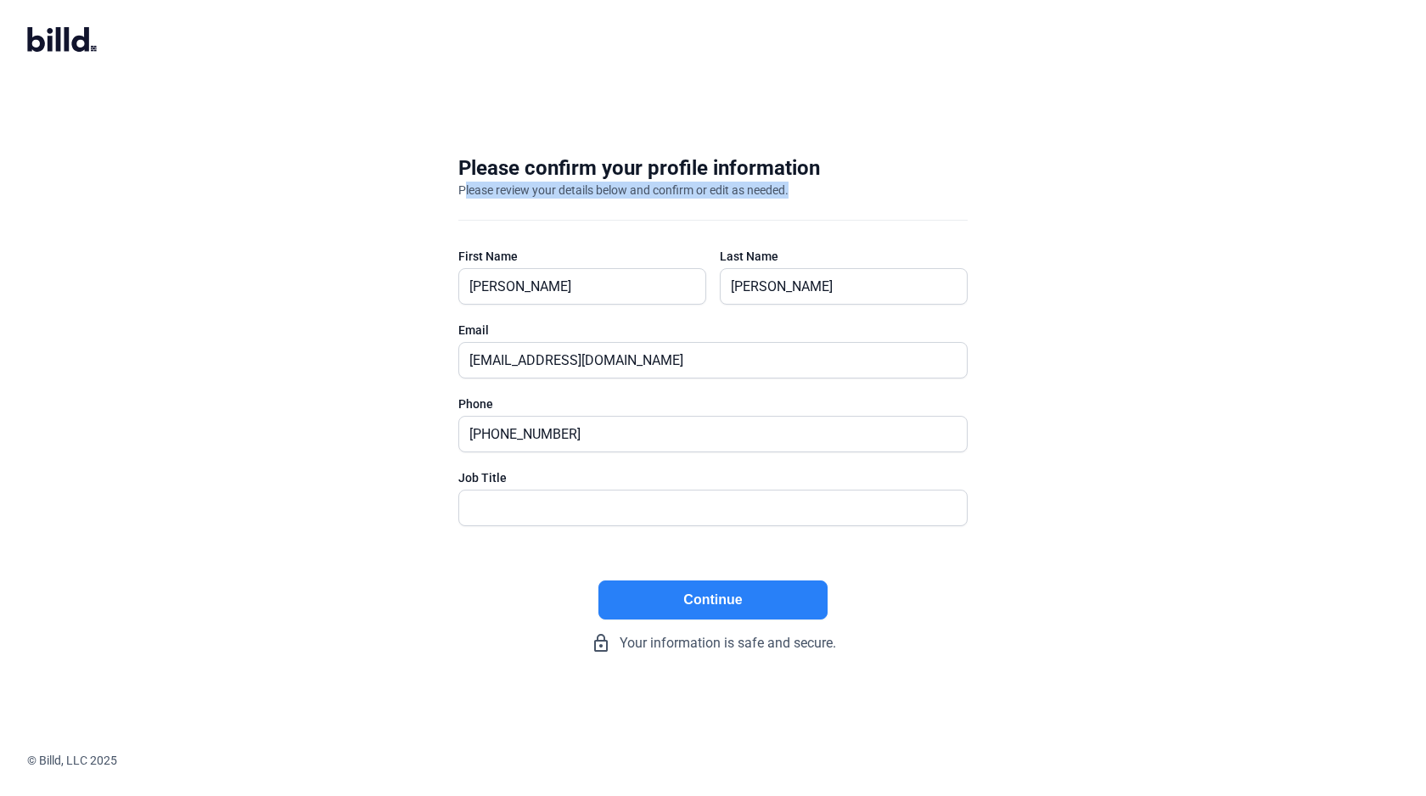
click at [497, 170] on div "Please confirm your profile information" at bounding box center [639, 167] width 362 height 27
click at [548, 166] on div "Please confirm your profile information" at bounding box center [639, 167] width 362 height 27
click at [611, 164] on div "Please confirm your profile information" at bounding box center [639, 167] width 362 height 27
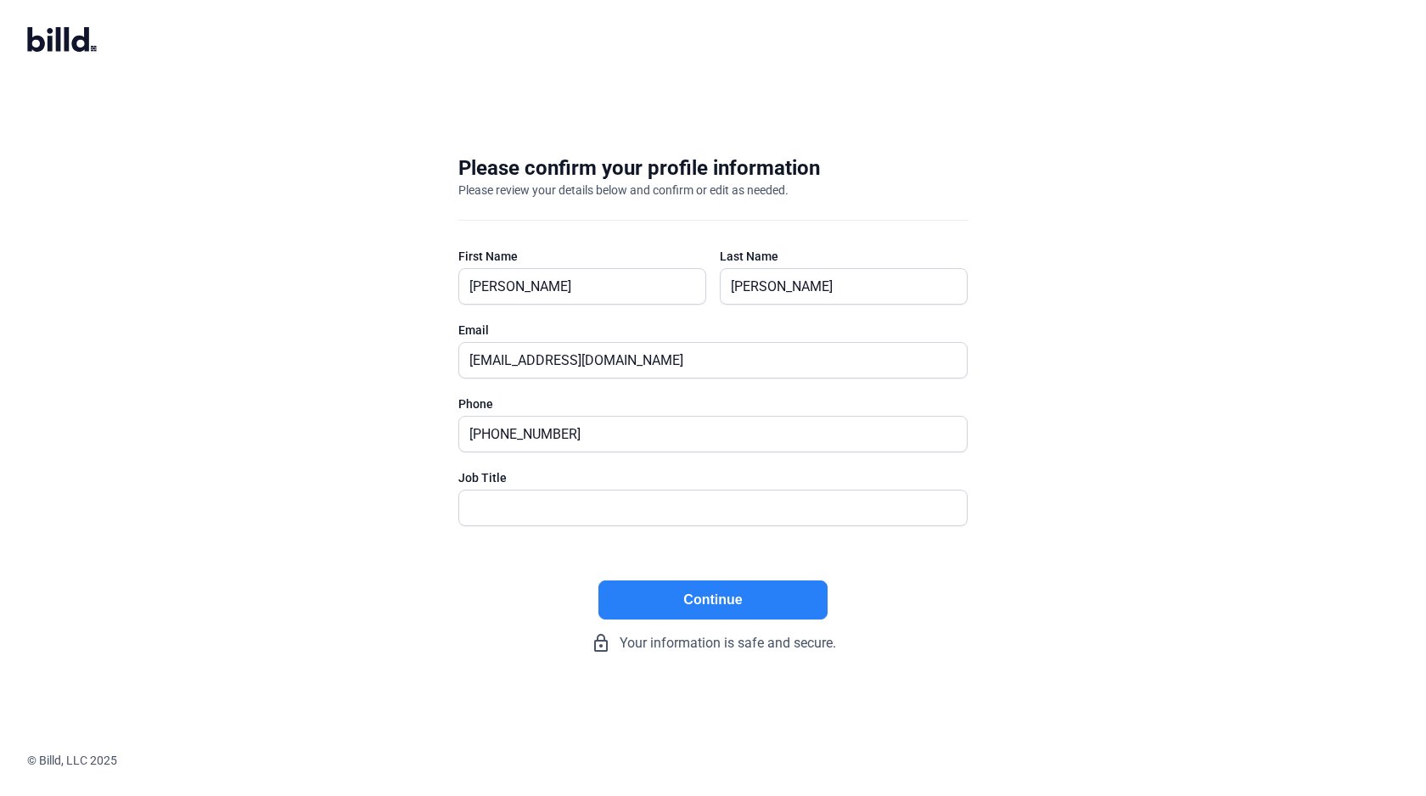
click at [611, 164] on div "Please confirm your profile information" at bounding box center [639, 167] width 362 height 27
click at [670, 163] on div "Please confirm your profile information" at bounding box center [639, 167] width 362 height 27
click at [749, 159] on div "Please confirm your profile information" at bounding box center [639, 167] width 362 height 27
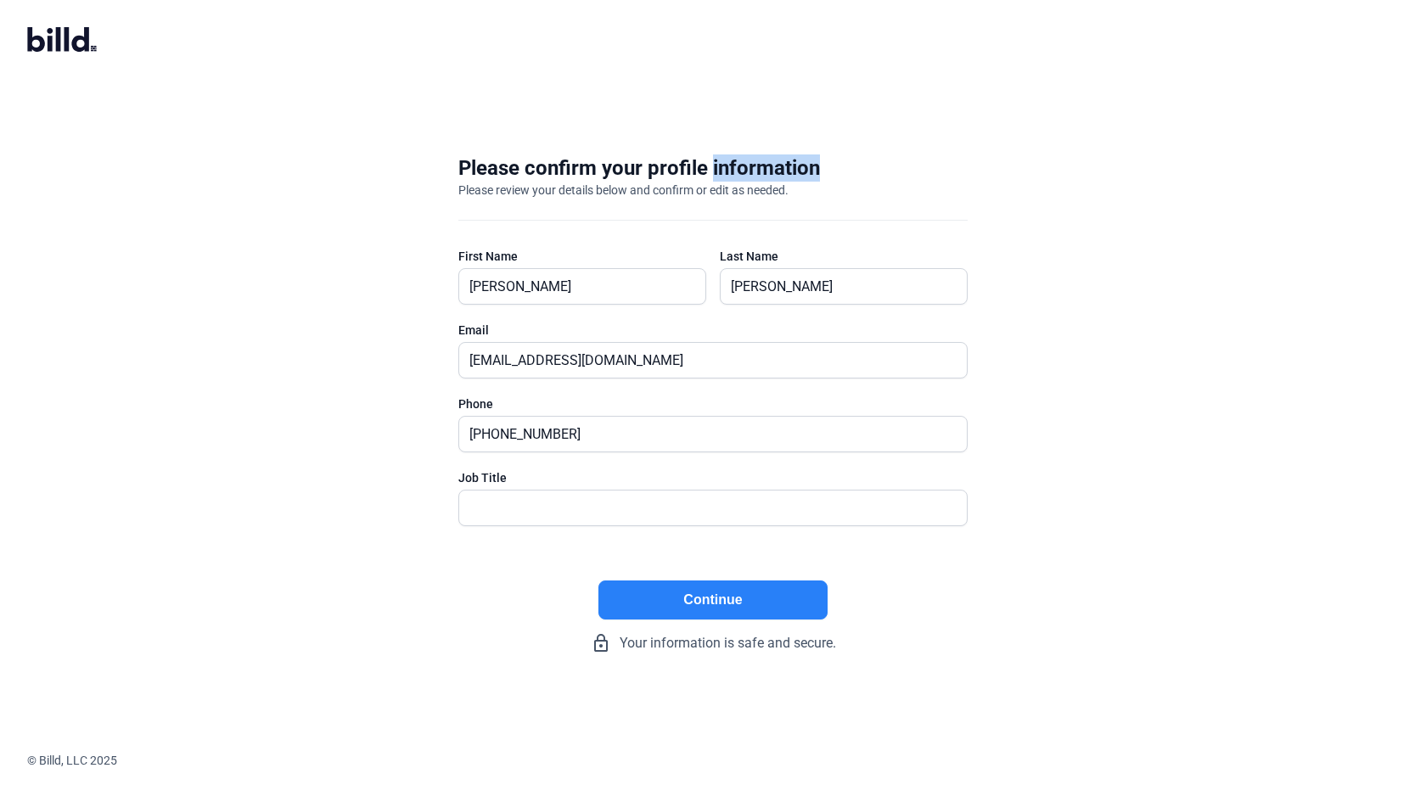
click at [687, 163] on div "Please confirm your profile information" at bounding box center [639, 167] width 362 height 27
click at [622, 165] on div "Please confirm your profile information" at bounding box center [639, 167] width 362 height 27
click at [573, 165] on div "Please confirm your profile information" at bounding box center [639, 167] width 362 height 27
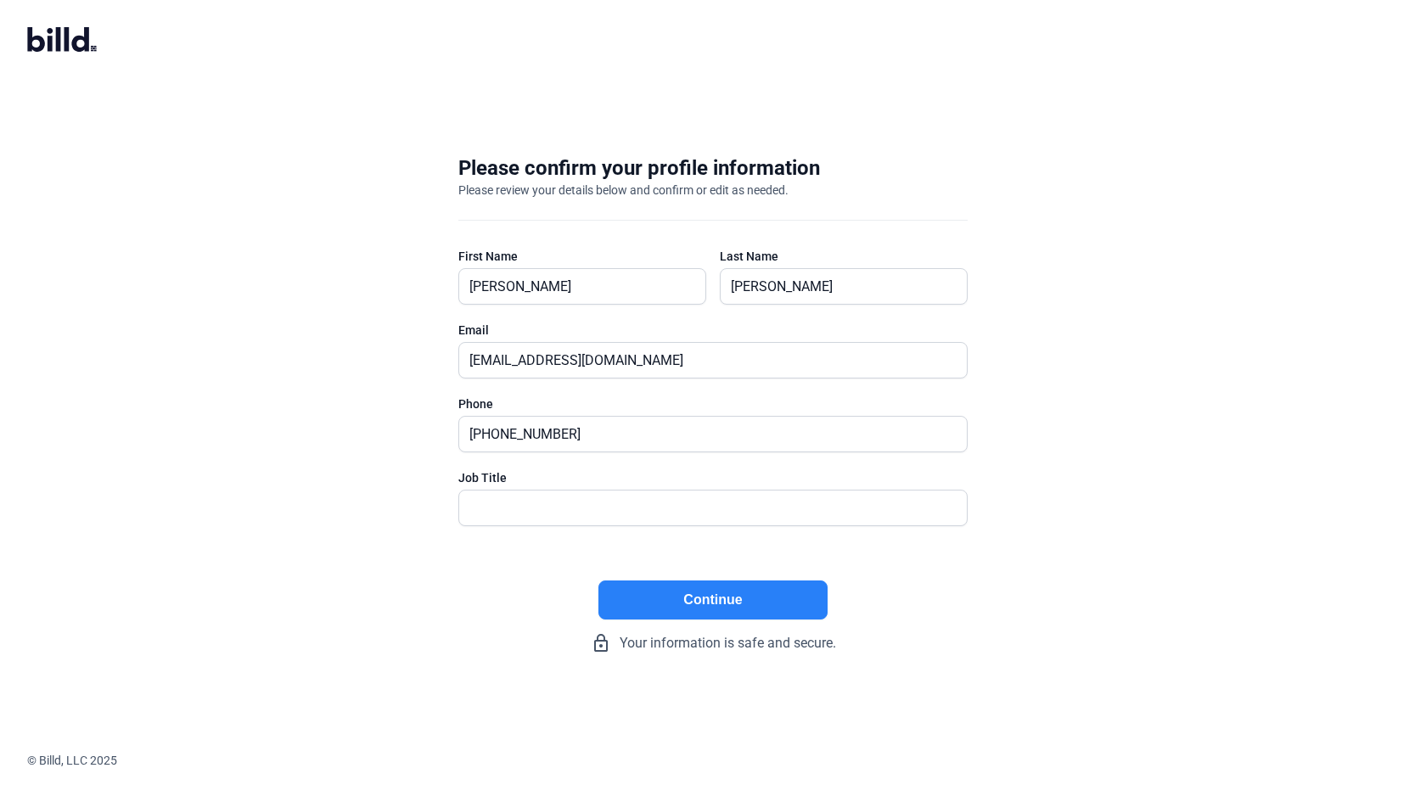
click at [573, 165] on div "Please confirm your profile information" at bounding box center [639, 167] width 362 height 27
click at [491, 165] on div "Please confirm your profile information" at bounding box center [639, 167] width 362 height 27
click at [543, 165] on div "Please confirm your profile information" at bounding box center [639, 167] width 362 height 27
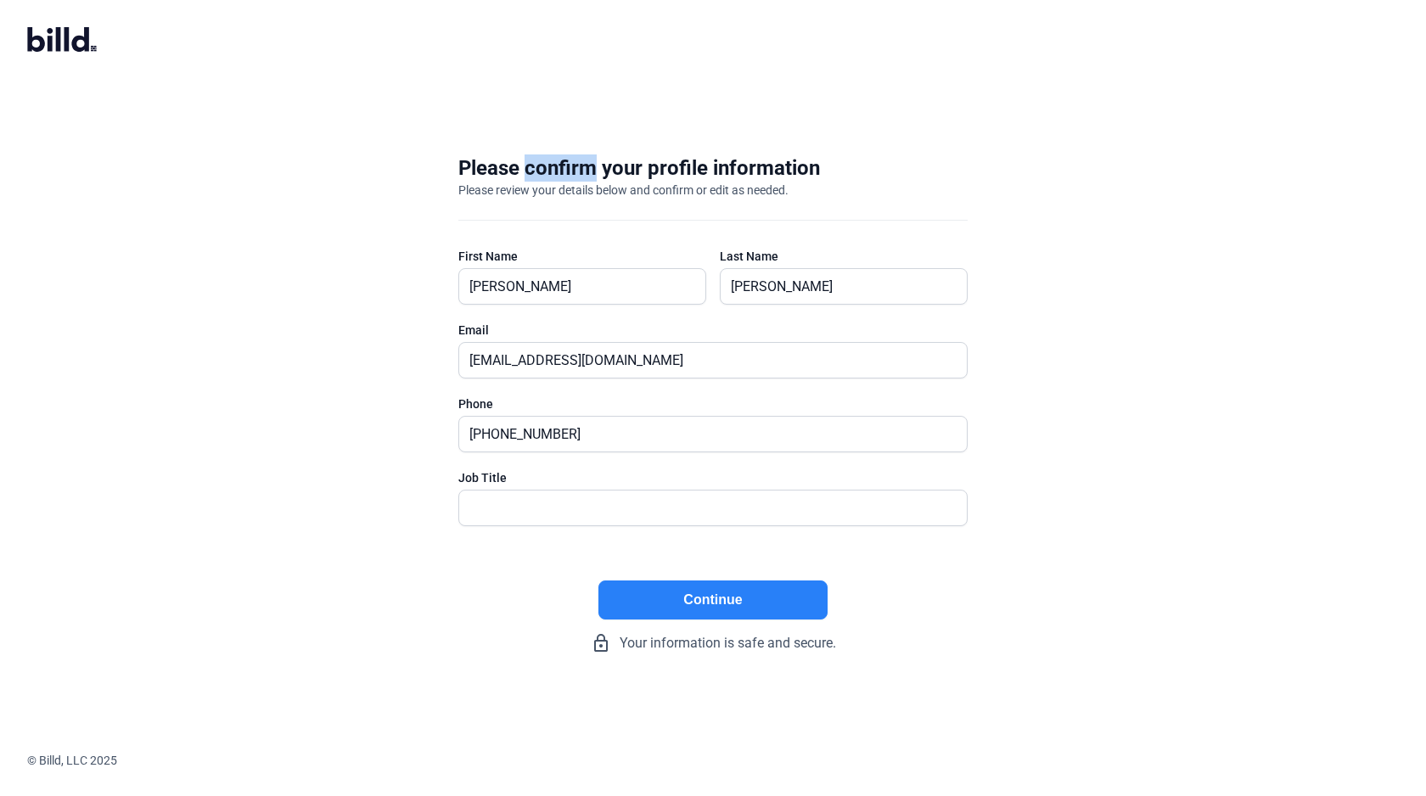
click at [611, 165] on div "Please confirm your profile information" at bounding box center [639, 167] width 362 height 27
click at [664, 168] on div "Please confirm your profile information" at bounding box center [639, 167] width 362 height 27
click at [760, 170] on div "Please confirm your profile information" at bounding box center [639, 167] width 362 height 27
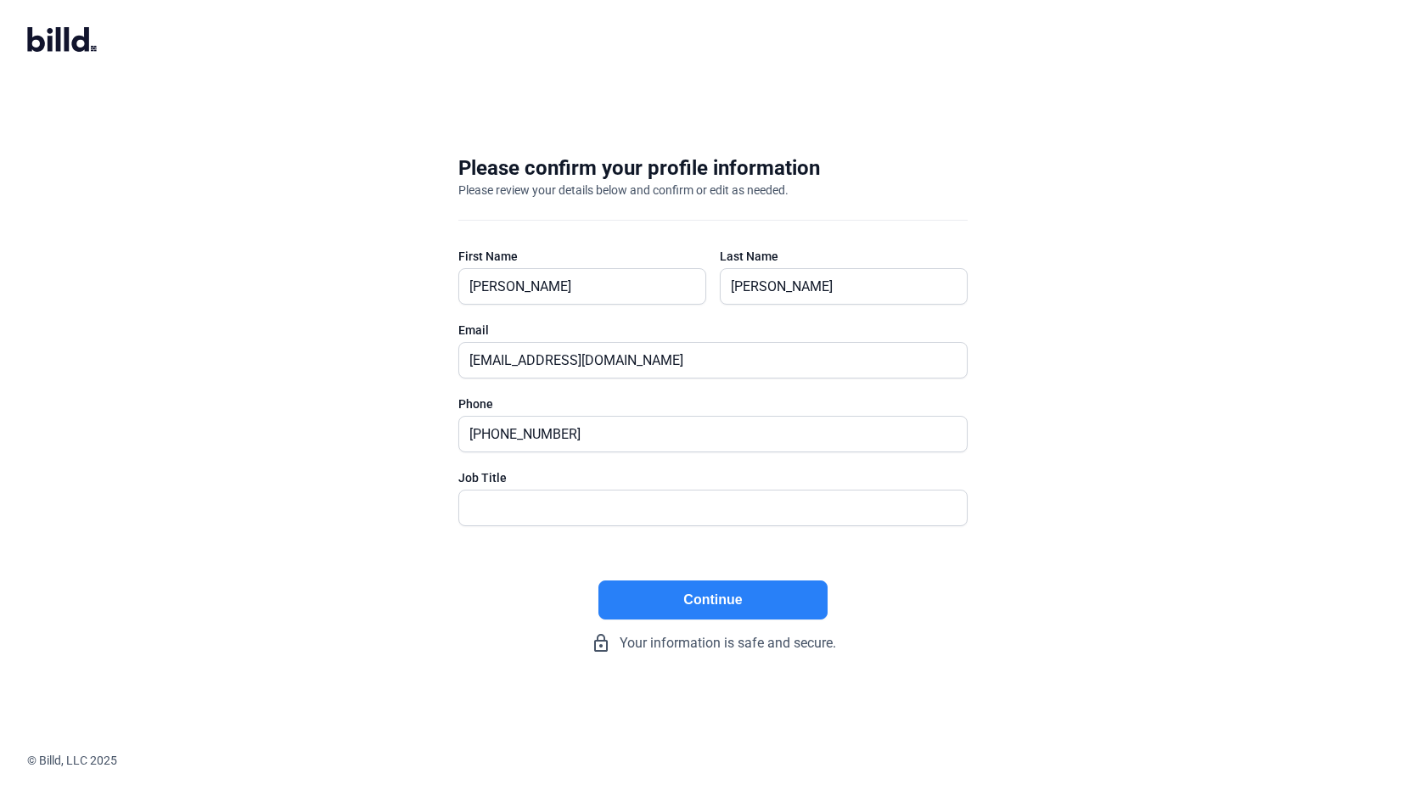
click at [760, 170] on div "Please confirm your profile information" at bounding box center [639, 167] width 362 height 27
click at [651, 173] on div "Please confirm your profile information" at bounding box center [639, 167] width 362 height 27
click at [614, 170] on div "Please confirm your profile information" at bounding box center [639, 167] width 362 height 27
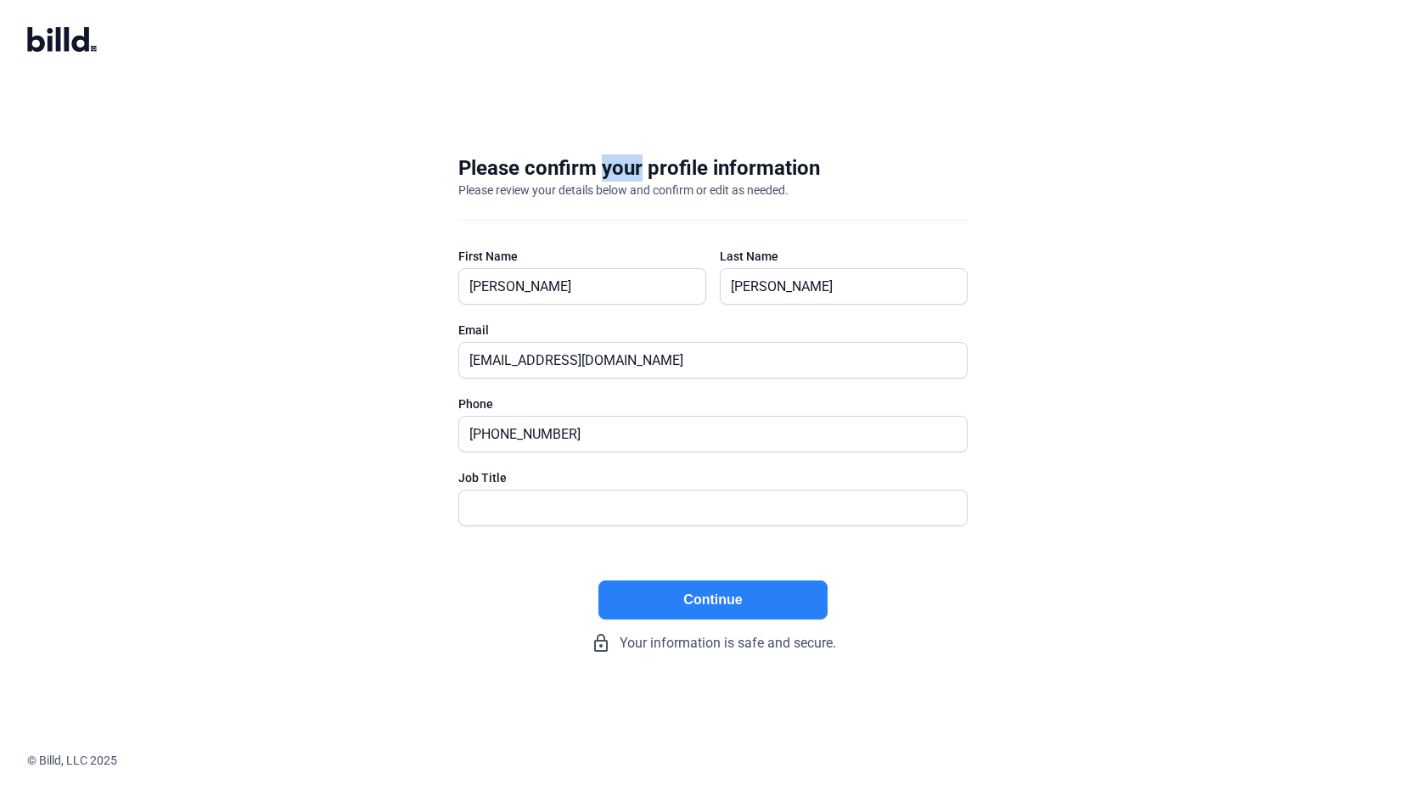
click at [580, 169] on div "Please confirm your profile information" at bounding box center [639, 167] width 362 height 27
click at [505, 165] on div "Please confirm your profile information" at bounding box center [639, 167] width 362 height 27
click at [549, 165] on div "Please confirm your profile information" at bounding box center [639, 167] width 362 height 27
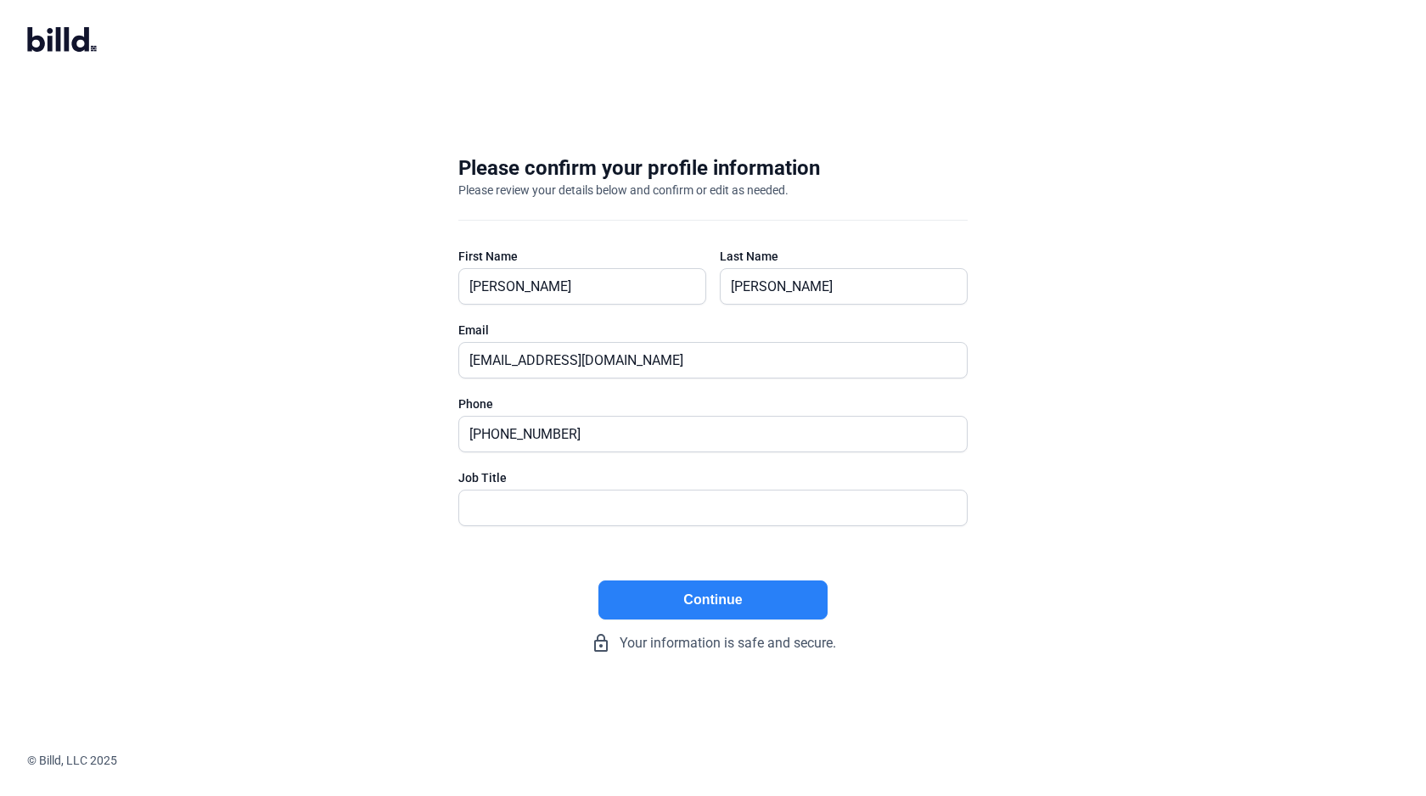
click at [549, 165] on div "Please confirm your profile information" at bounding box center [639, 167] width 362 height 27
click at [599, 163] on div "Please confirm your profile information" at bounding box center [639, 167] width 362 height 27
click at [663, 168] on div "Please confirm your profile information" at bounding box center [639, 167] width 362 height 27
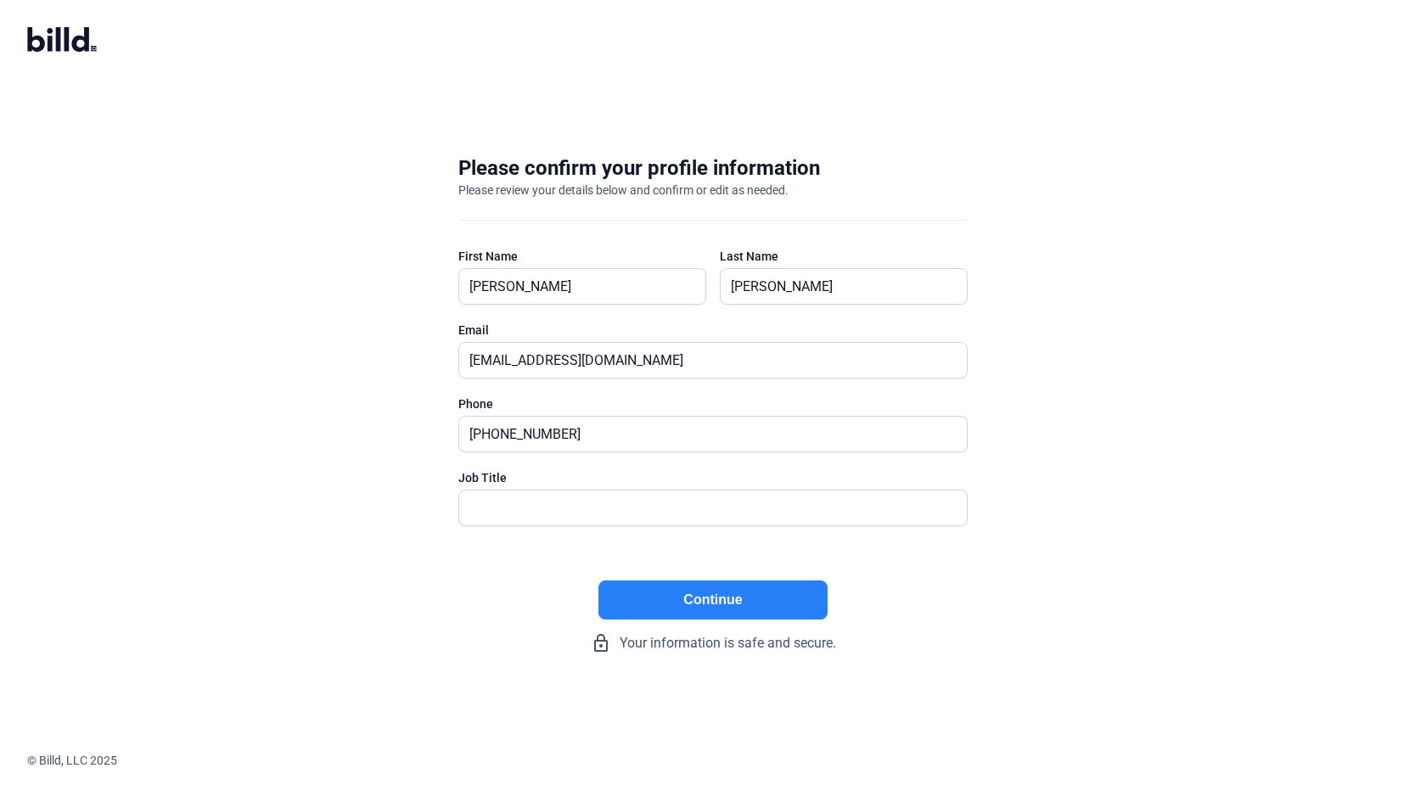
click at [790, 164] on div "Please confirm your profile information" at bounding box center [639, 167] width 362 height 27
click at [681, 162] on div "Please confirm your profile information" at bounding box center [639, 167] width 362 height 27
click at [613, 167] on div "Please confirm your profile information" at bounding box center [639, 167] width 362 height 27
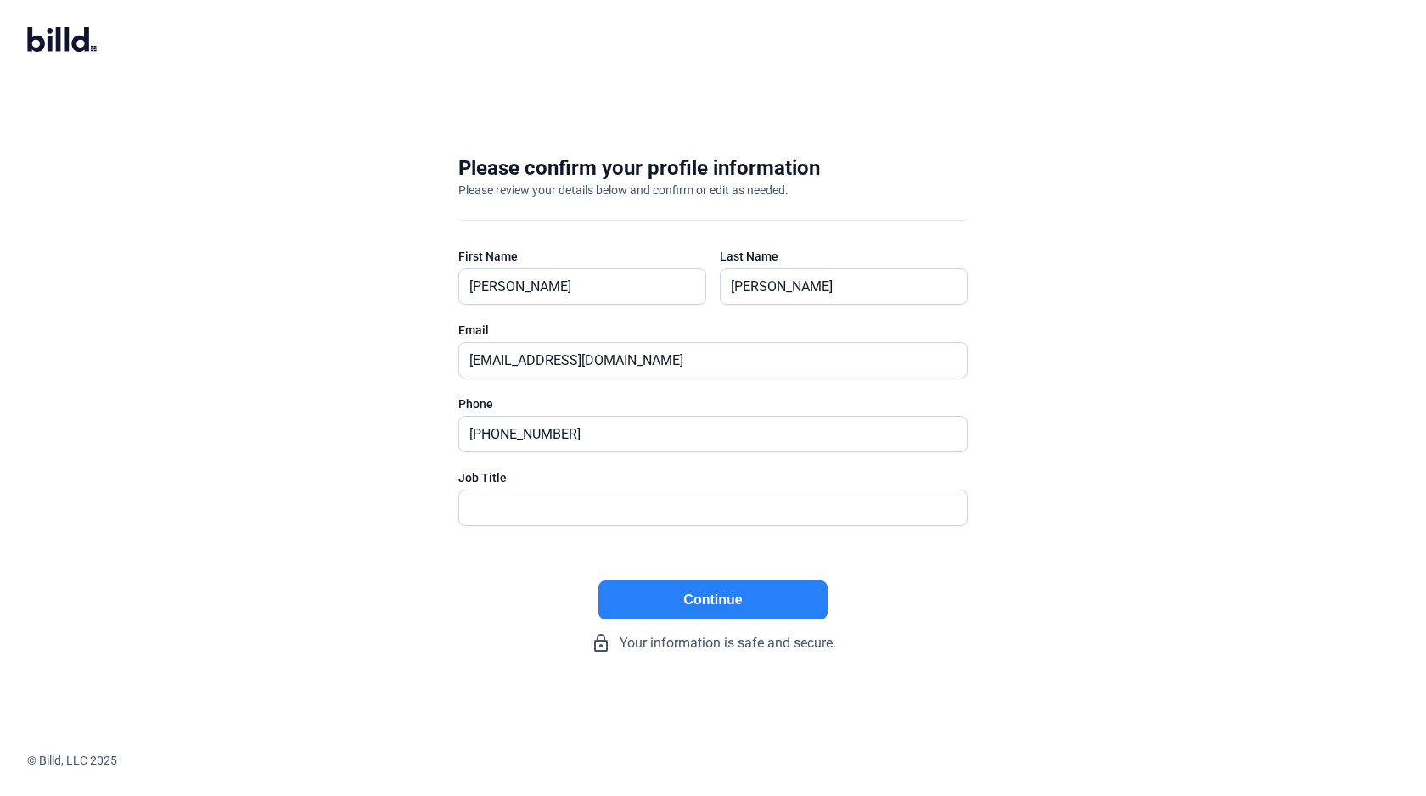
click at [613, 167] on div "Please confirm your profile information" at bounding box center [639, 167] width 362 height 27
click at [574, 170] on div "Please confirm your profile information" at bounding box center [639, 167] width 362 height 27
click at [490, 168] on div "Please confirm your profile information" at bounding box center [639, 167] width 362 height 27
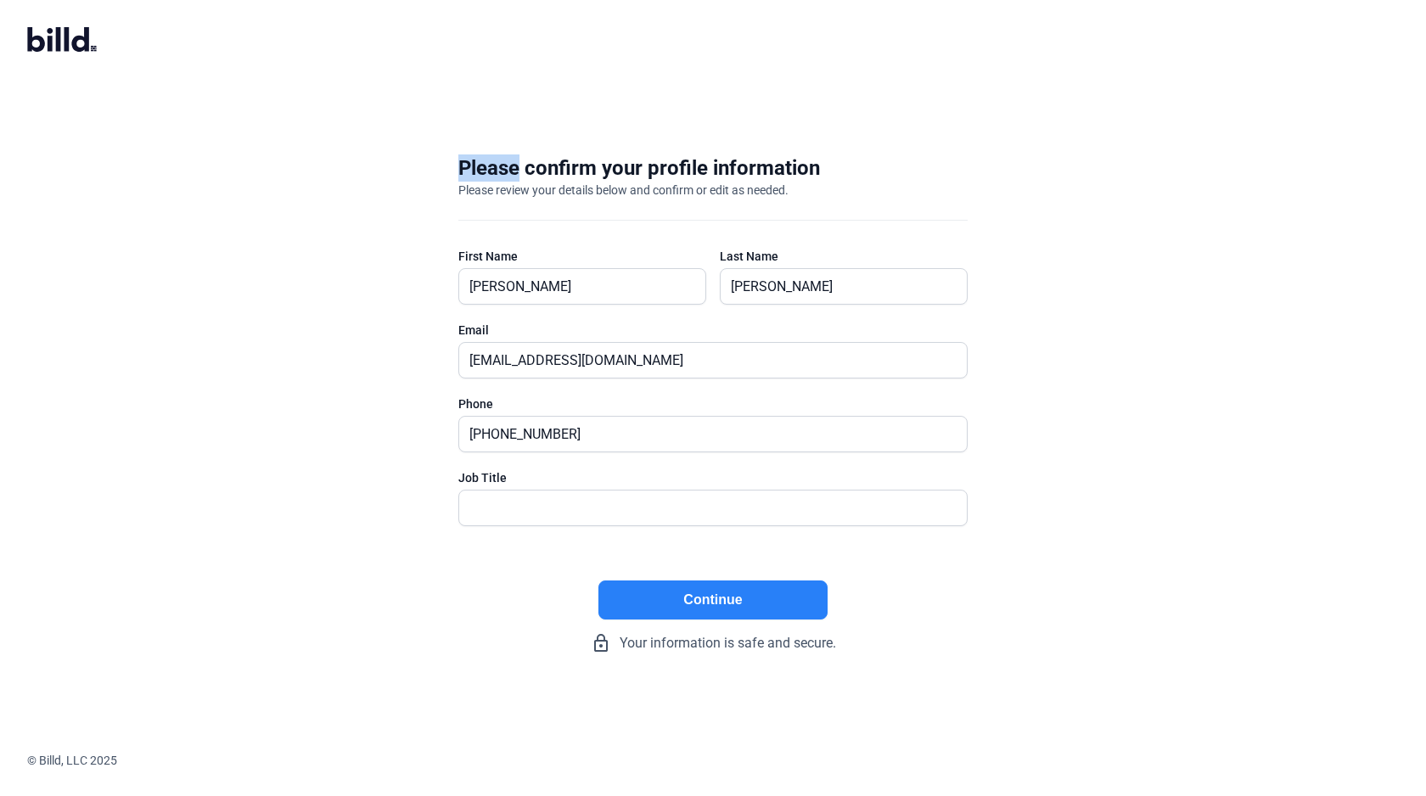
click at [530, 173] on div "Please confirm your profile information" at bounding box center [639, 167] width 362 height 27
click at [638, 170] on div "Please confirm your profile information" at bounding box center [639, 167] width 362 height 27
click at [691, 167] on div "Please confirm your profile information" at bounding box center [639, 167] width 362 height 27
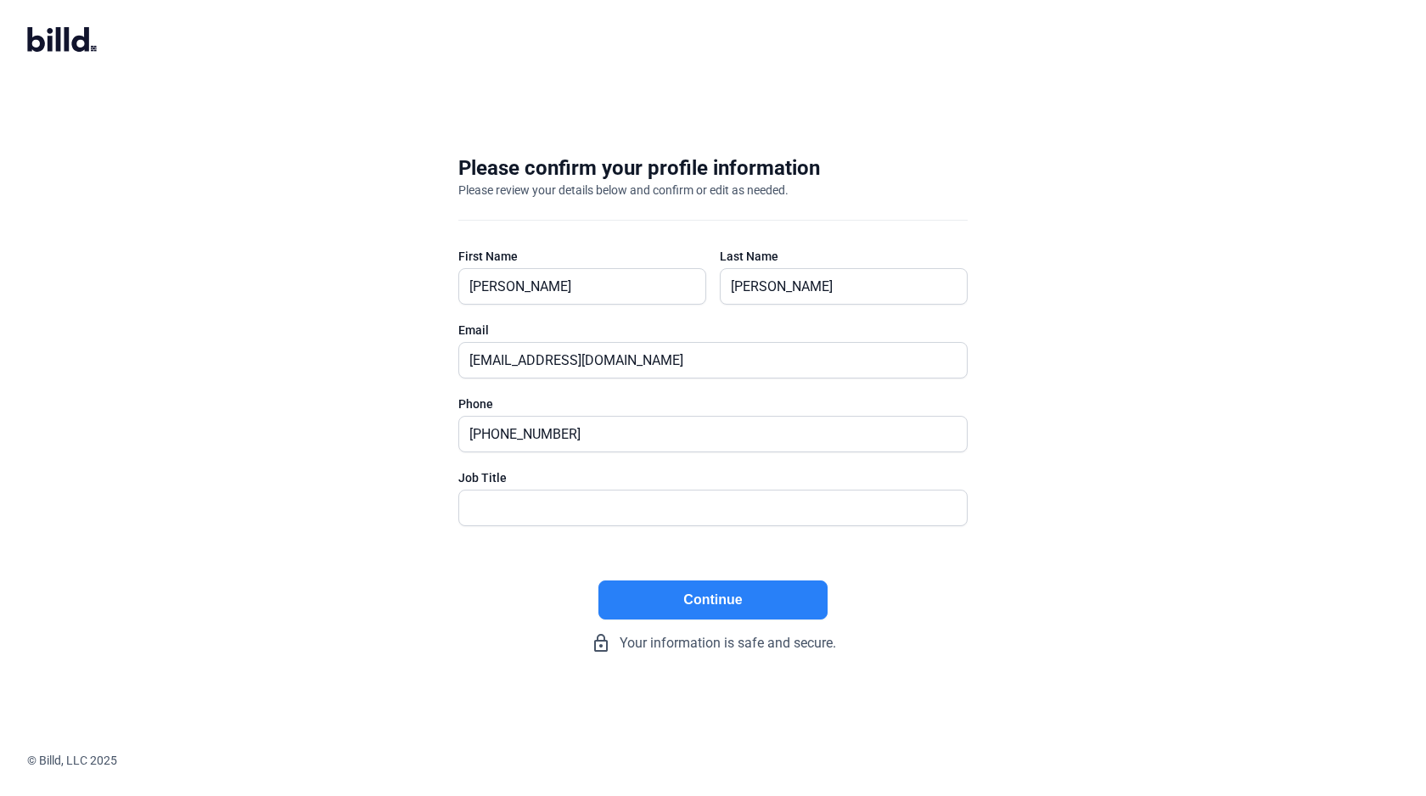
click at [691, 167] on div "Please confirm your profile information" at bounding box center [639, 167] width 362 height 27
click at [720, 166] on div "Please confirm your profile information" at bounding box center [639, 167] width 362 height 27
click at [676, 167] on div "Please confirm your profile information" at bounding box center [639, 167] width 362 height 27
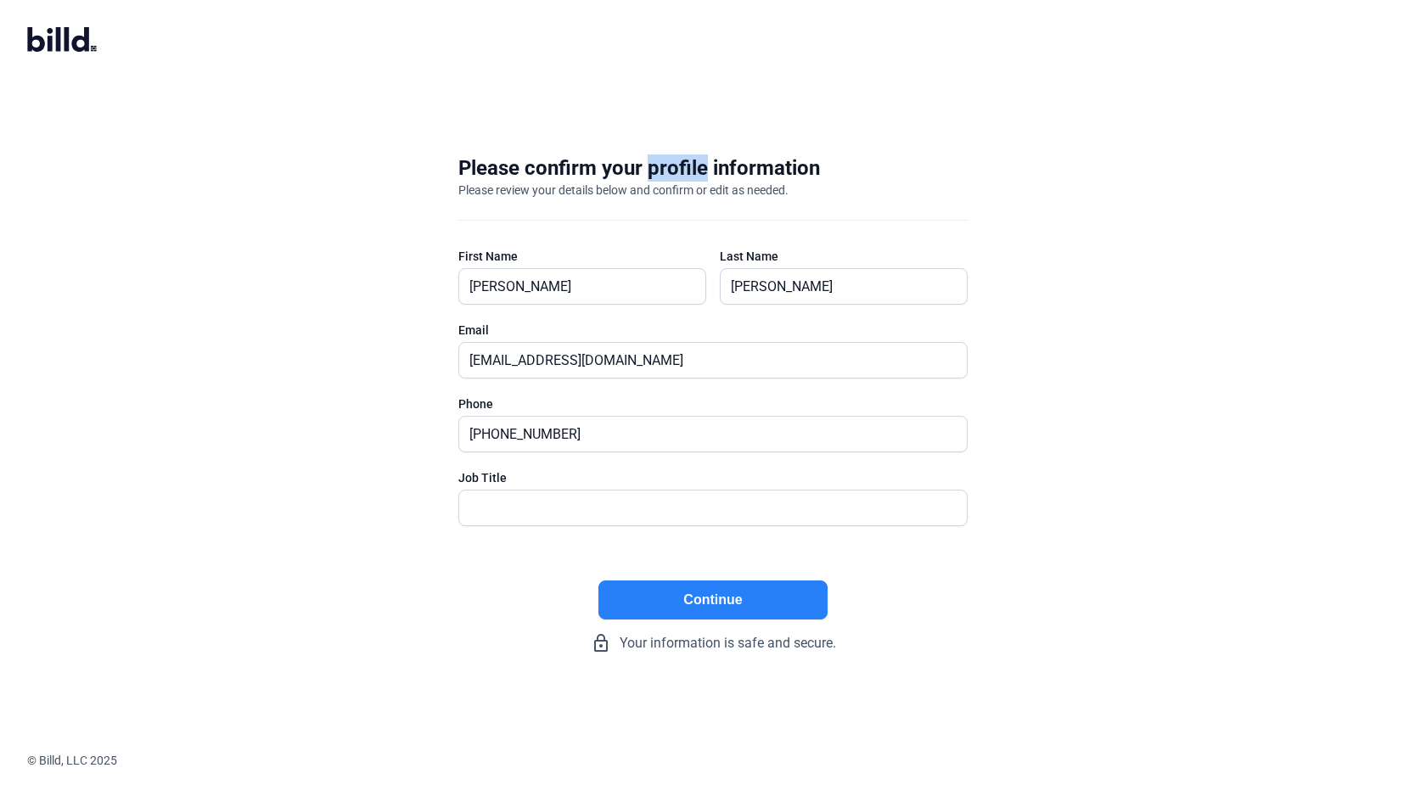
click at [625, 168] on div "Please confirm your profile information" at bounding box center [639, 167] width 362 height 27
click at [563, 168] on div "Please confirm your profile information" at bounding box center [639, 167] width 362 height 27
click at [490, 167] on div "Please confirm your profile information" at bounding box center [639, 167] width 362 height 27
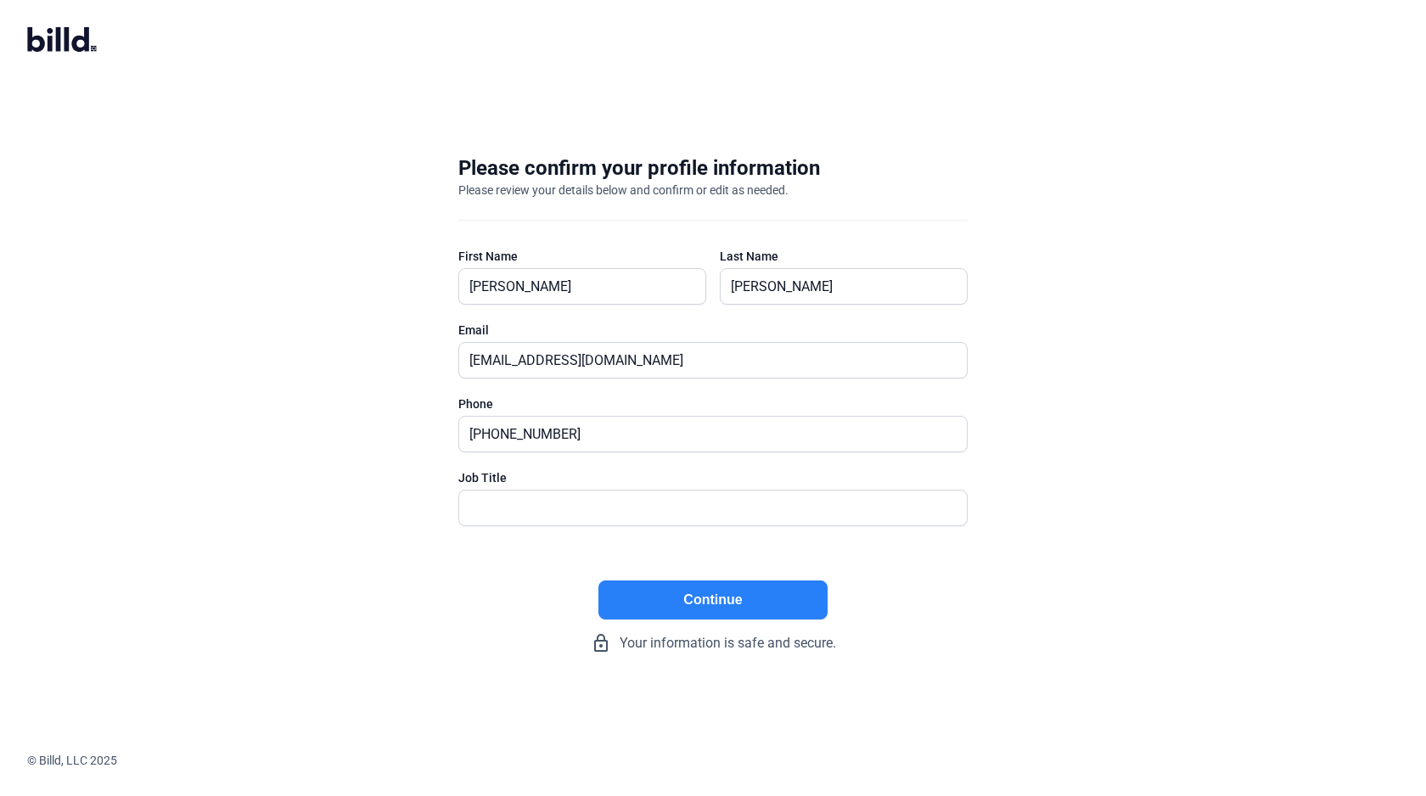
click at [490, 167] on div "Please confirm your profile information" at bounding box center [639, 167] width 362 height 27
click at [543, 166] on div "Please confirm your profile information" at bounding box center [639, 167] width 362 height 27
click at [628, 170] on div "Please confirm your profile information" at bounding box center [639, 167] width 362 height 27
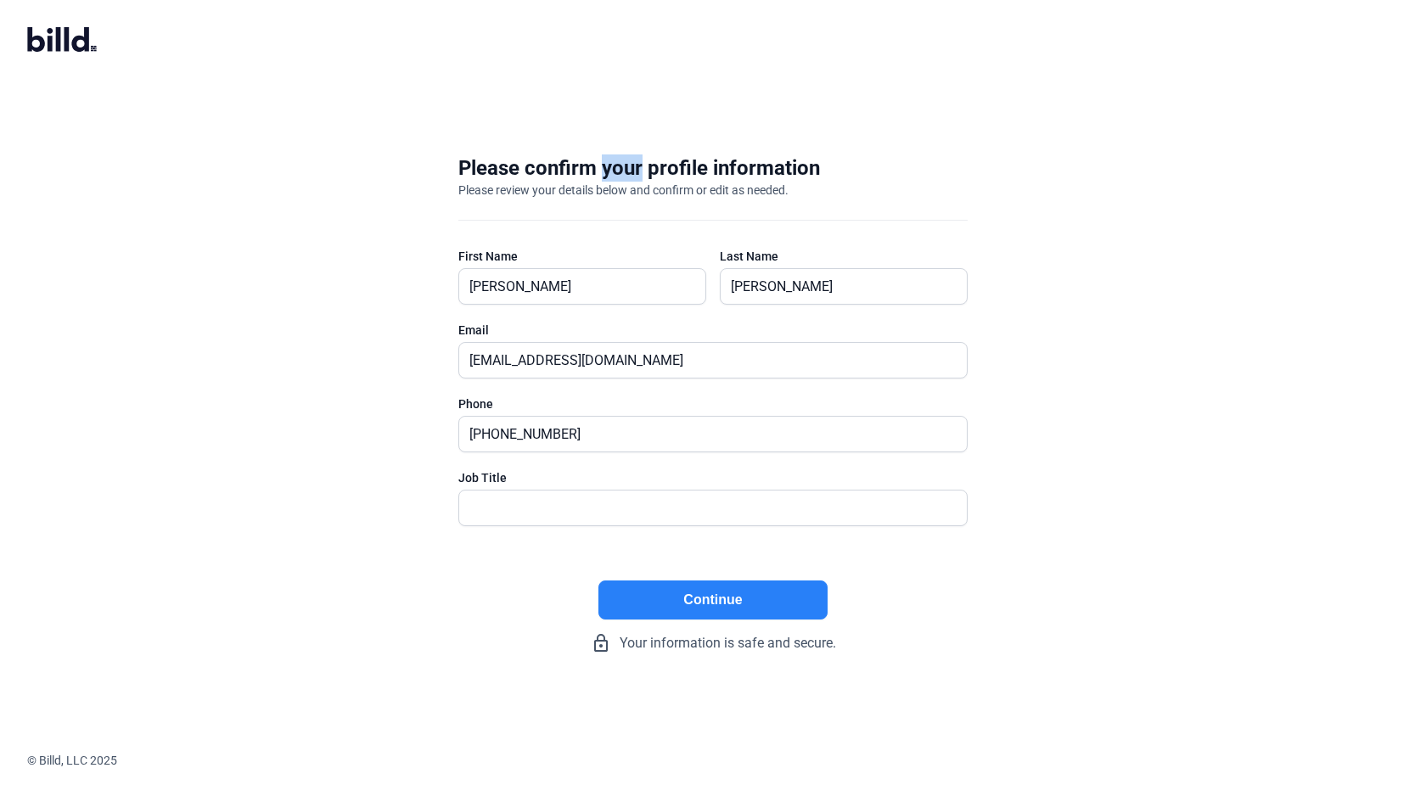
click at [670, 163] on div "Please confirm your profile information" at bounding box center [639, 167] width 362 height 27
click at [733, 161] on div "Please confirm your profile information" at bounding box center [639, 167] width 362 height 27
click at [670, 163] on div "Please confirm your profile information" at bounding box center [639, 167] width 362 height 27
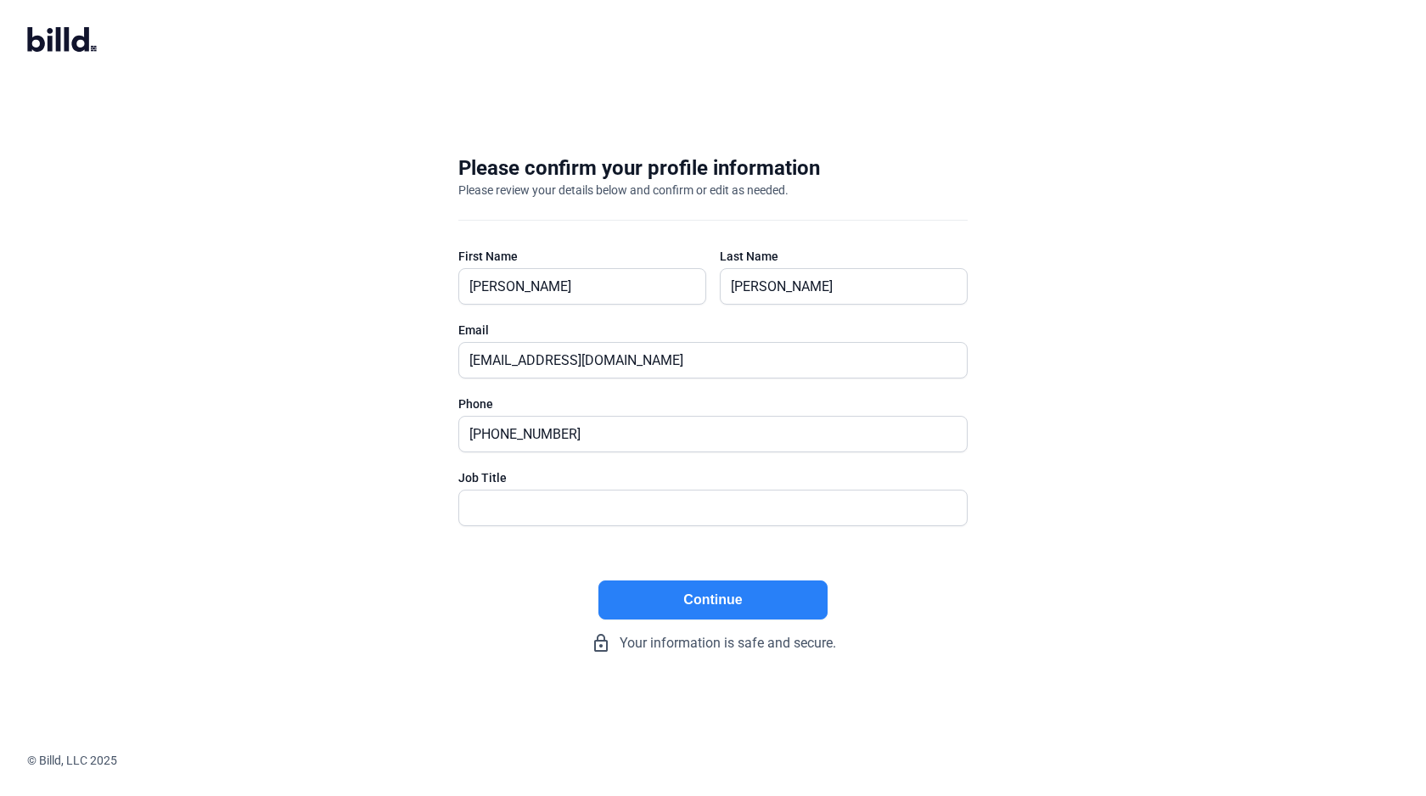
click at [670, 163] on div "Please confirm your profile information" at bounding box center [639, 167] width 362 height 27
click at [401, 202] on div "Please confirm your profile information Please review your details below and co…" at bounding box center [713, 403] width 1426 height 553
